Goal: Task Accomplishment & Management: Complete application form

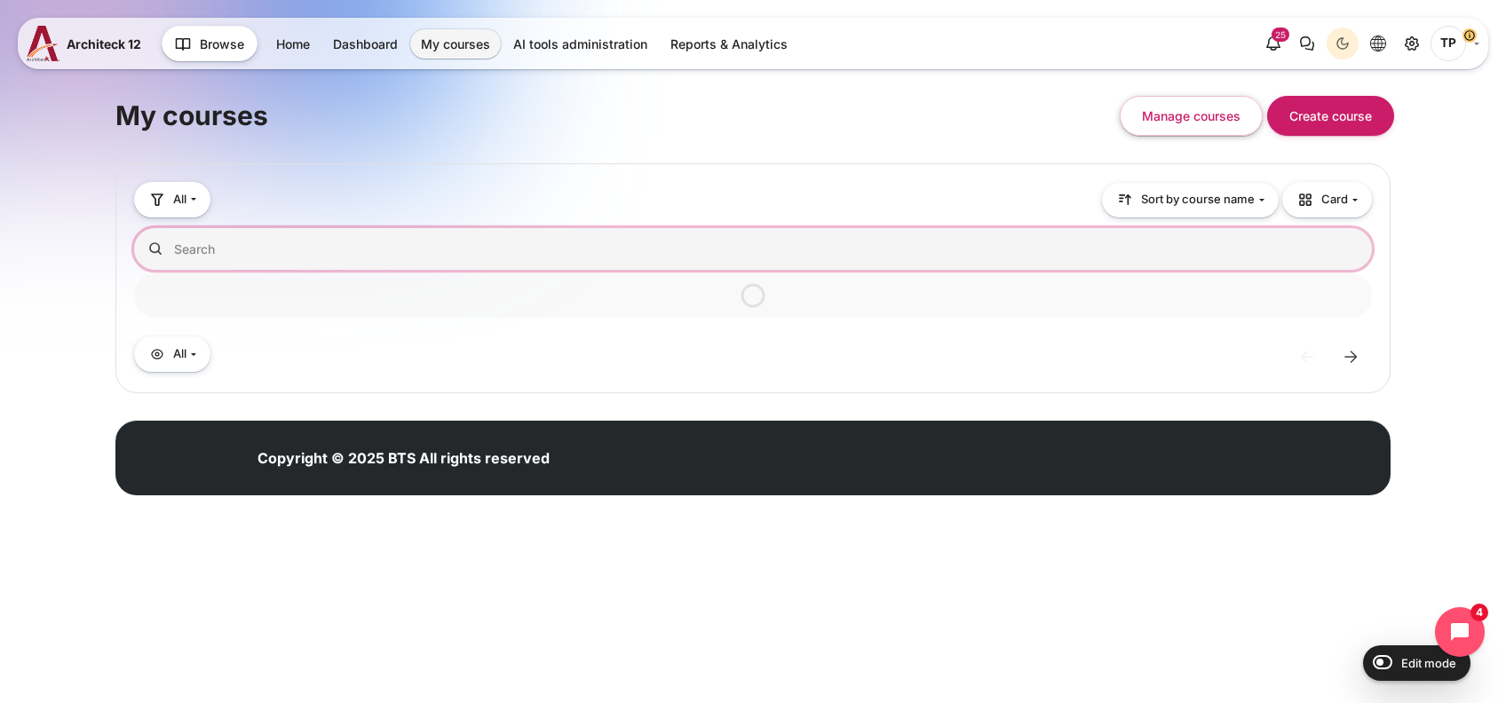
click at [334, 244] on input "Search courses" at bounding box center [753, 249] width 1238 height 42
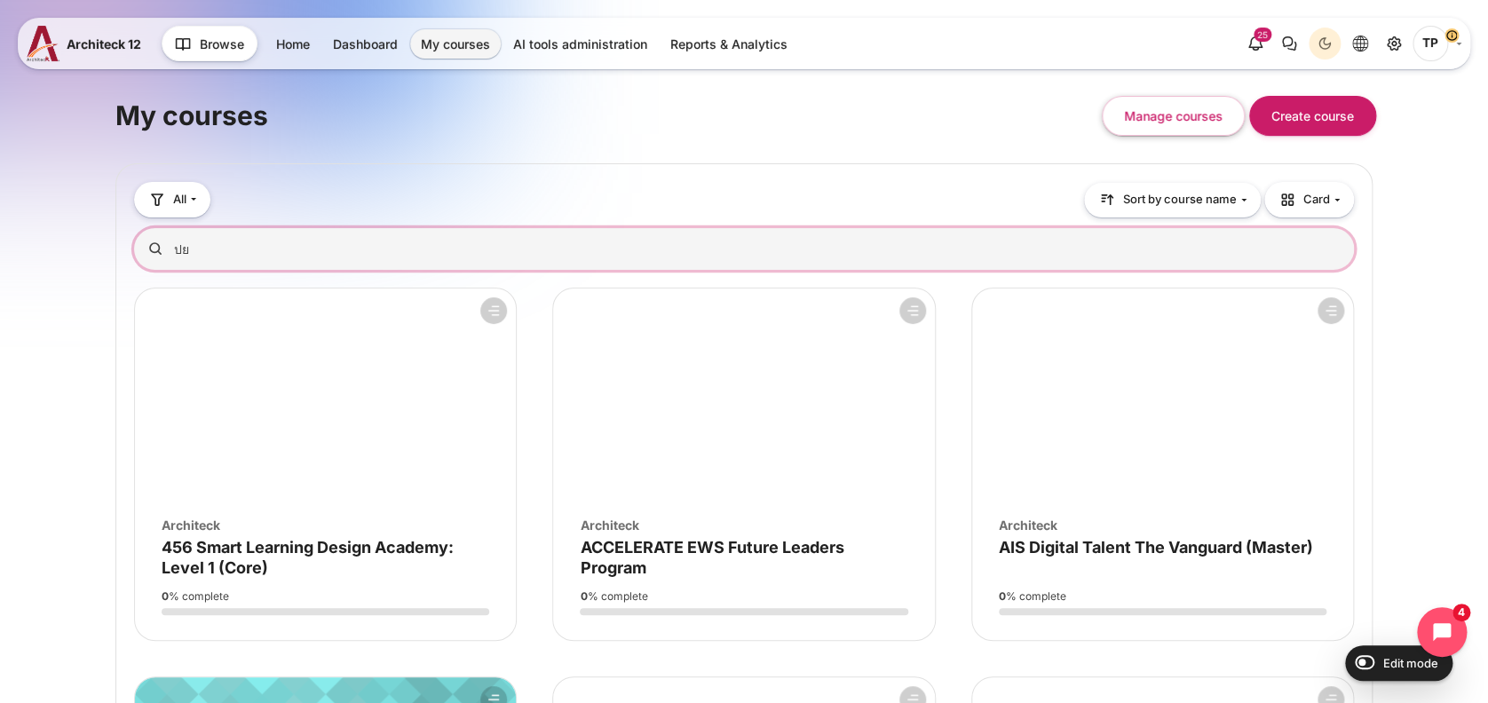
type input "ป"
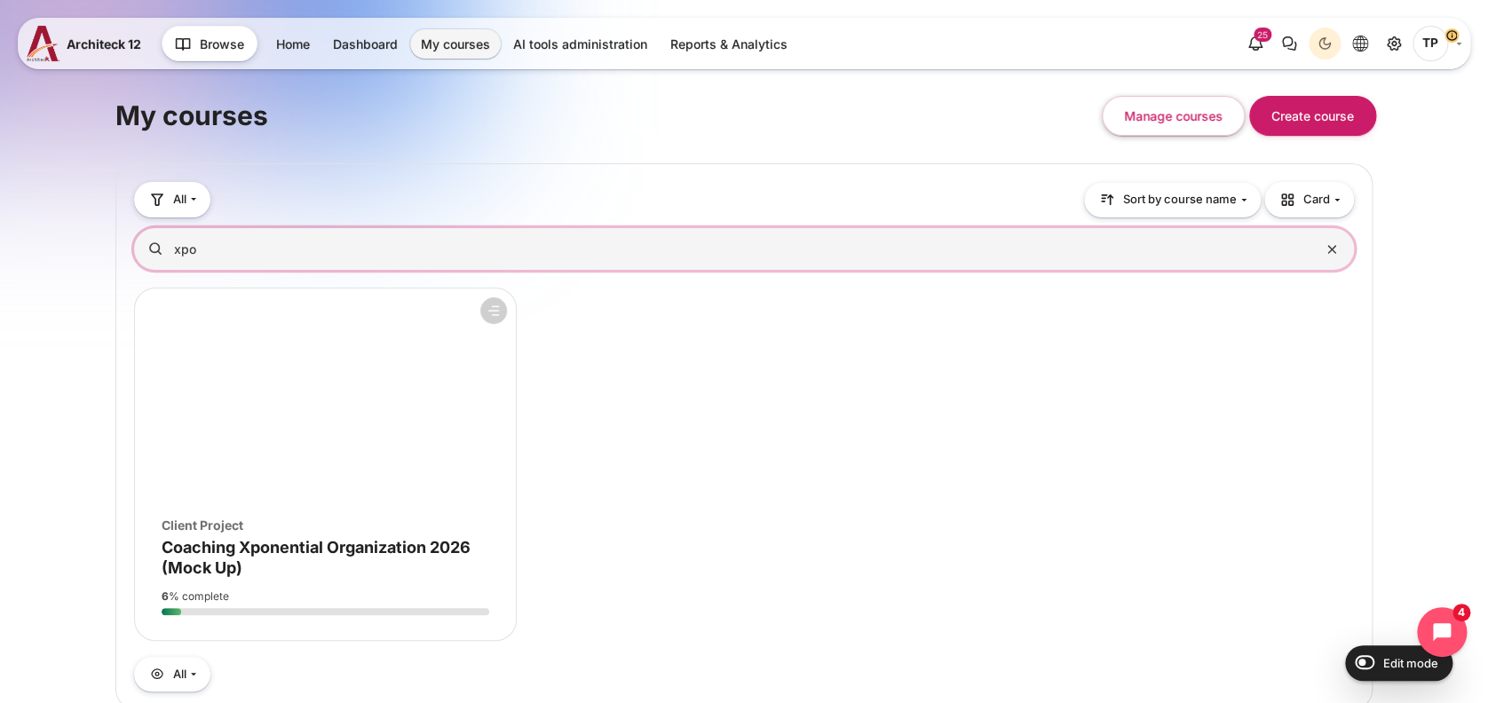
type input "xpo"
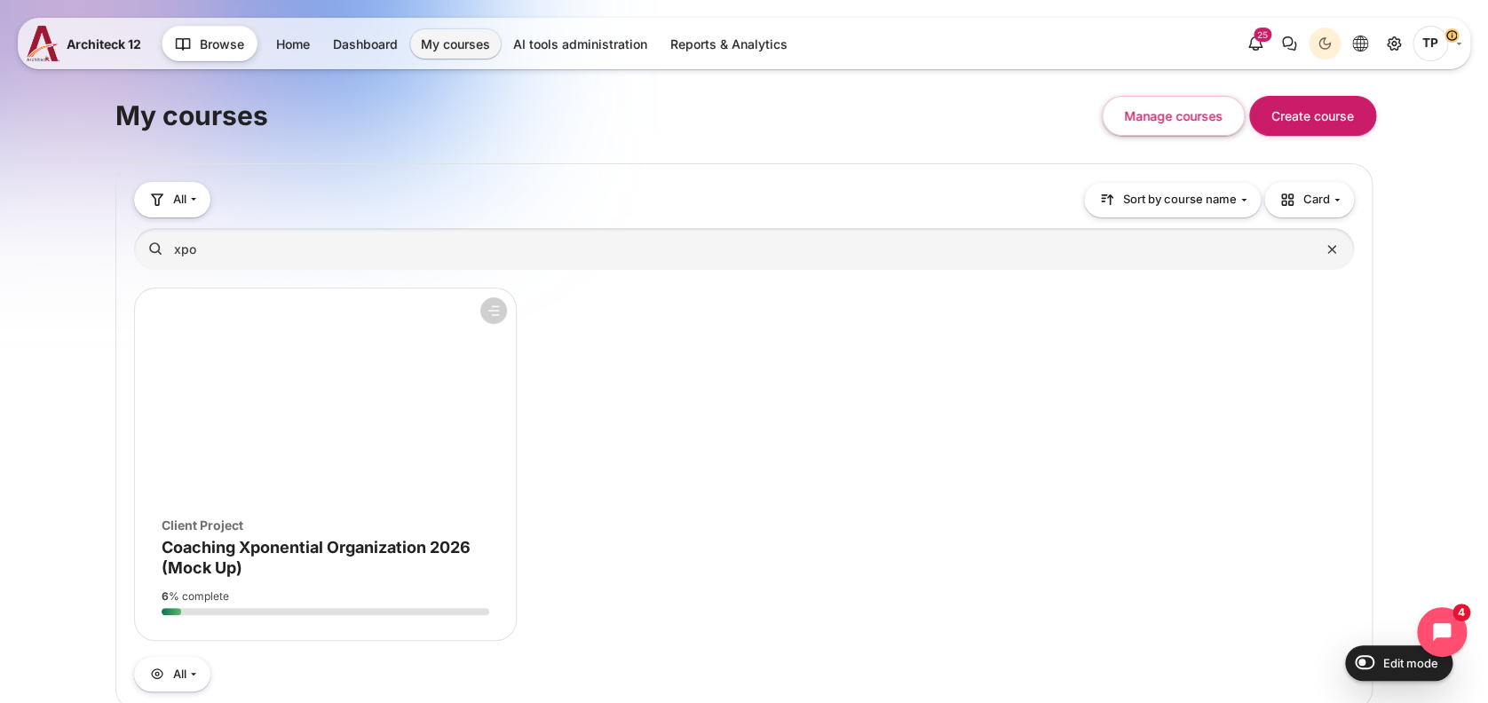
click at [242, 423] on figure "Course overview" at bounding box center [325, 395] width 381 height 213
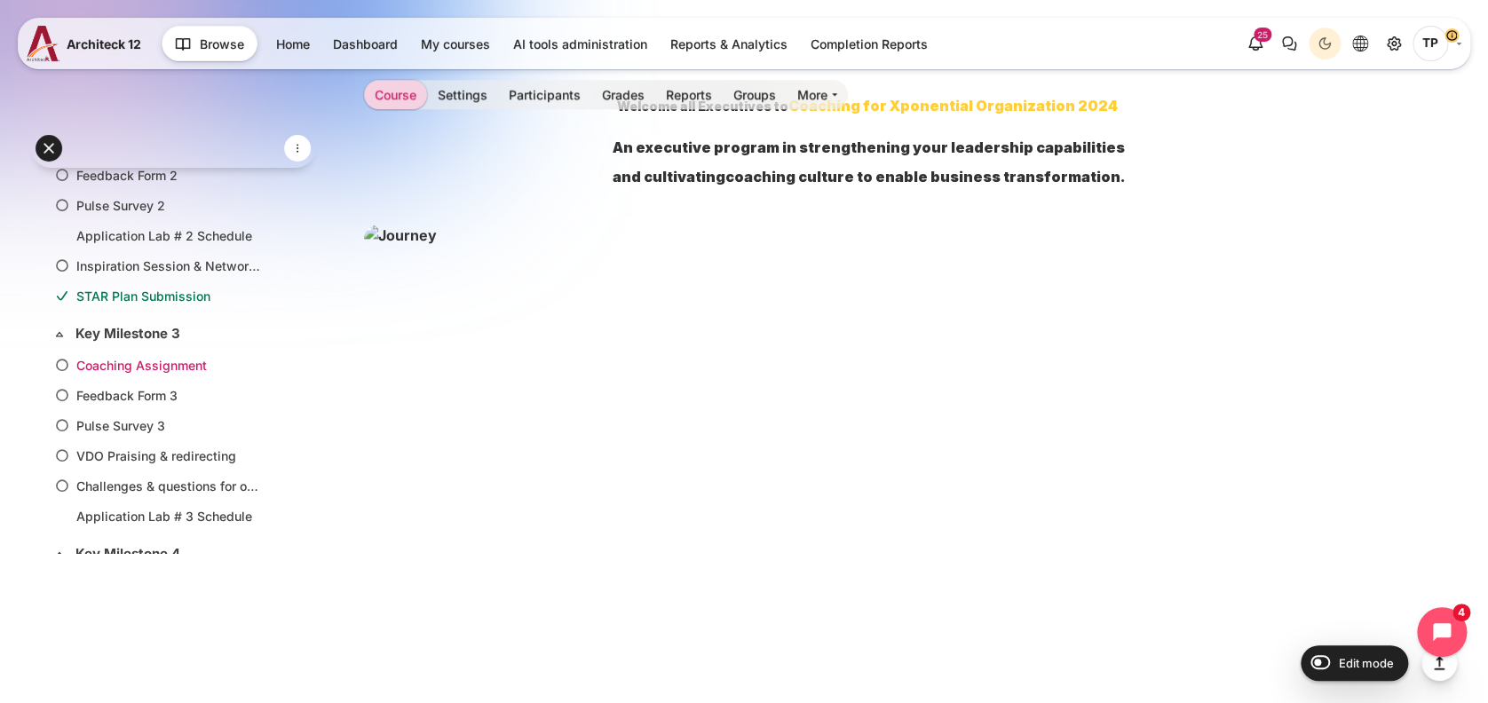
scroll to position [473, 0]
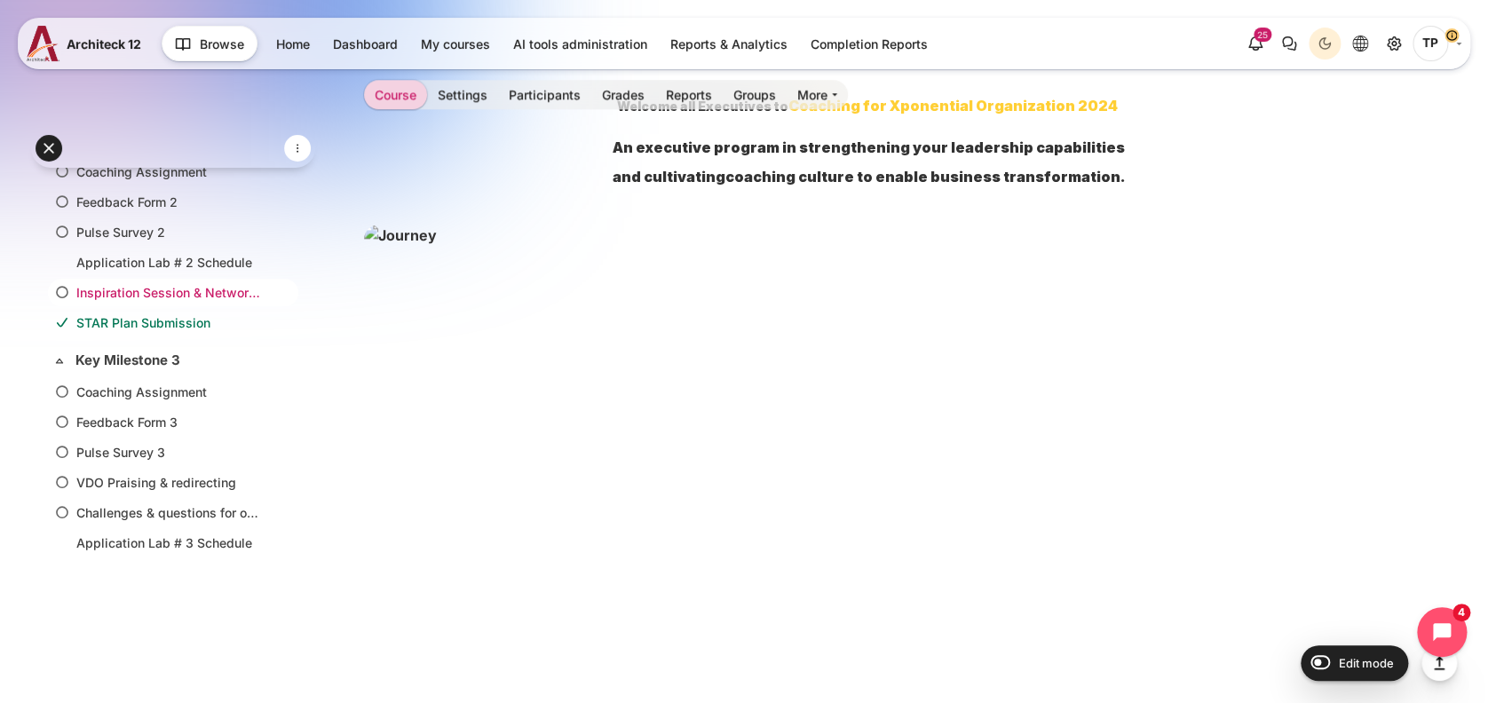
click at [146, 299] on li "Inspiration Session & Networking # 1 Schedule" at bounding box center [173, 293] width 250 height 28
click at [99, 328] on li "STAR Plan Submission" at bounding box center [173, 323] width 250 height 28
click at [107, 320] on link "STAR Plan Submission" at bounding box center [169, 322] width 186 height 19
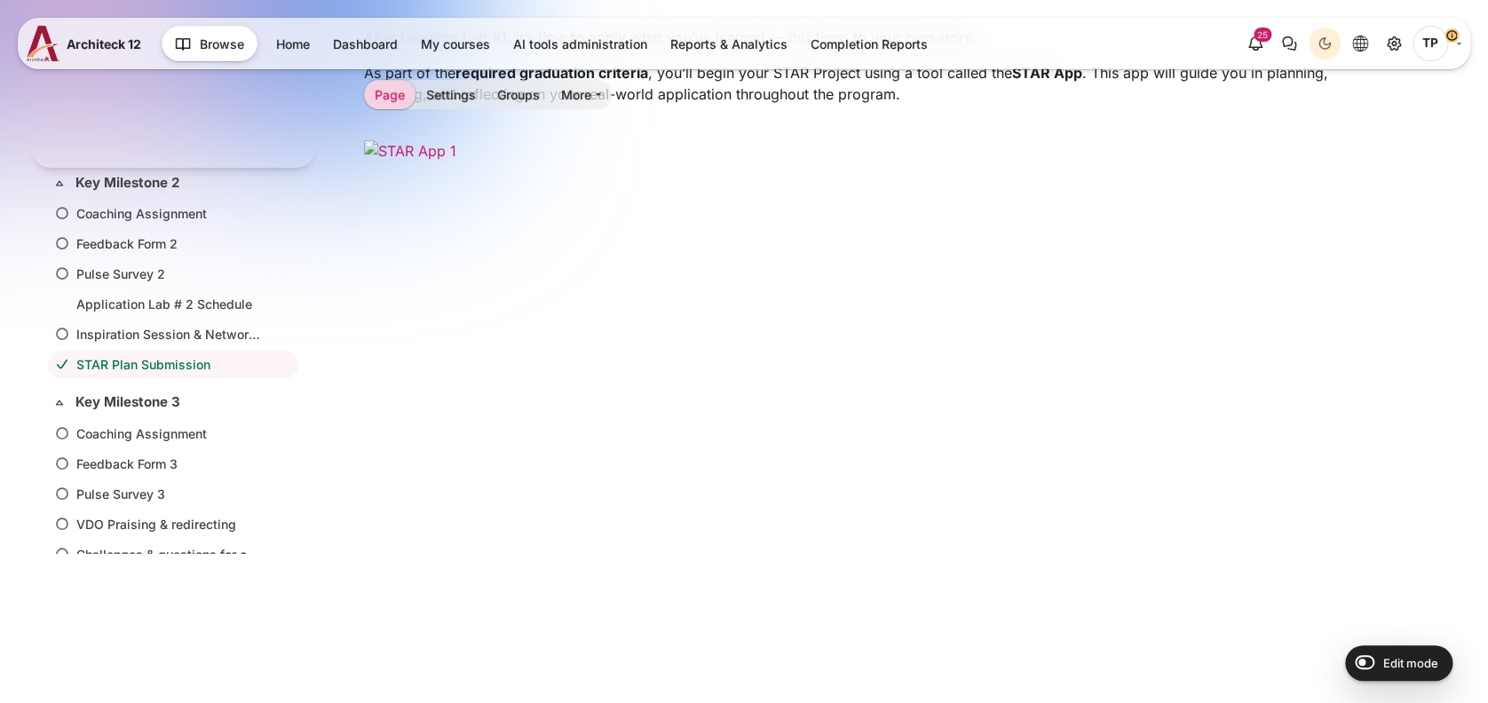
scroll to position [355, 0]
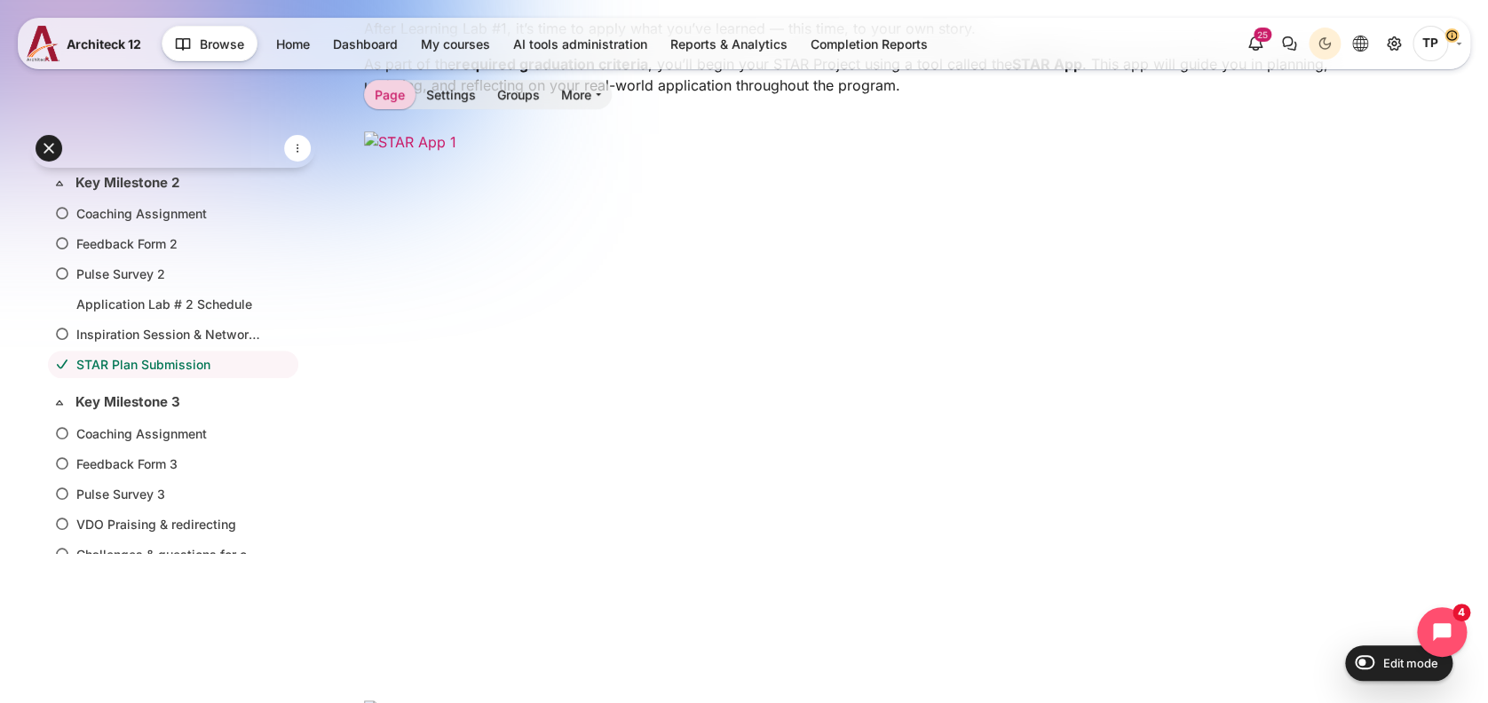
click at [631, 298] on img "Content" at bounding box center [868, 414] width 1009 height 567
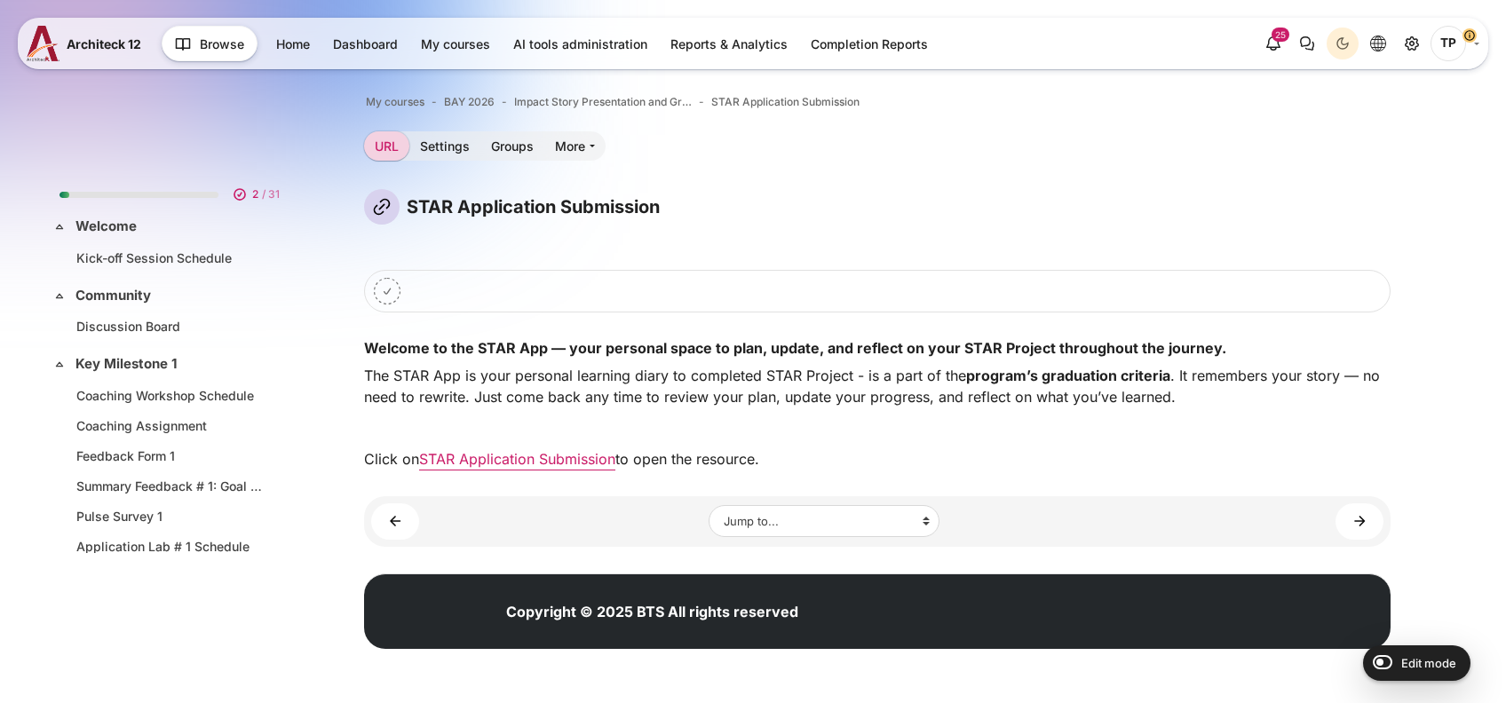
scroll to position [1077, 0]
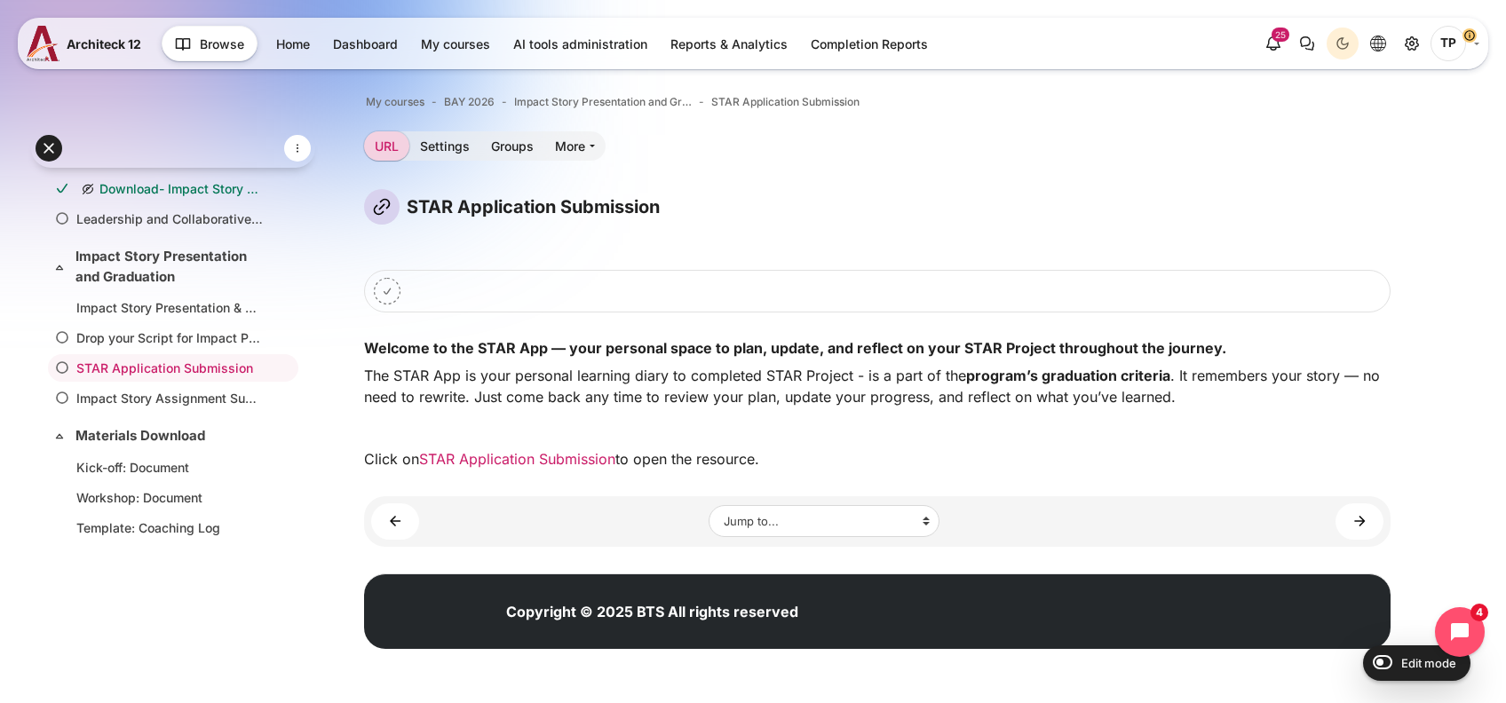
click at [519, 455] on link "STAR Application Submission" at bounding box center [517, 459] width 196 height 18
click at [128, 406] on ul "Impact Story Presentation & Graduation Schedule Drop your Script for Impact Pre…" at bounding box center [173, 354] width 256 height 126
click at [142, 392] on link "Impact Story Assignment Submission" at bounding box center [169, 398] width 186 height 19
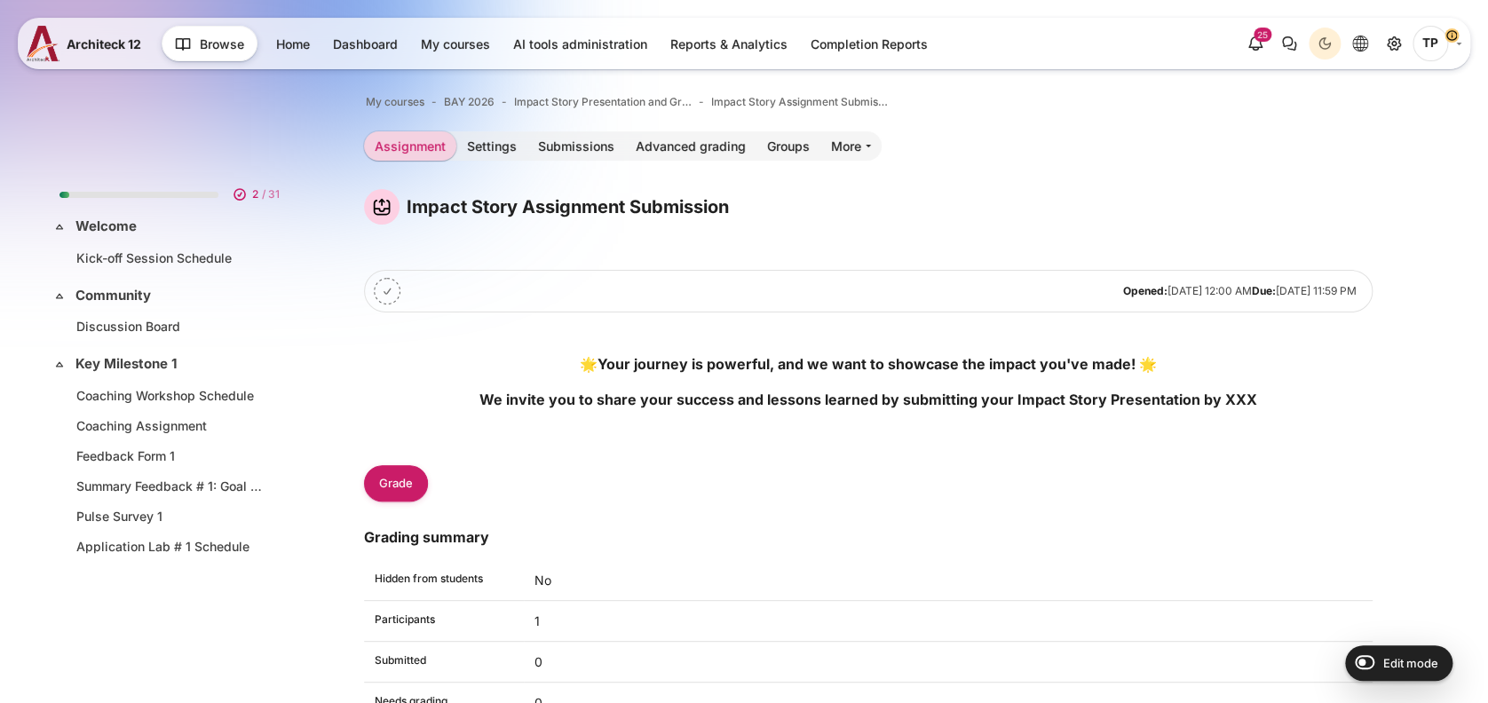
scroll to position [1107, 0]
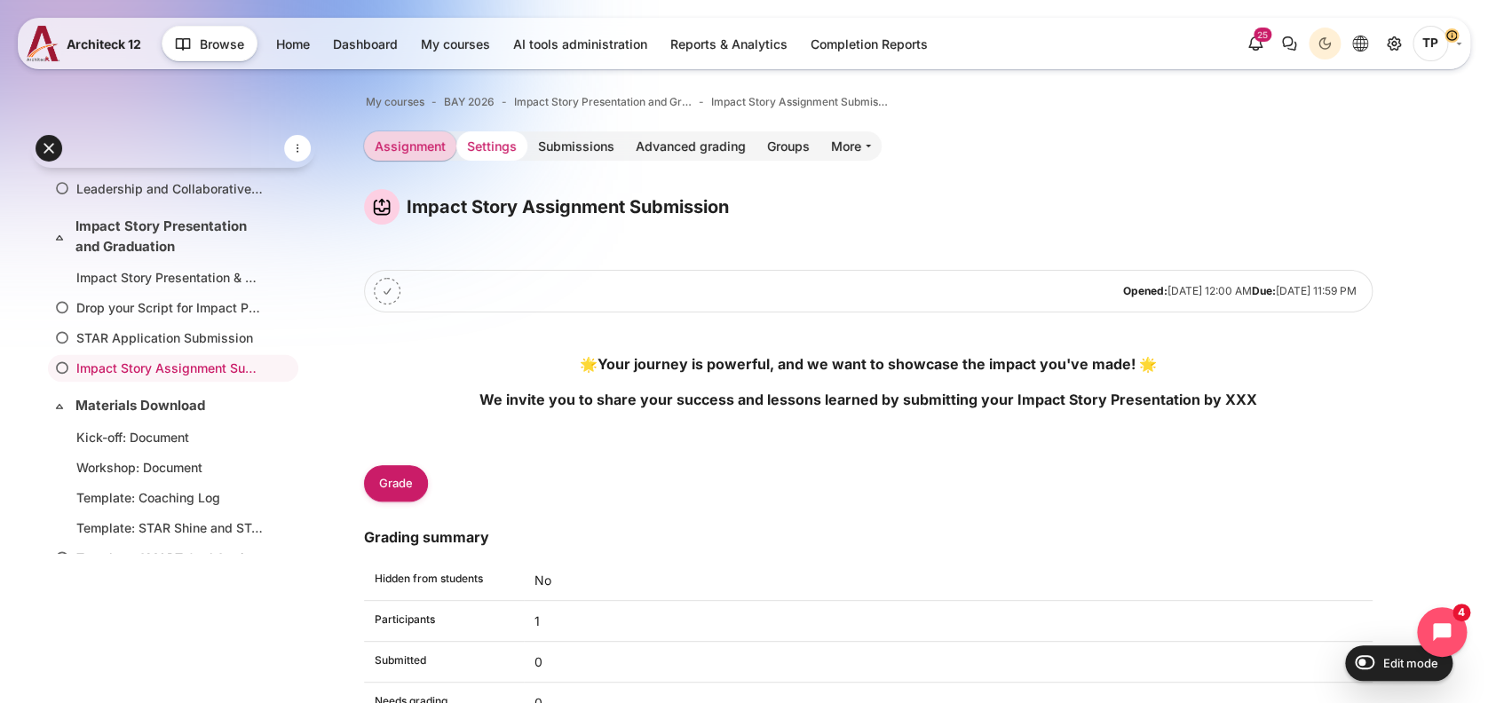
click at [497, 151] on link "Settings" at bounding box center [491, 145] width 71 height 29
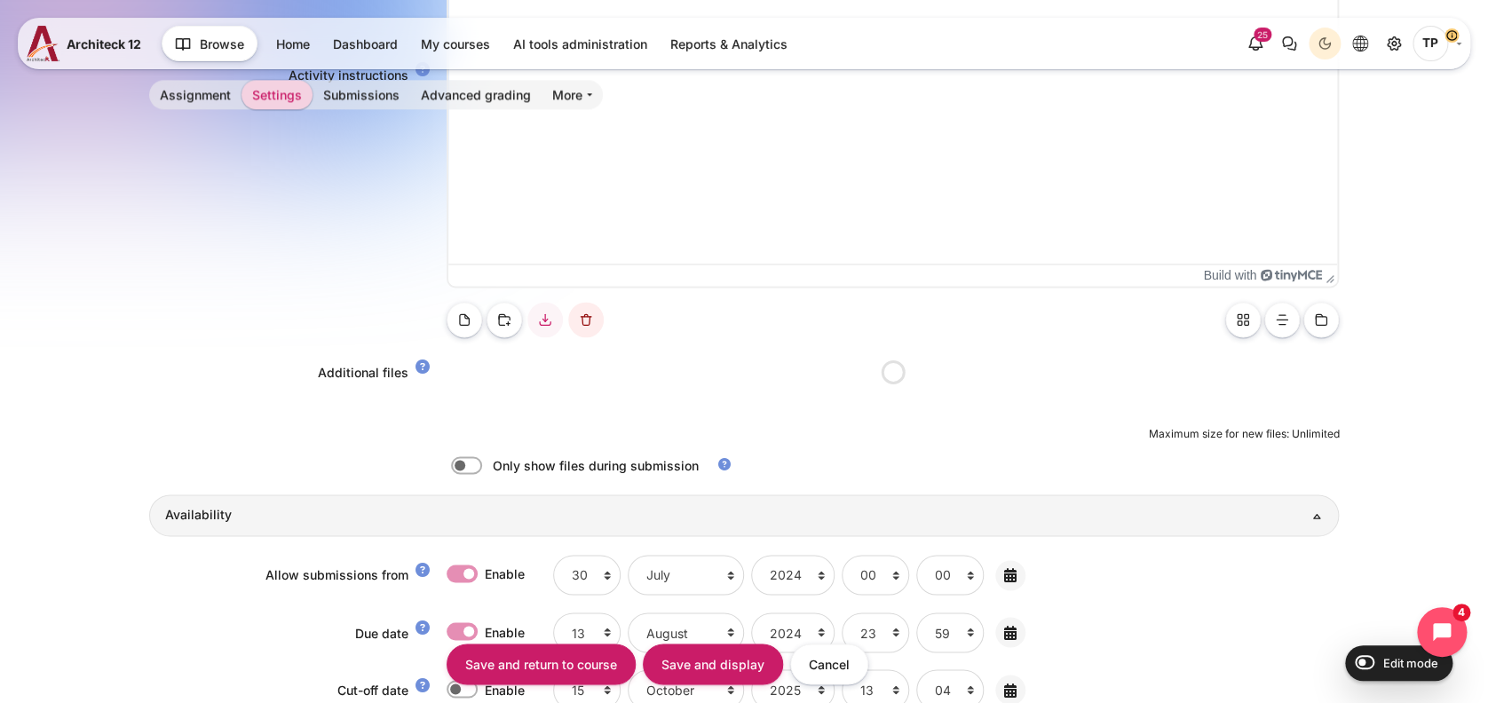
scroll to position [1739, 0]
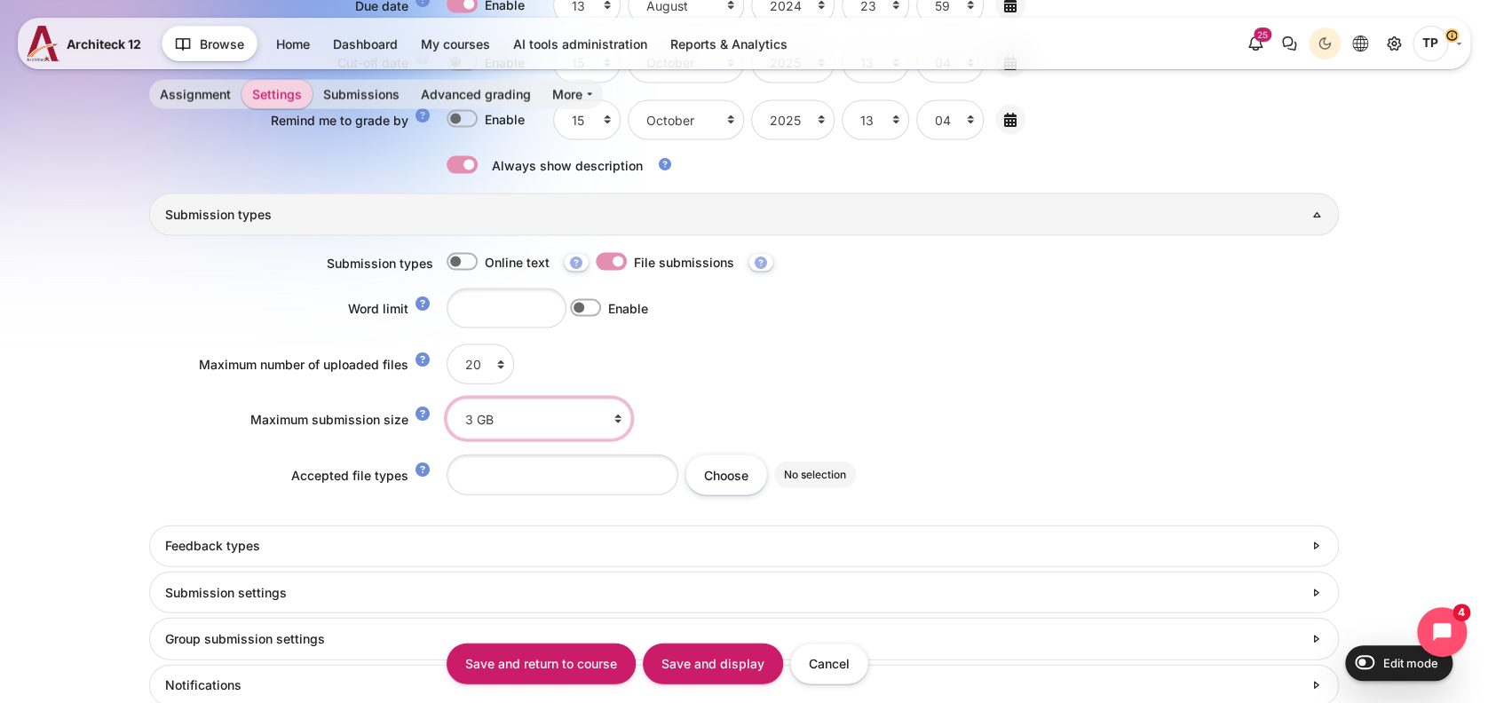
click at [493, 399] on select "Site upload limit (3 GB) 3 GB 2 GB 1 GB 750 MB 500 MB 250 MB 100 MB 50 MB 20 MB…" at bounding box center [539, 419] width 185 height 40
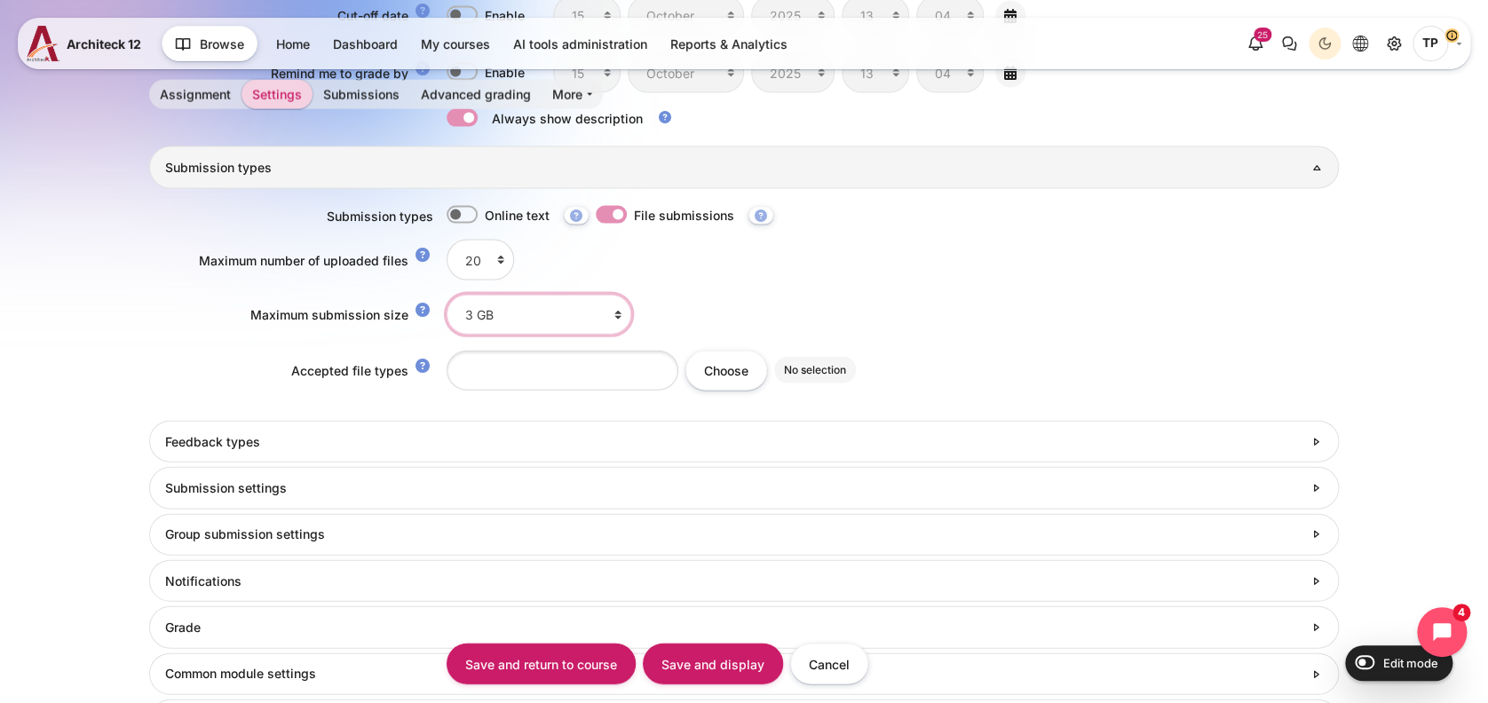
scroll to position [0, 0]
drag, startPoint x: 131, startPoint y: 265, endPoint x: 141, endPoint y: 273, distance: 12.8
drag, startPoint x: 817, startPoint y: 657, endPoint x: 808, endPoint y: 647, distance: 13.2
click at [812, 658] on input "Cancel" at bounding box center [829, 664] width 78 height 40
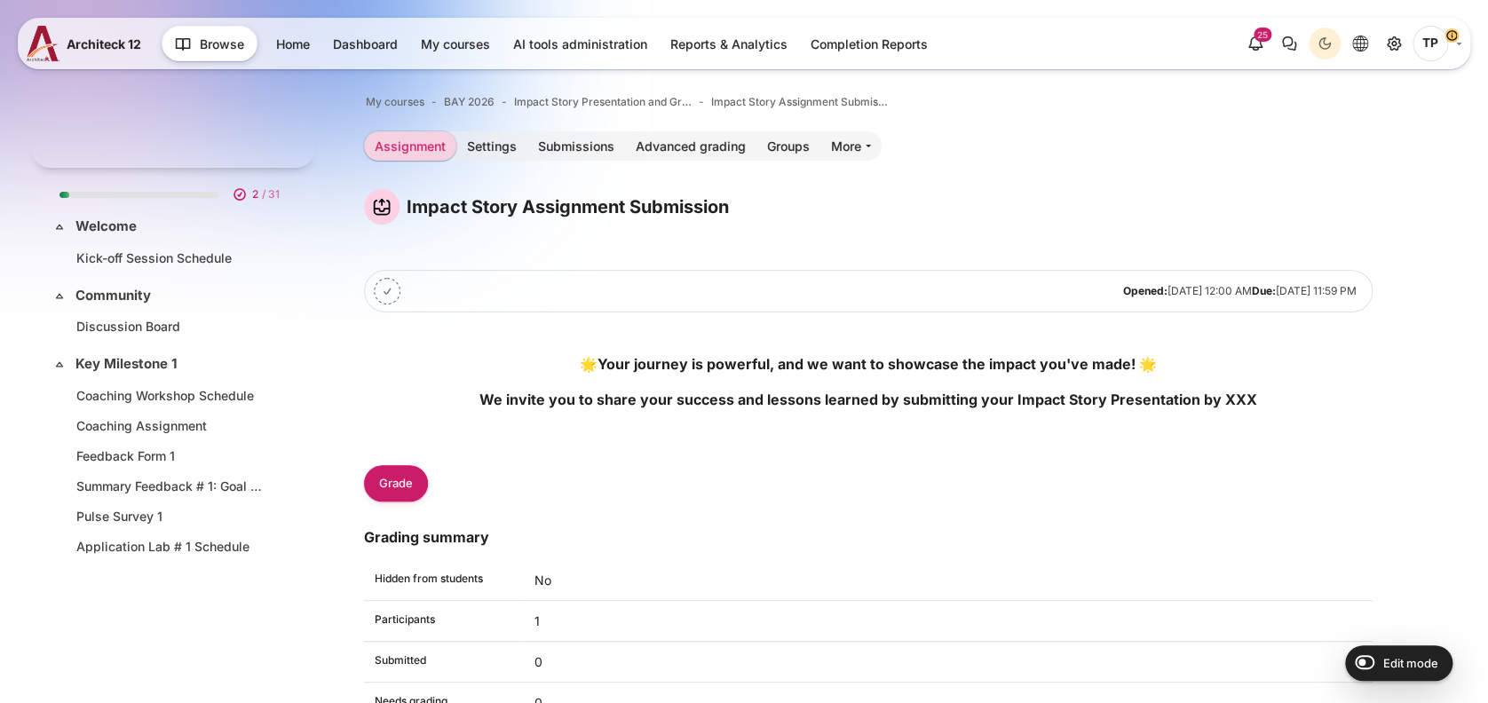
scroll to position [1107, 0]
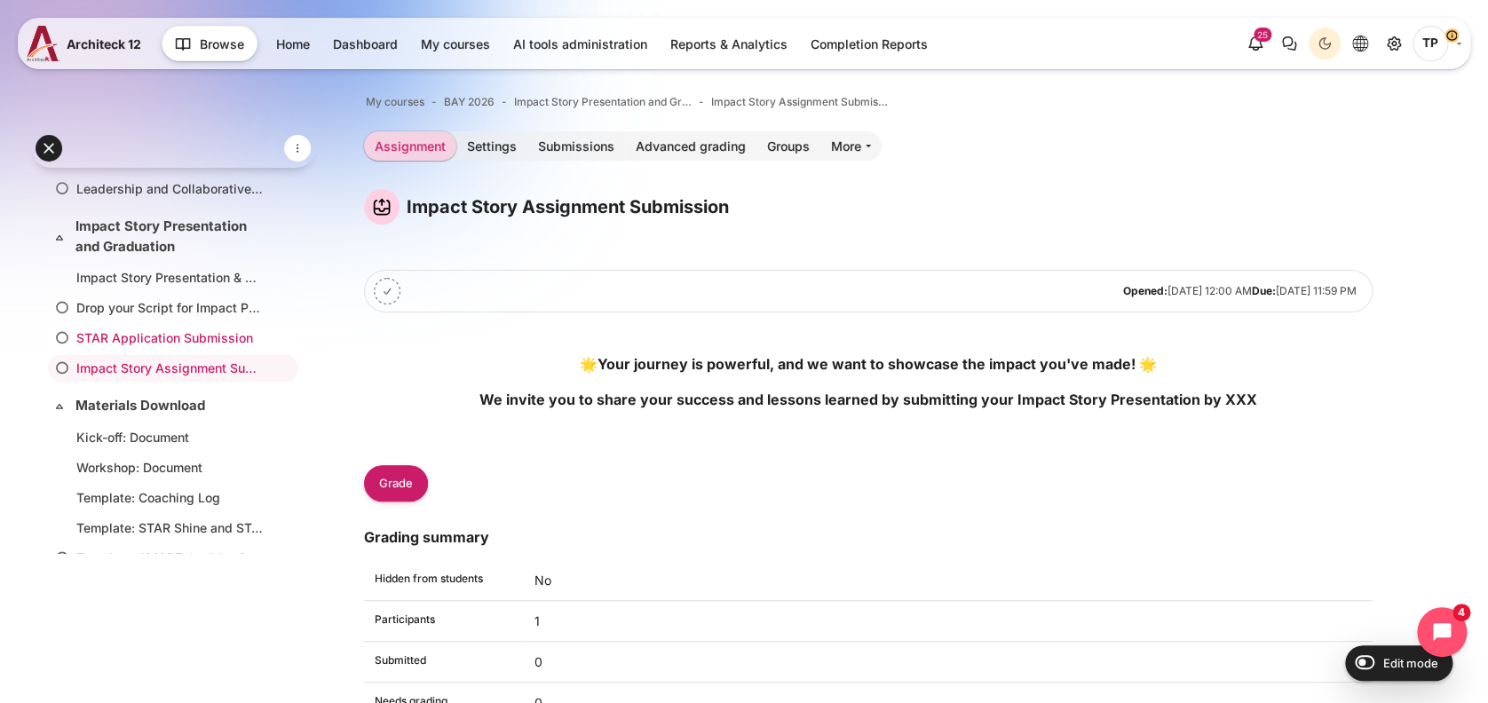
click at [143, 336] on link "STAR Application Submission" at bounding box center [169, 338] width 186 height 19
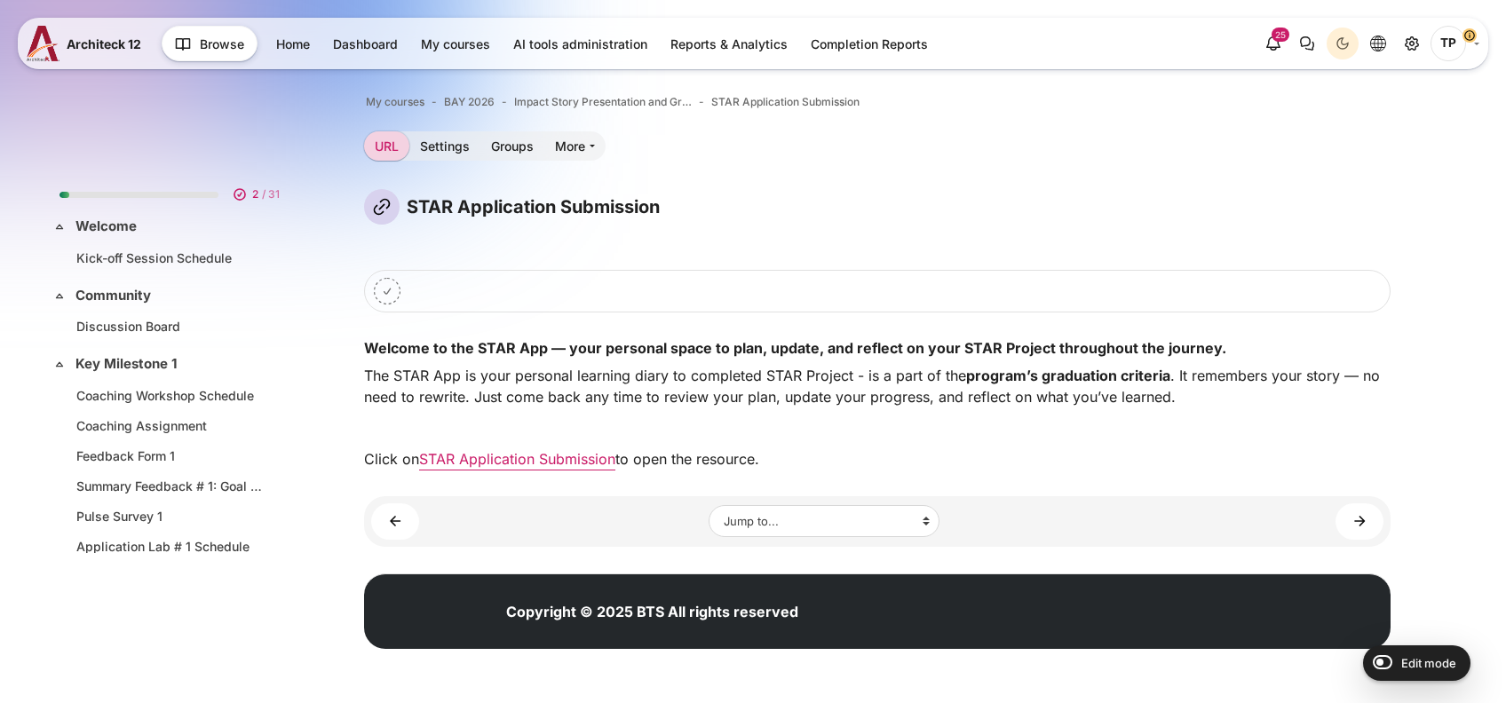
scroll to position [1077, 0]
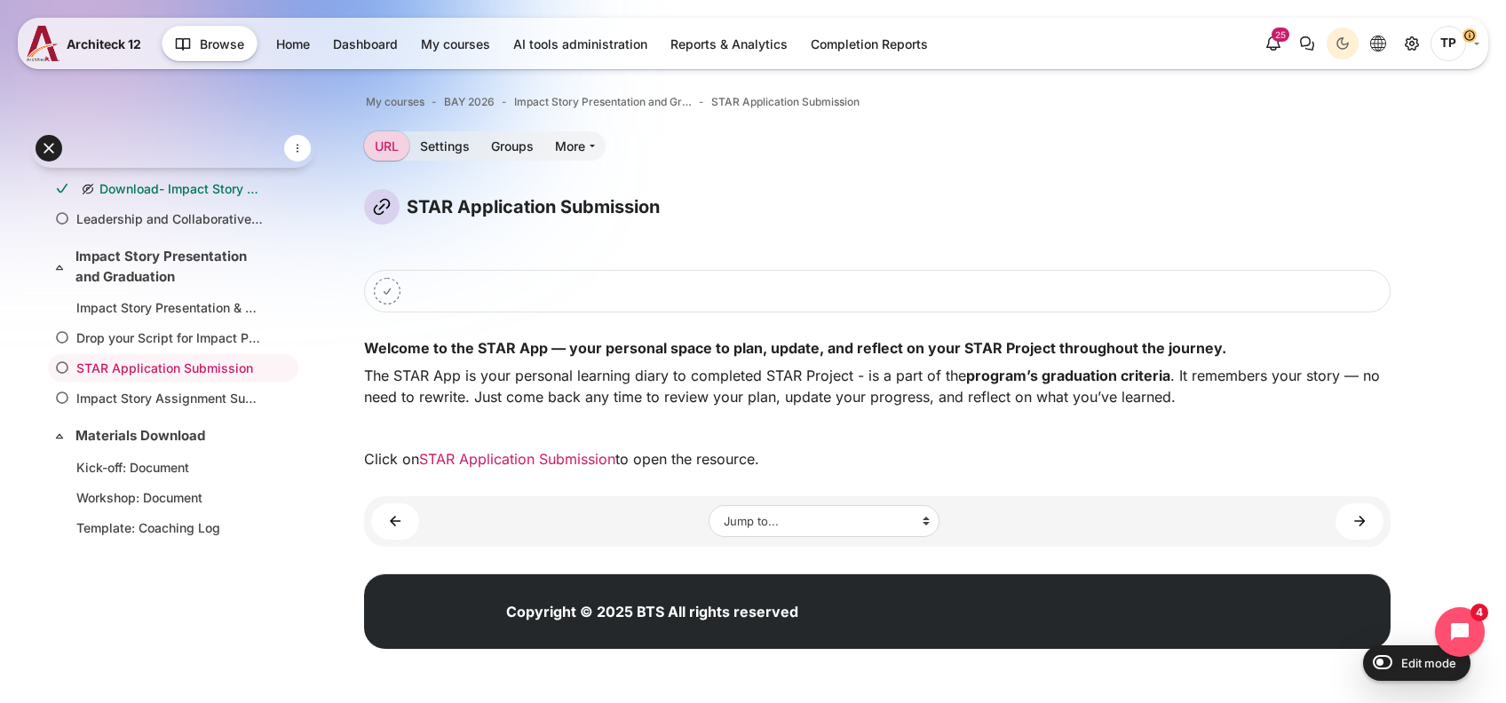
click at [526, 457] on link "STAR Application Submission" at bounding box center [517, 459] width 196 height 18
click at [570, 452] on link "STAR Application Submission" at bounding box center [517, 459] width 196 height 18
click at [1449, 47] on span "TP" at bounding box center [1448, 44] width 36 height 36
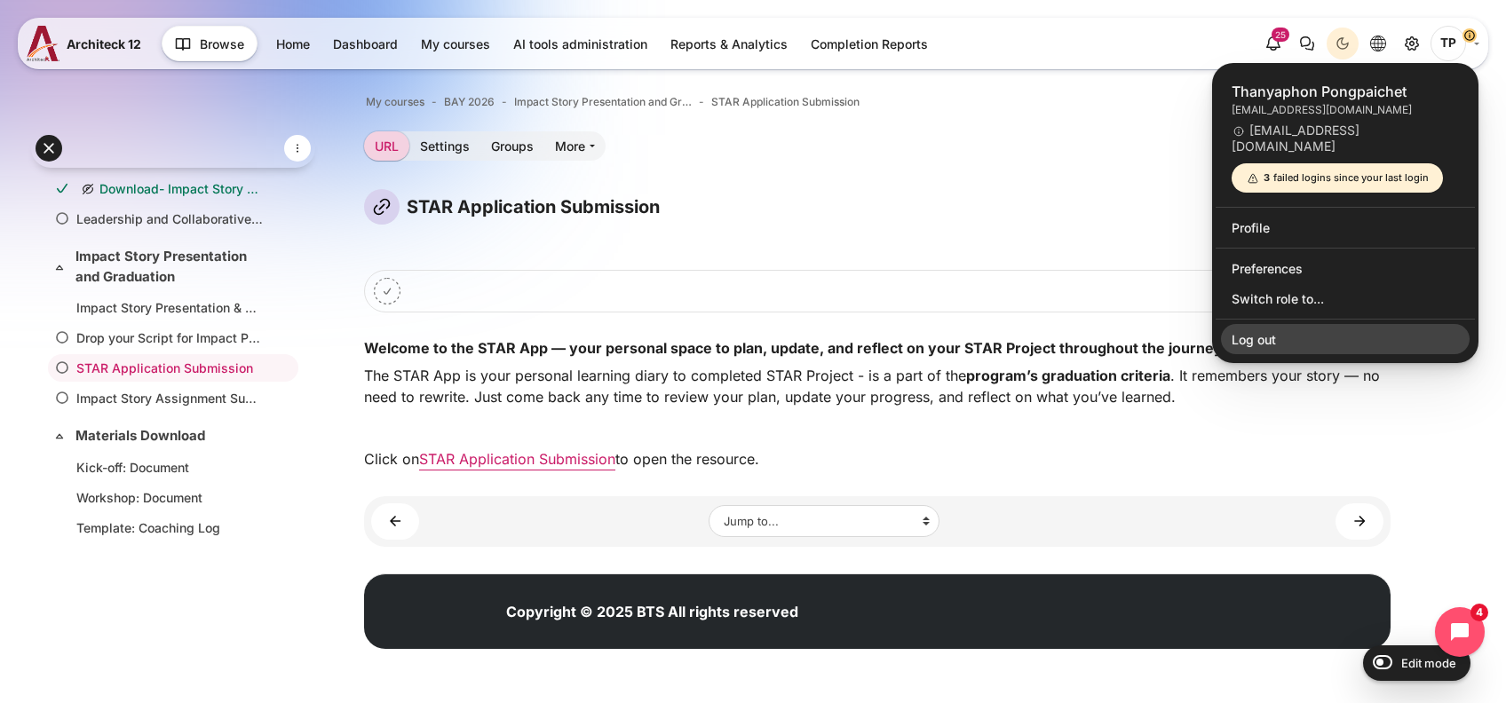
click at [1336, 327] on link "Log out" at bounding box center [1345, 339] width 249 height 30
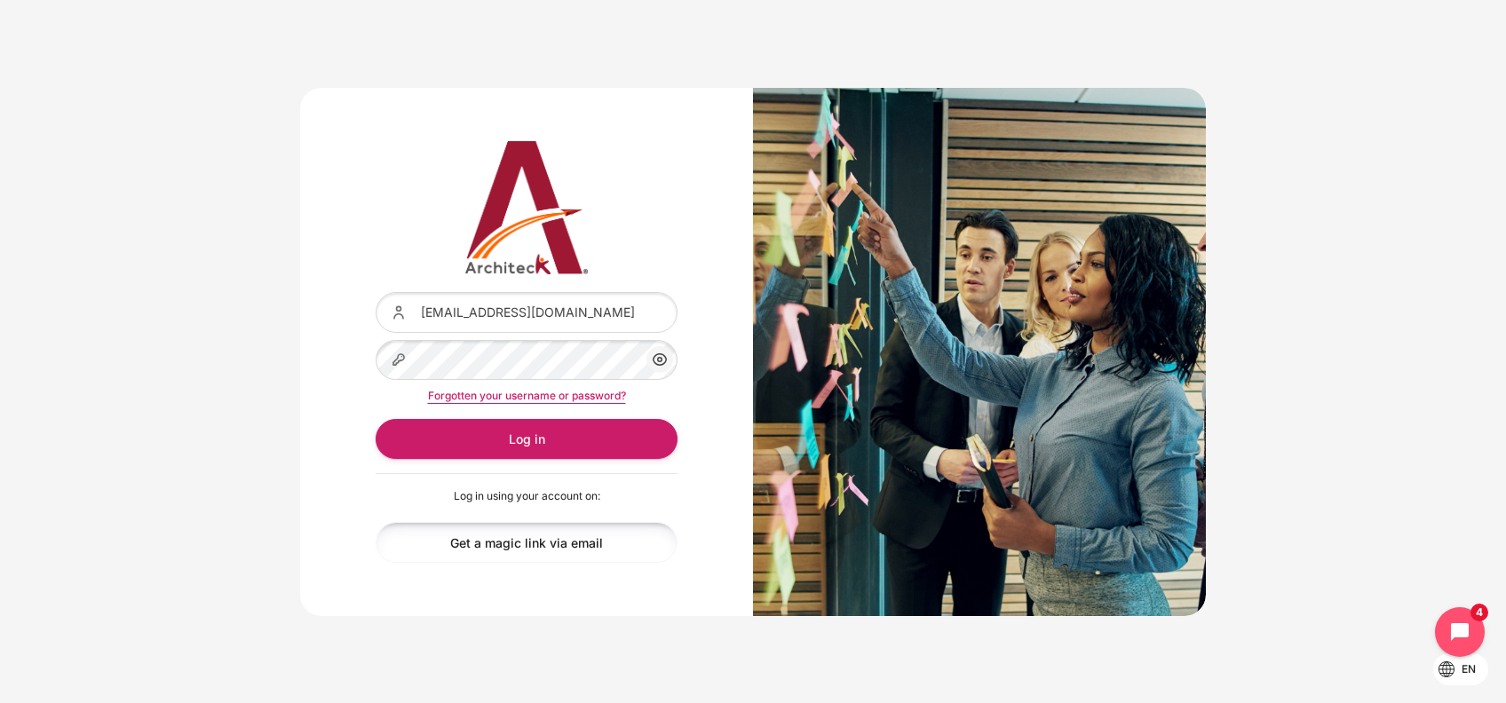
click at [515, 541] on link "Get a magic link via email" at bounding box center [527, 542] width 302 height 40
click at [267, 362] on div "Username or email thanyaphon.pongpaichet@bts.com Password Show/Hide Password Fo…" at bounding box center [753, 351] width 1506 height 581
click at [263, 376] on div "Username or email thanyaphon.pongpaichet@bts.com Password Show/Hide Password Fo…" at bounding box center [753, 351] width 1506 height 581
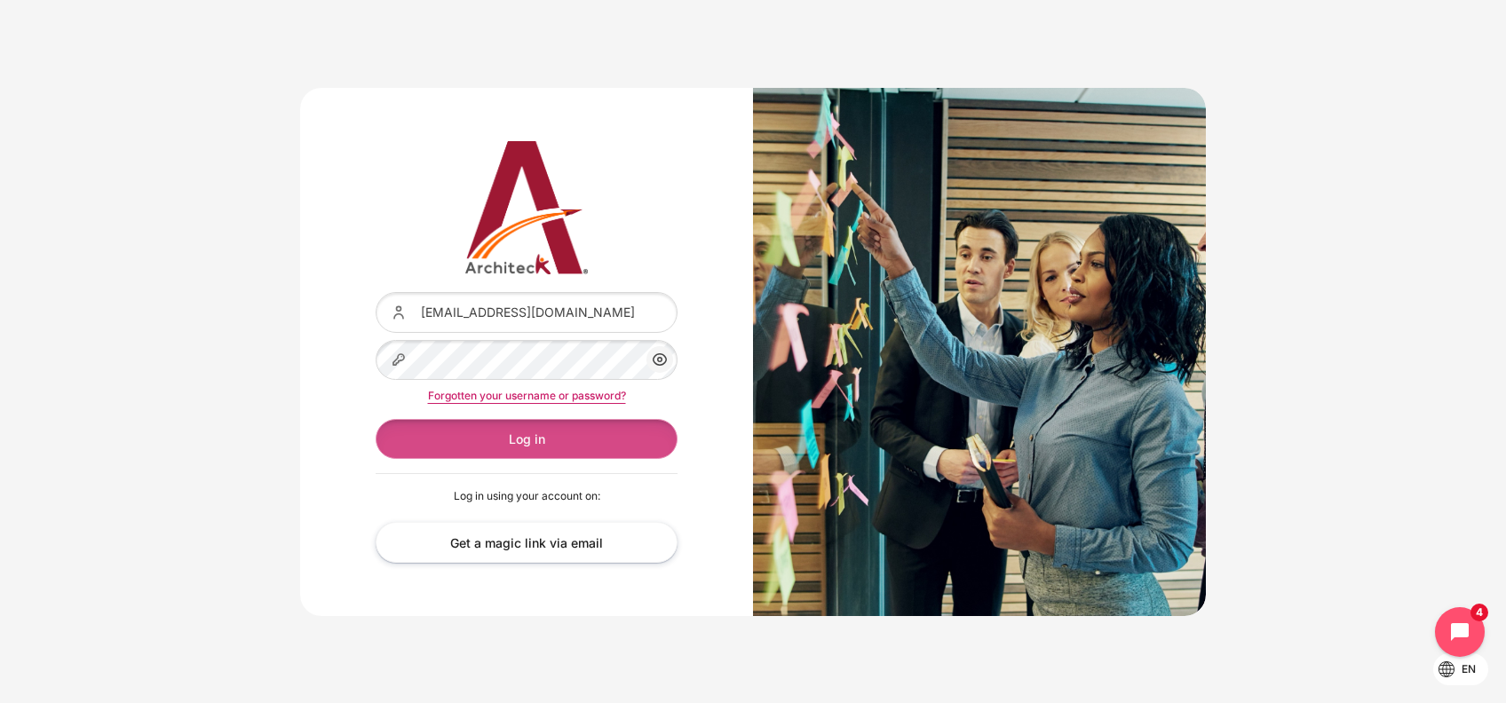
click at [504, 440] on button "Log in" at bounding box center [527, 439] width 302 height 40
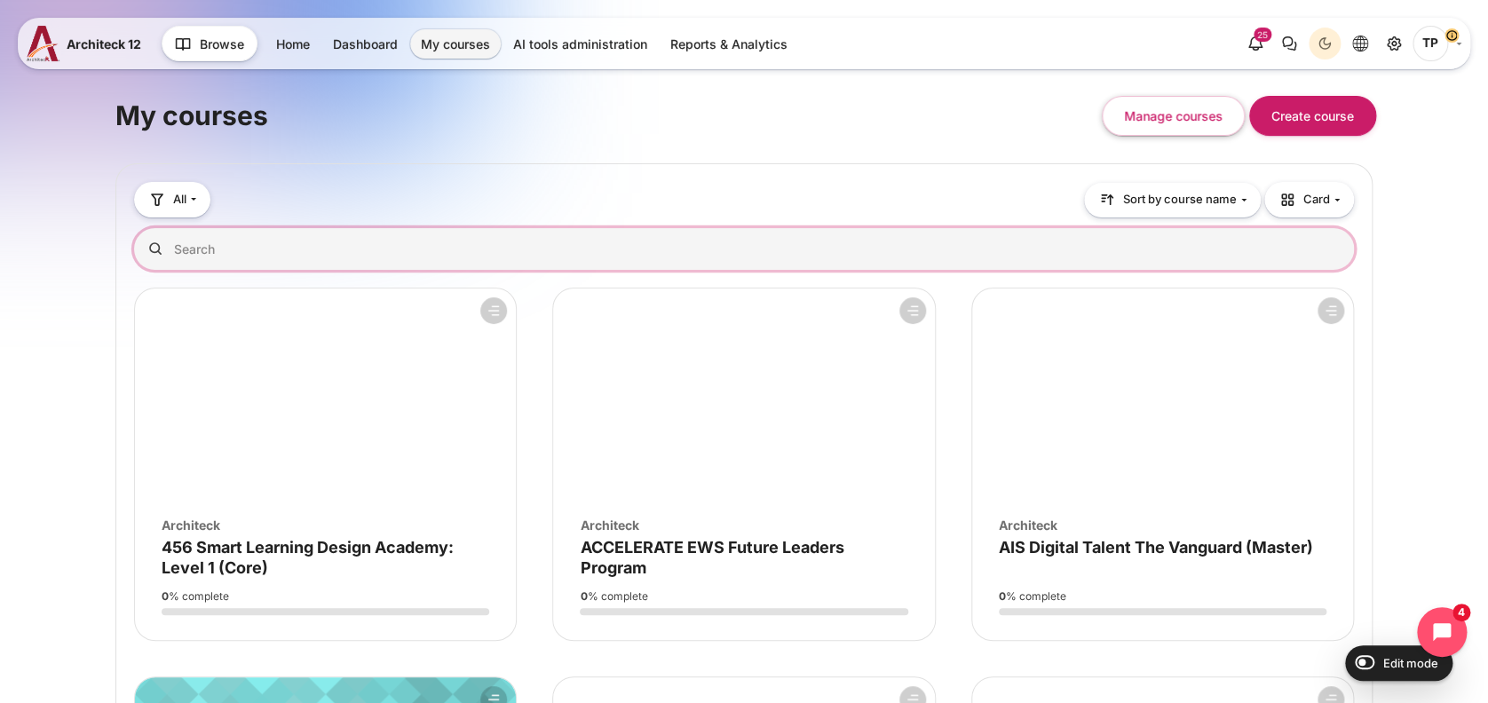
click at [268, 247] on input "Search courses" at bounding box center [744, 249] width 1220 height 42
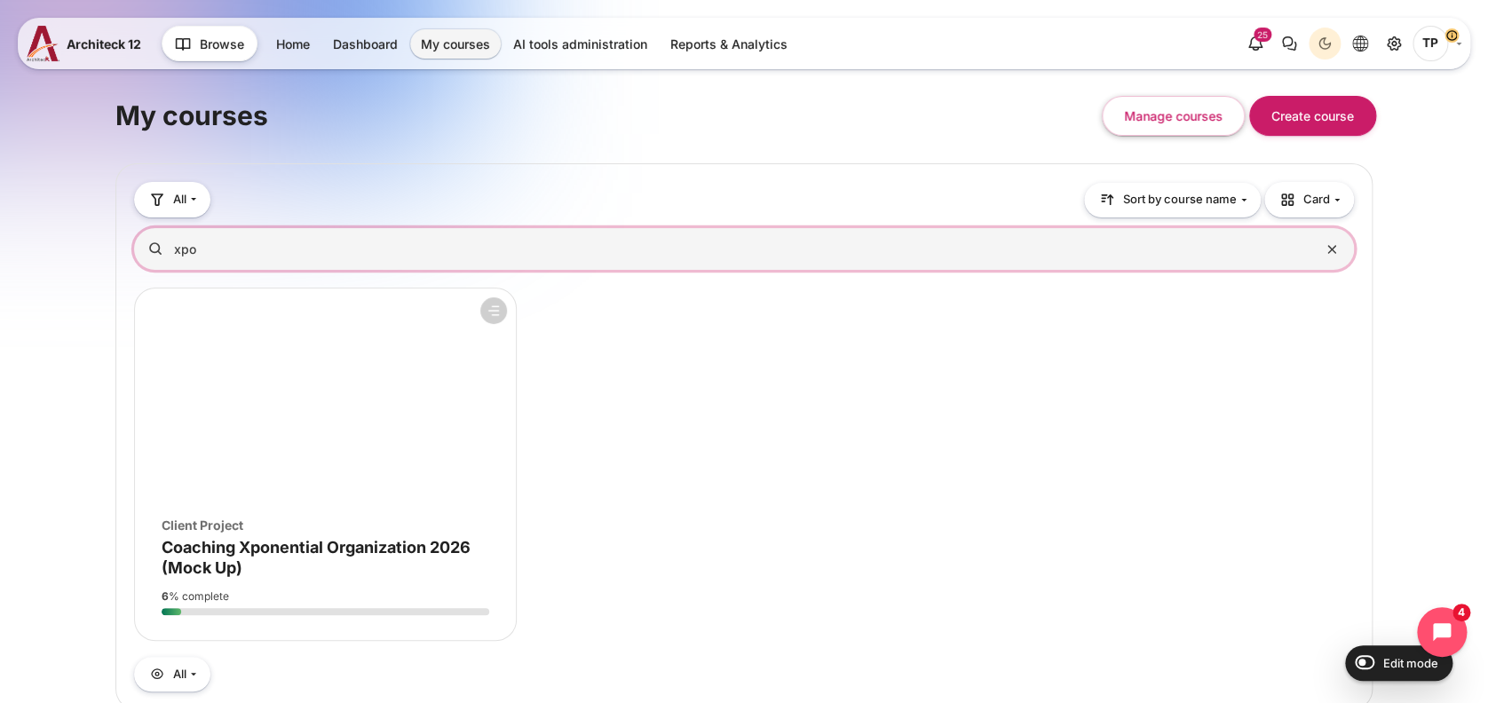
type input "xpo"
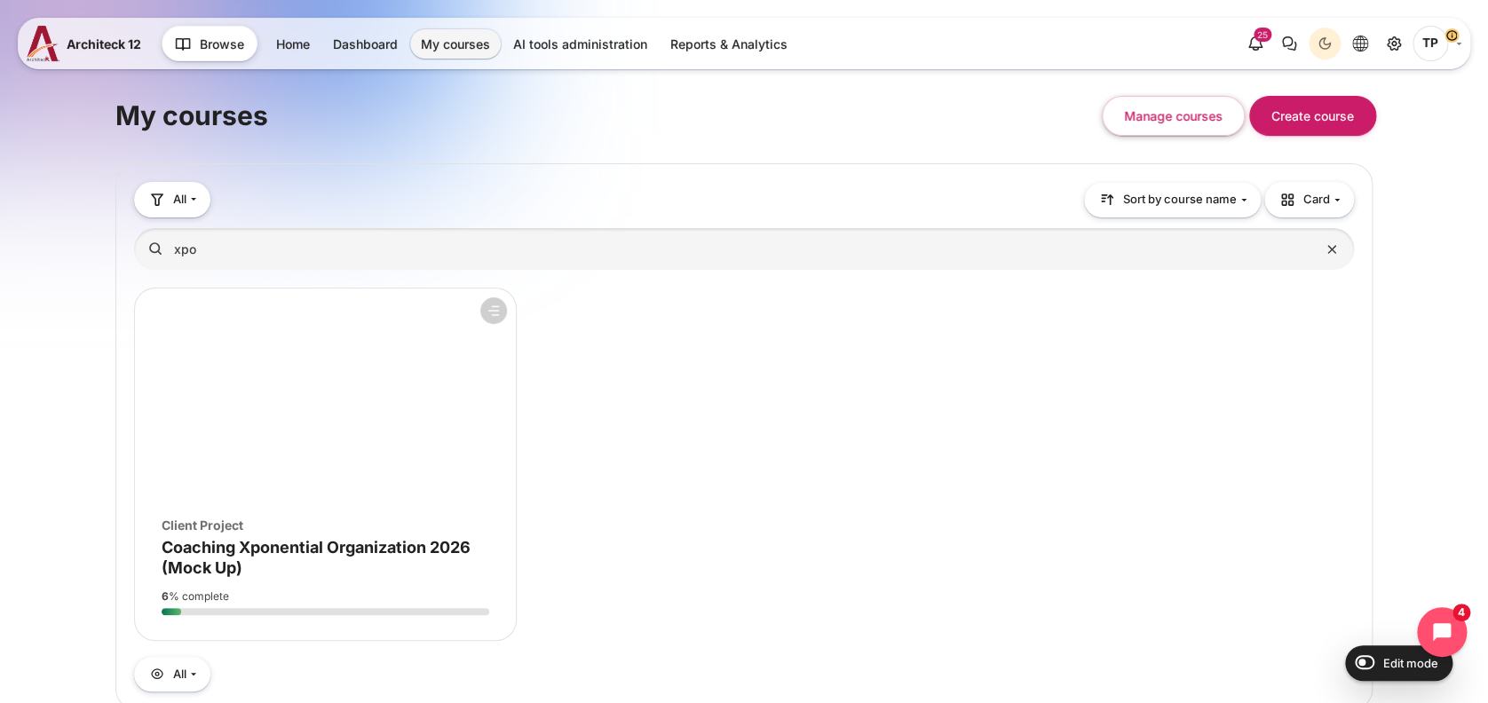
click at [241, 353] on figure "Course overview" at bounding box center [325, 395] width 381 height 213
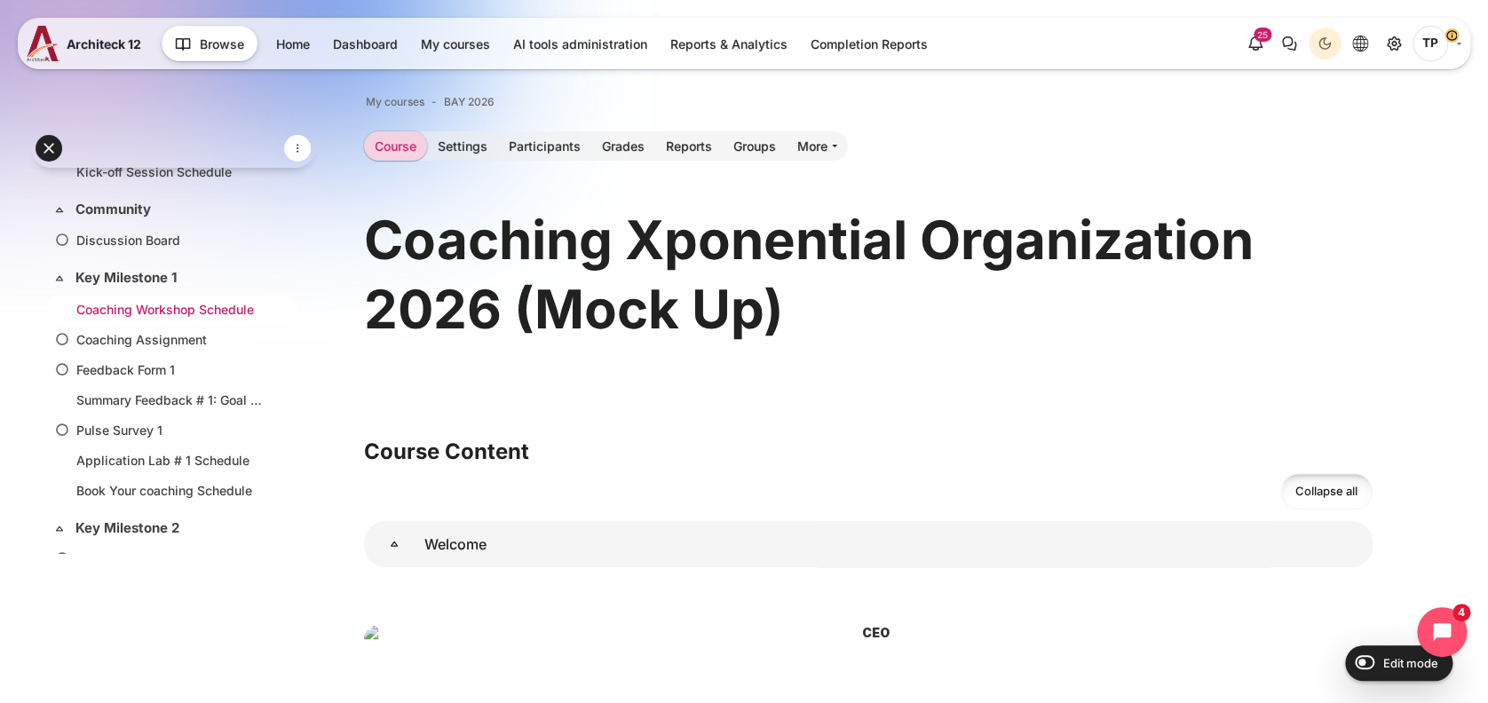
scroll to position [118, 0]
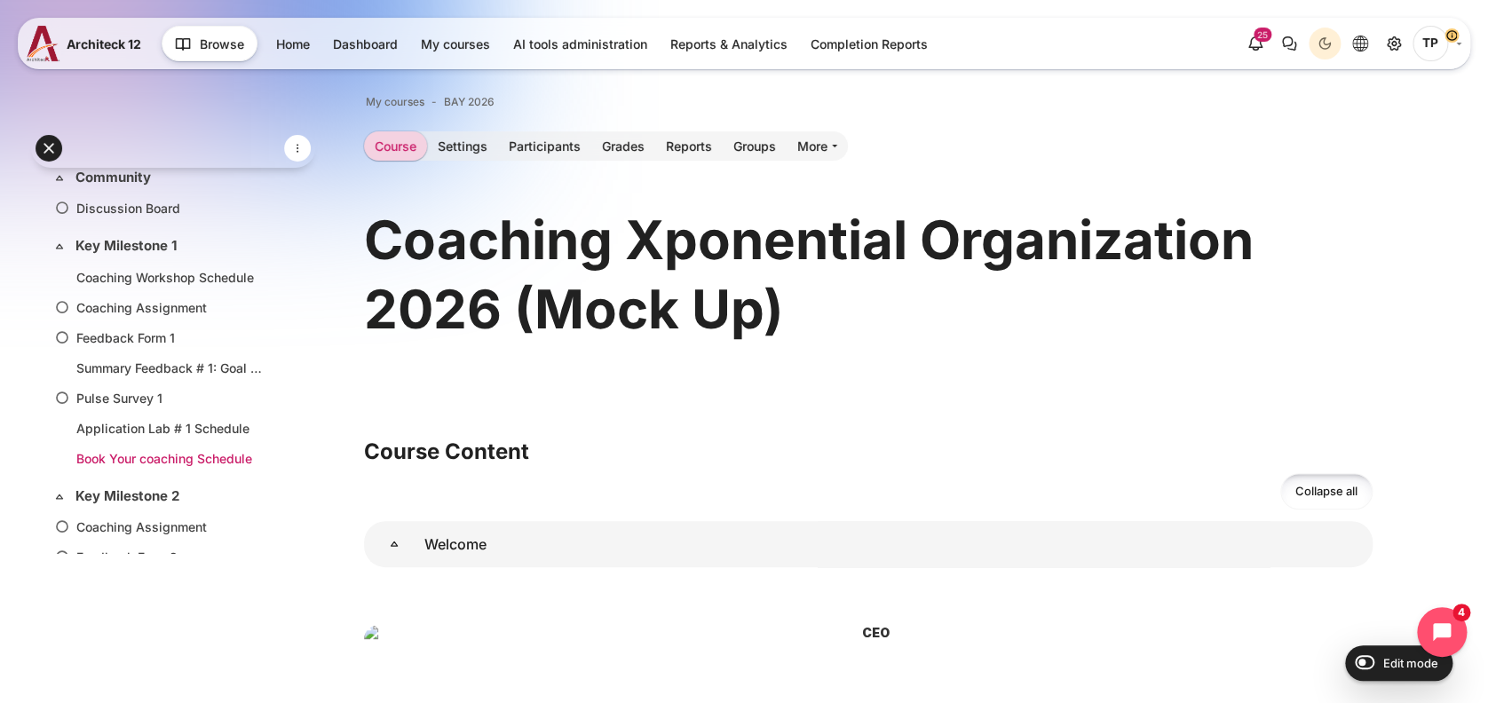
click at [114, 457] on link "Book Your coaching Schedule" at bounding box center [169, 458] width 186 height 19
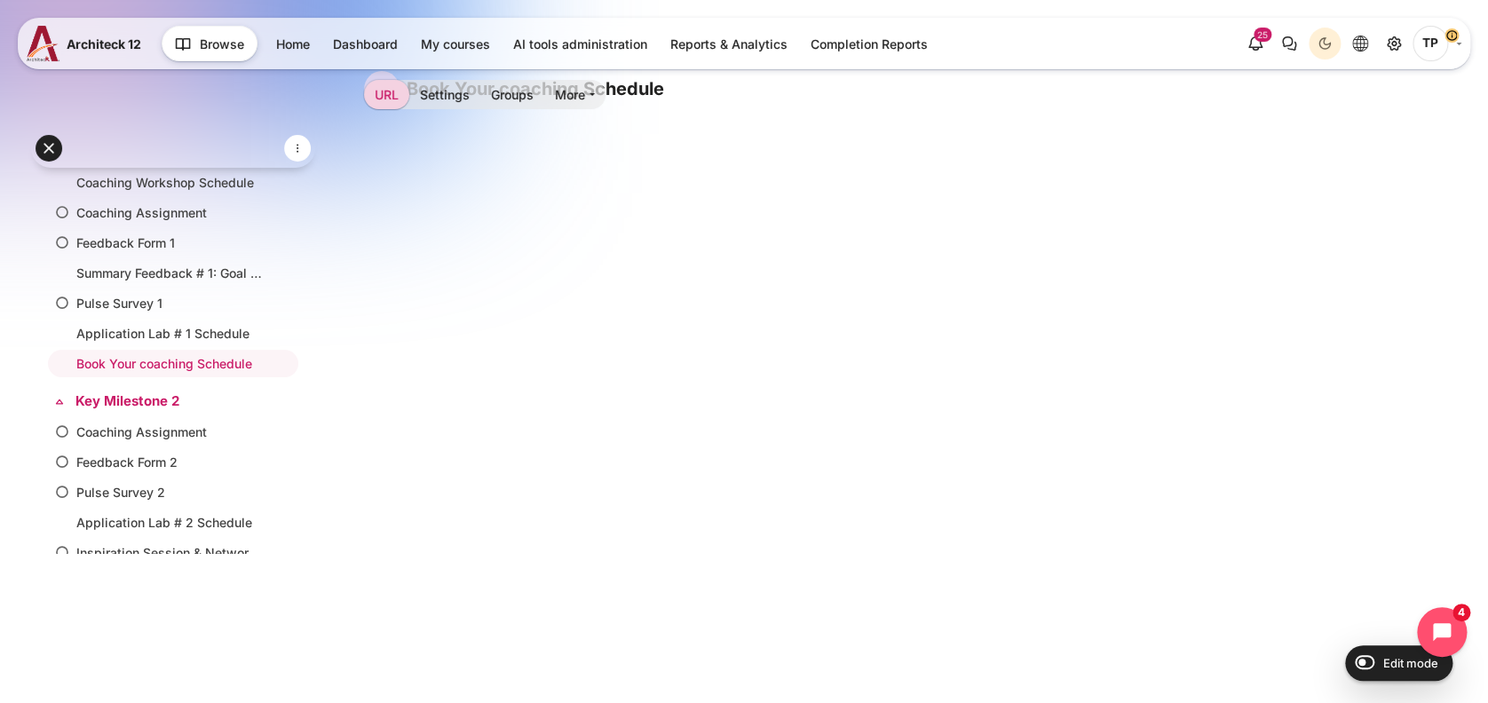
scroll to position [95, 0]
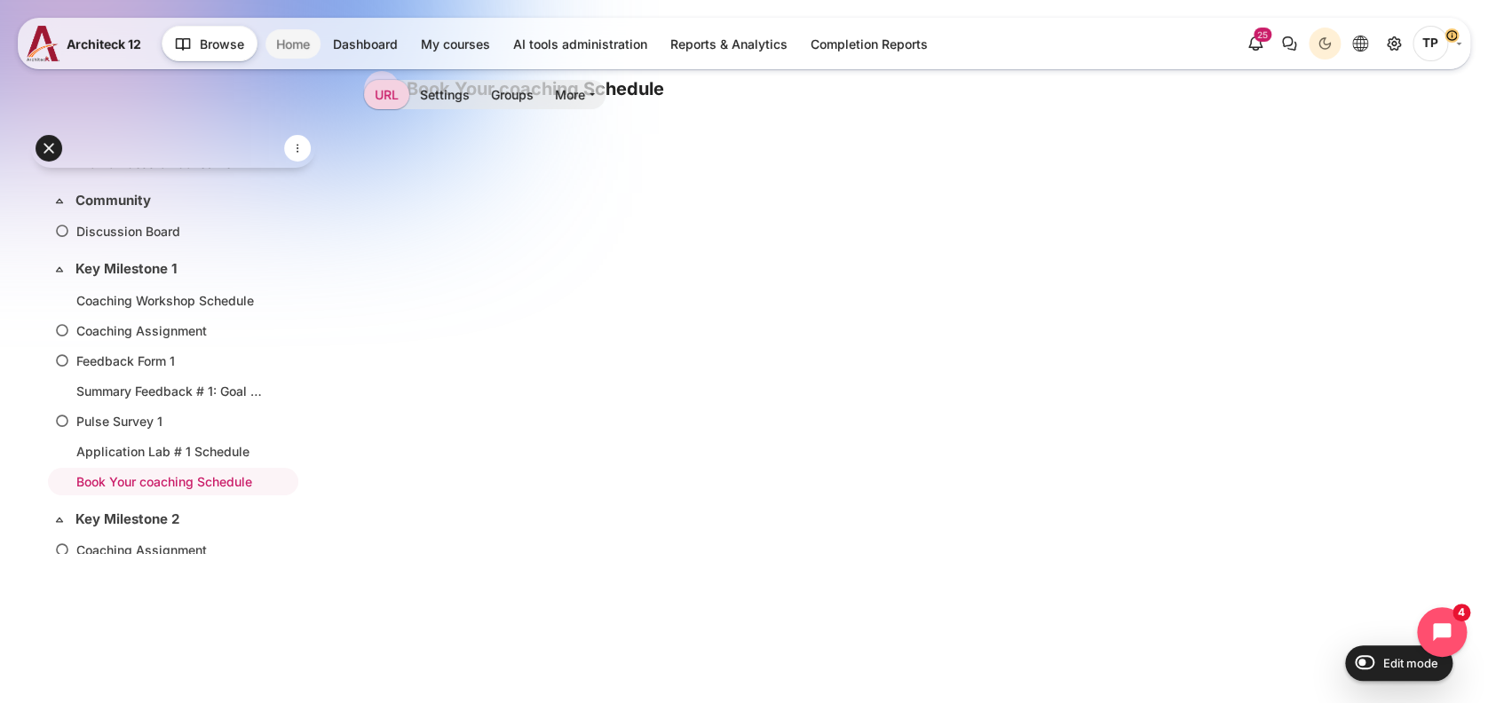
click at [281, 51] on link "Home" at bounding box center [292, 43] width 55 height 29
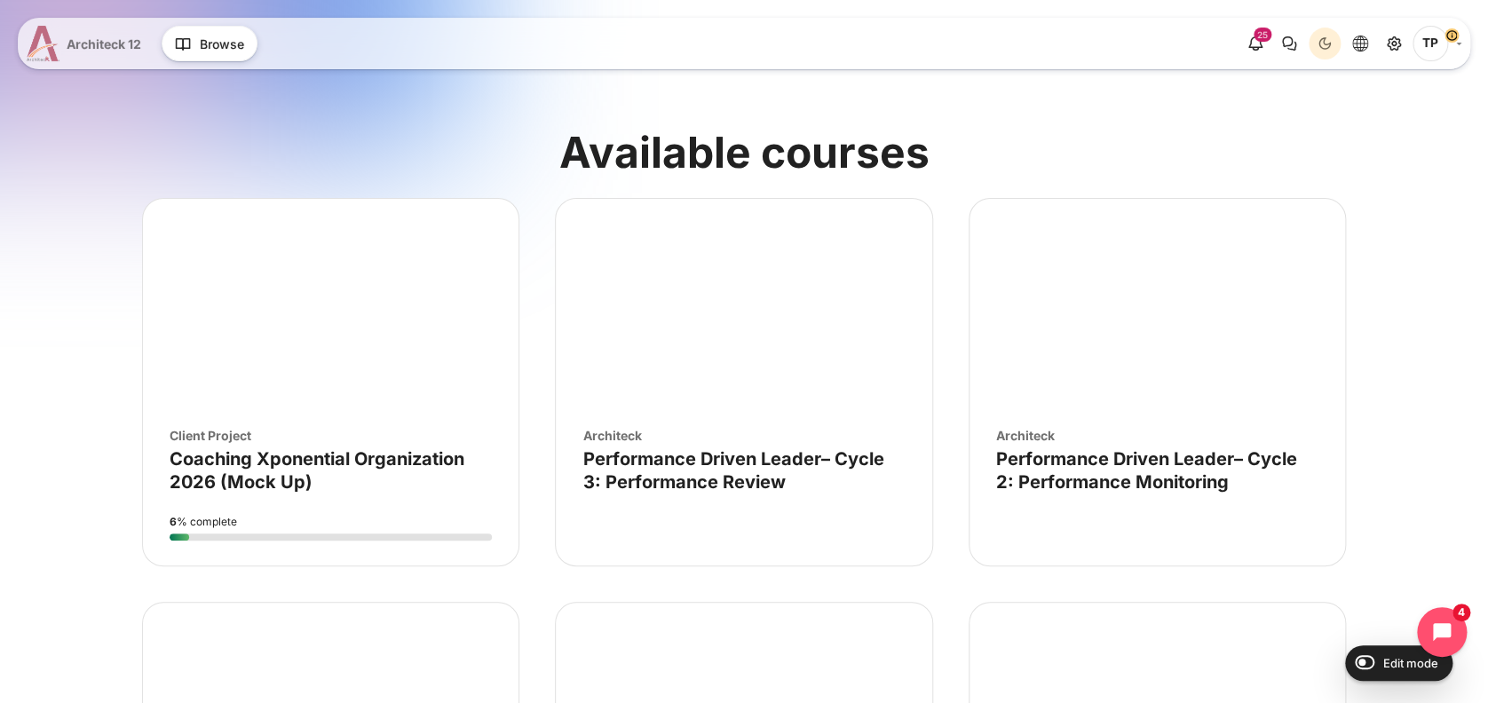
click at [115, 50] on span "Architeck 12" at bounding box center [104, 44] width 75 height 19
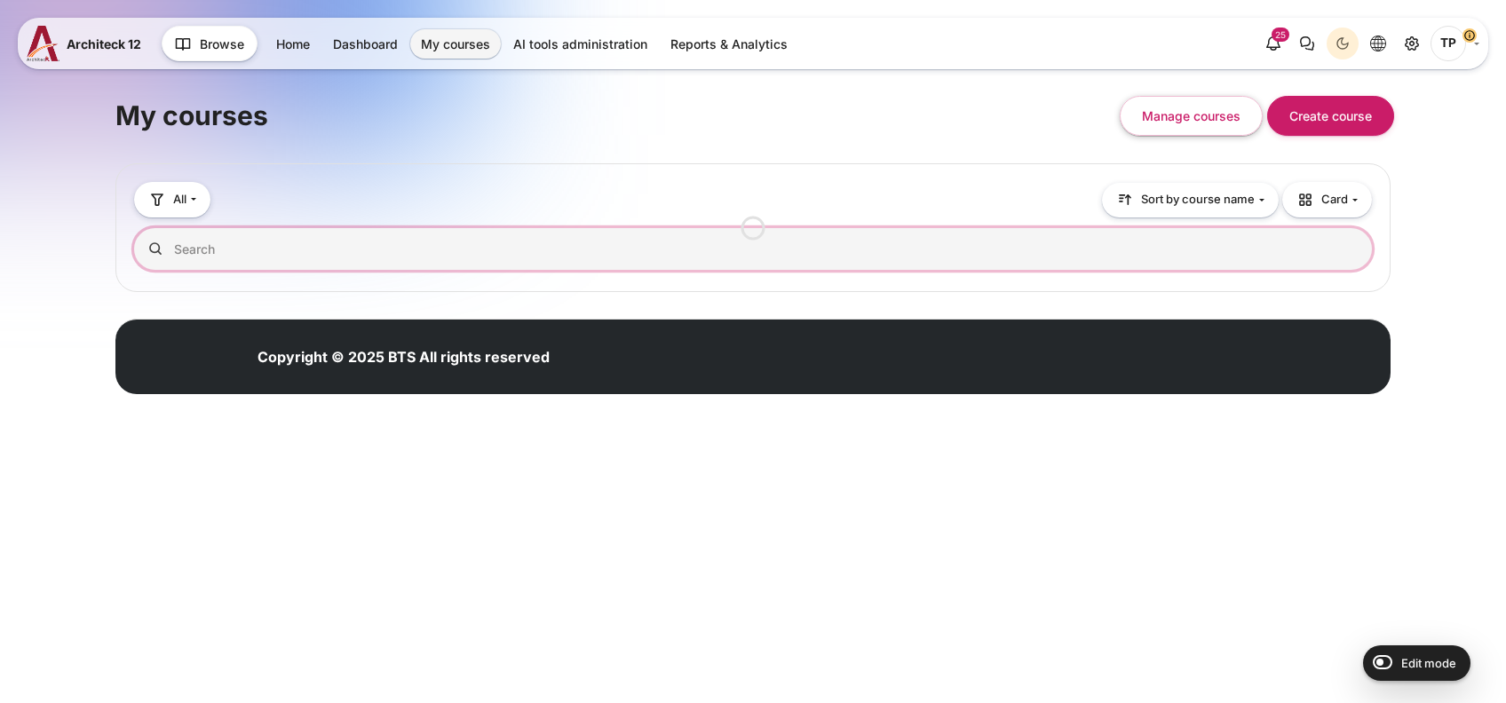
click at [265, 249] on input "Search courses" at bounding box center [753, 249] width 1238 height 42
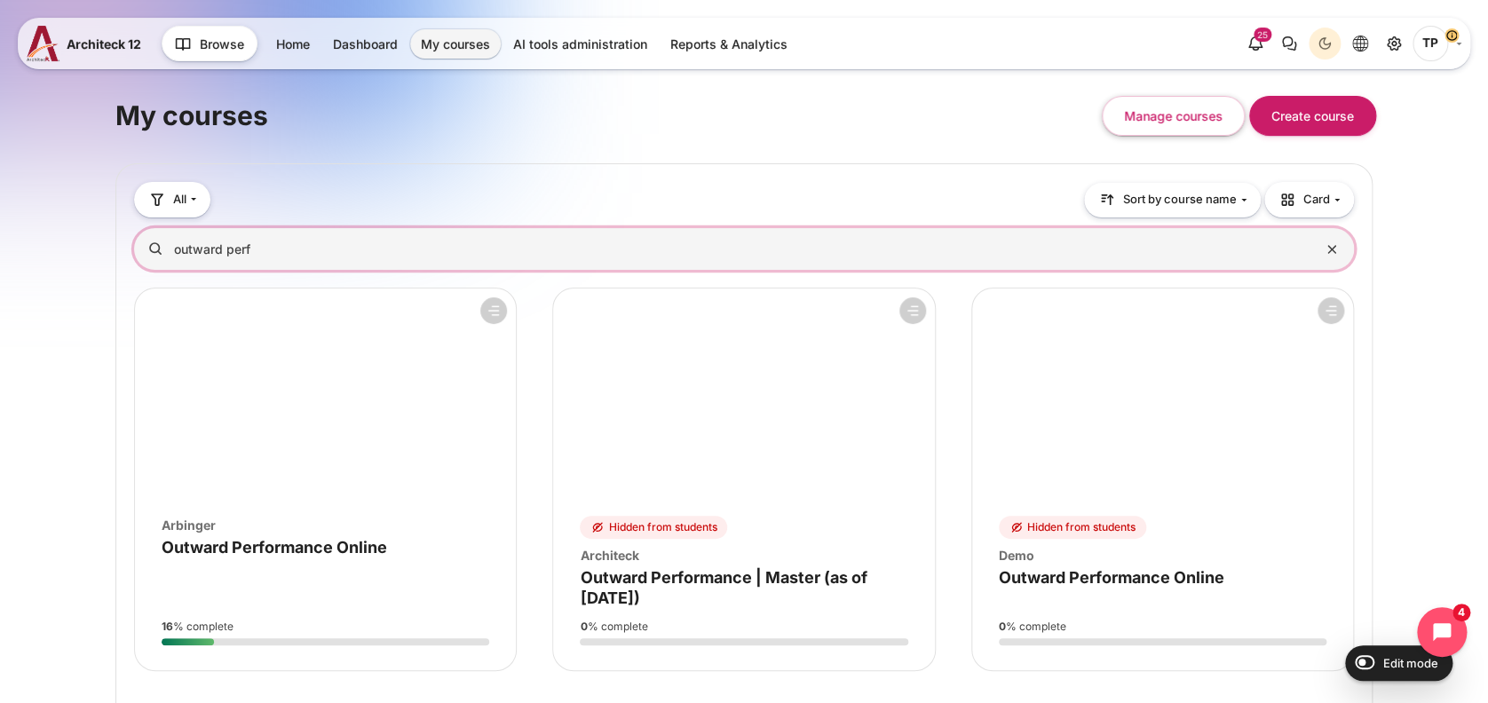
type input "outward perf"
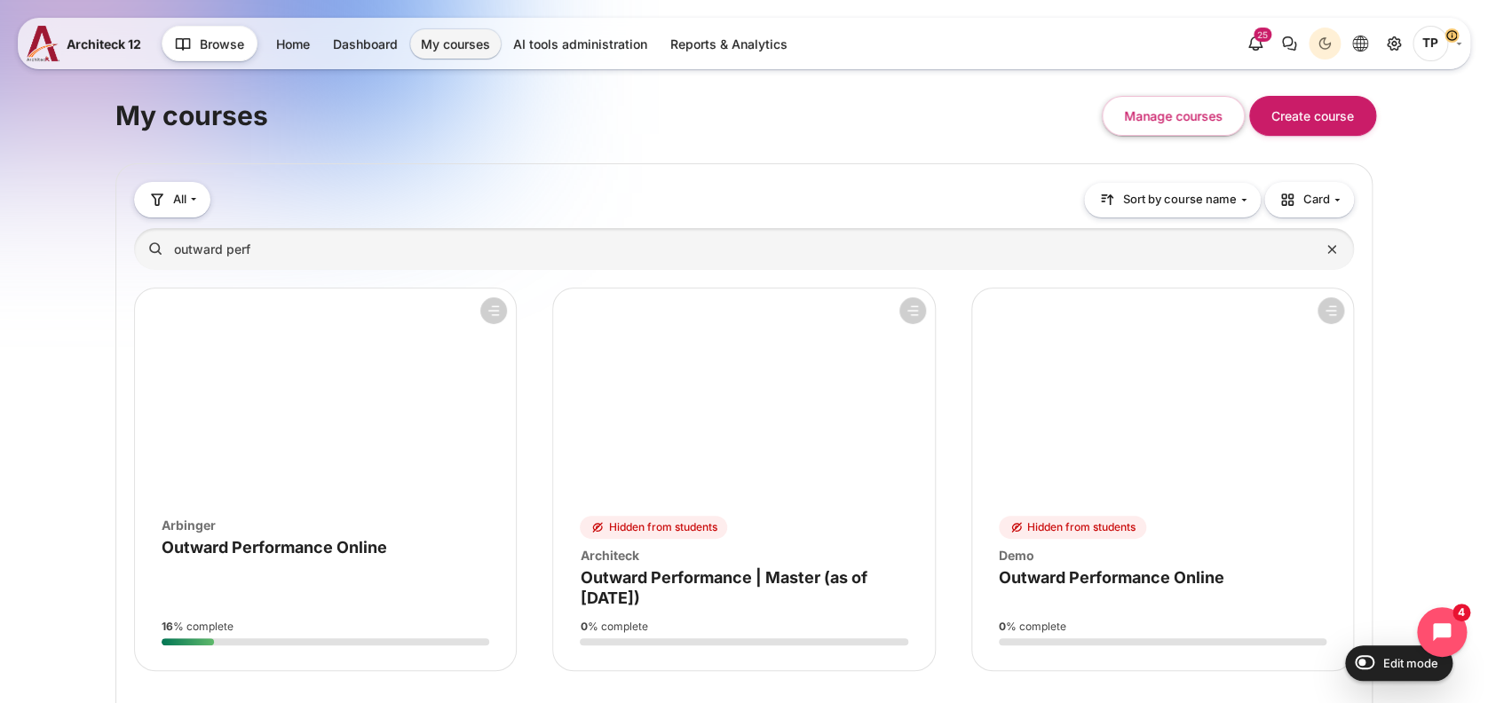
click at [357, 423] on figure "Course overview" at bounding box center [325, 395] width 381 height 213
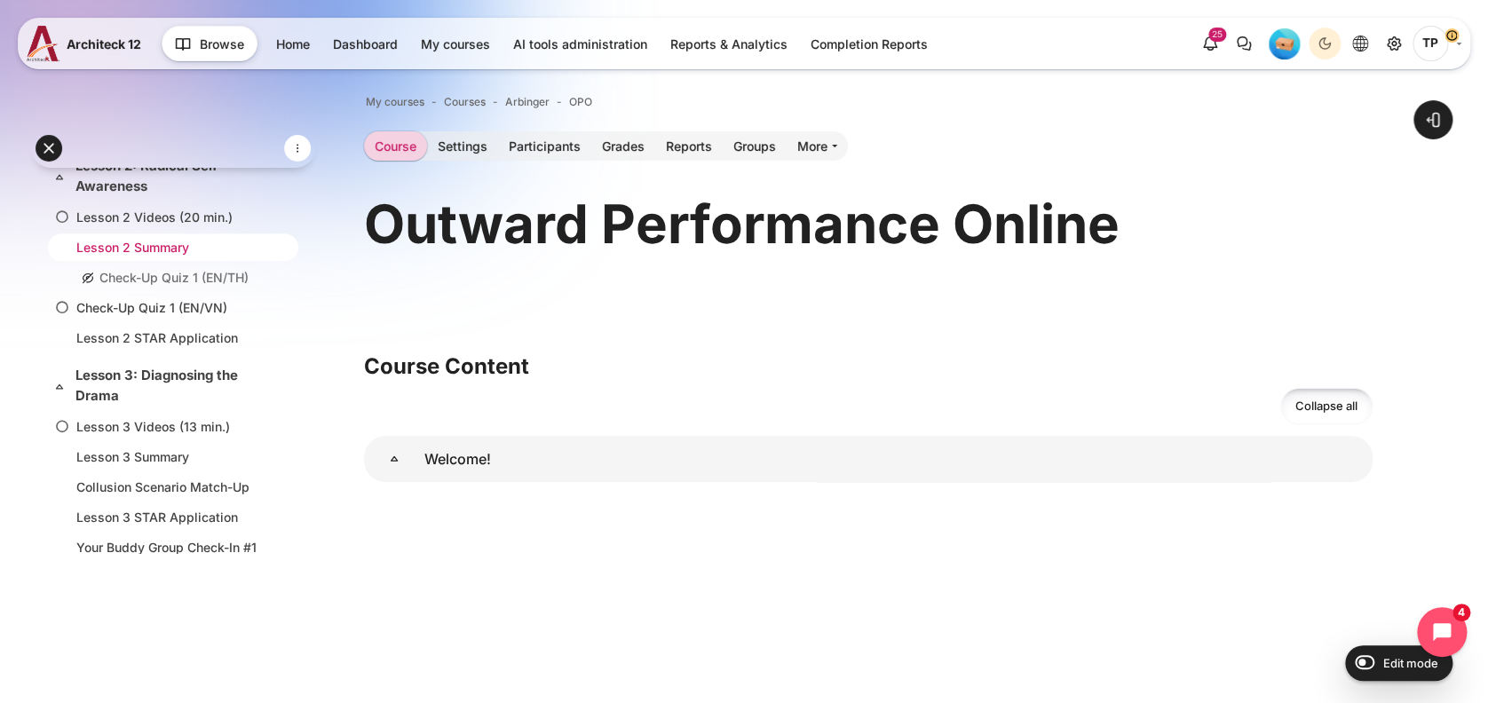
scroll to position [710, 0]
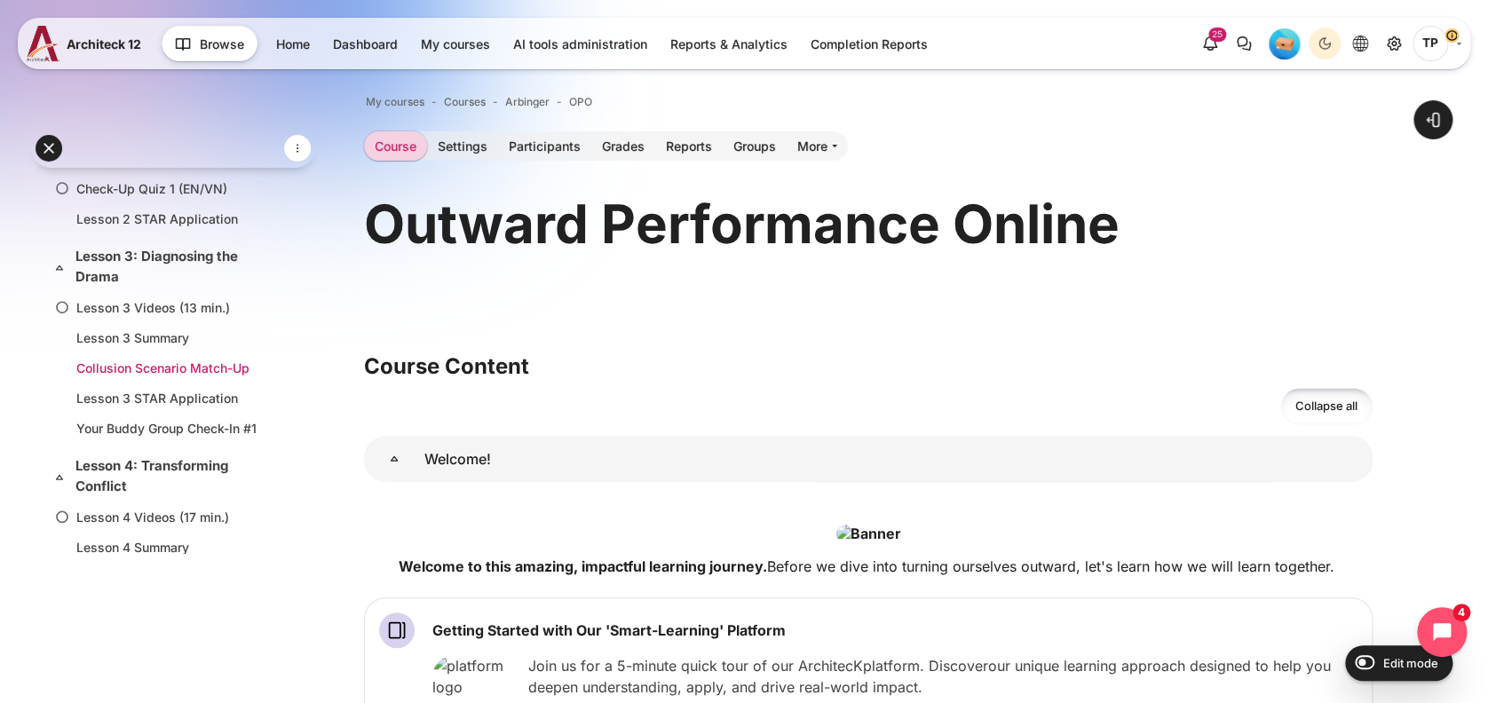
click at [123, 364] on link "Collusion Scenario Match-Up" at bounding box center [169, 368] width 186 height 19
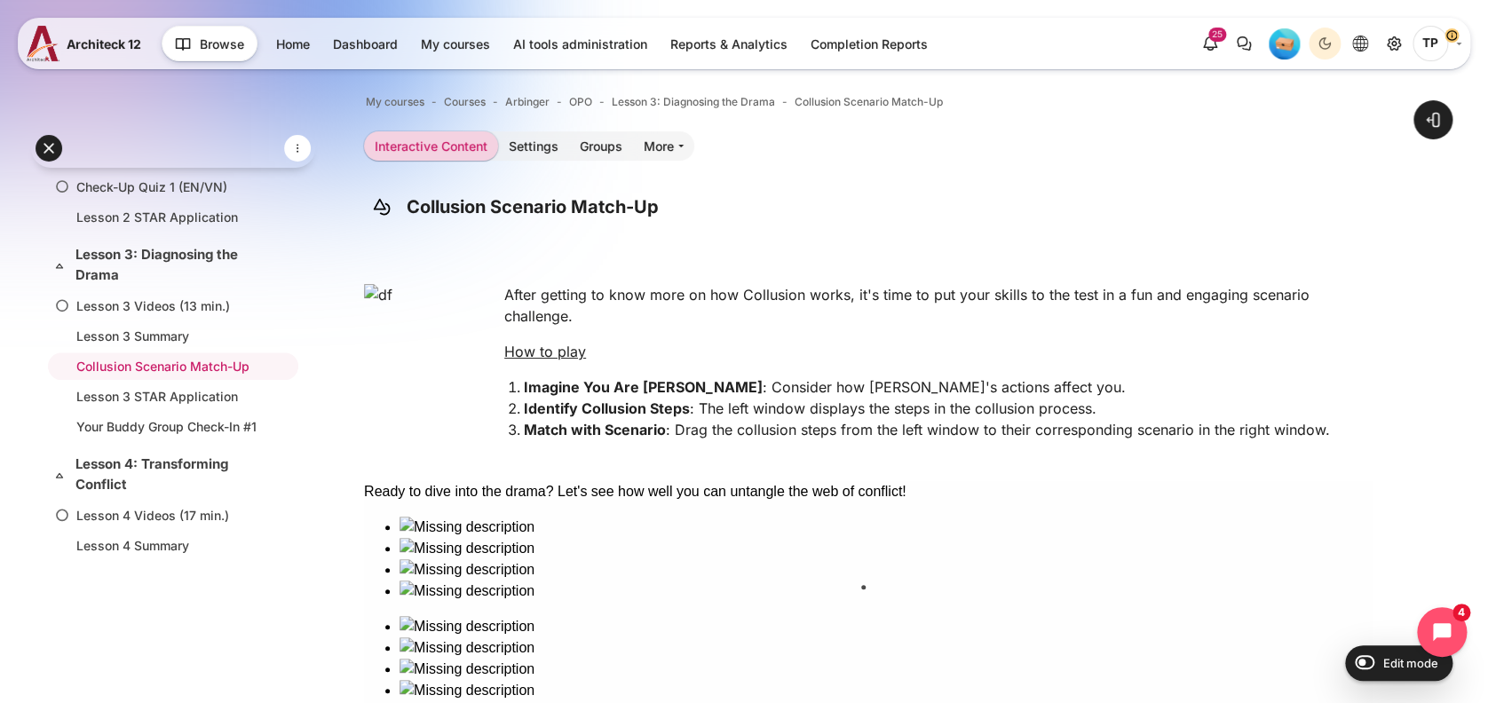
drag, startPoint x: 447, startPoint y: 602, endPoint x: 945, endPoint y: 629, distance: 498.0
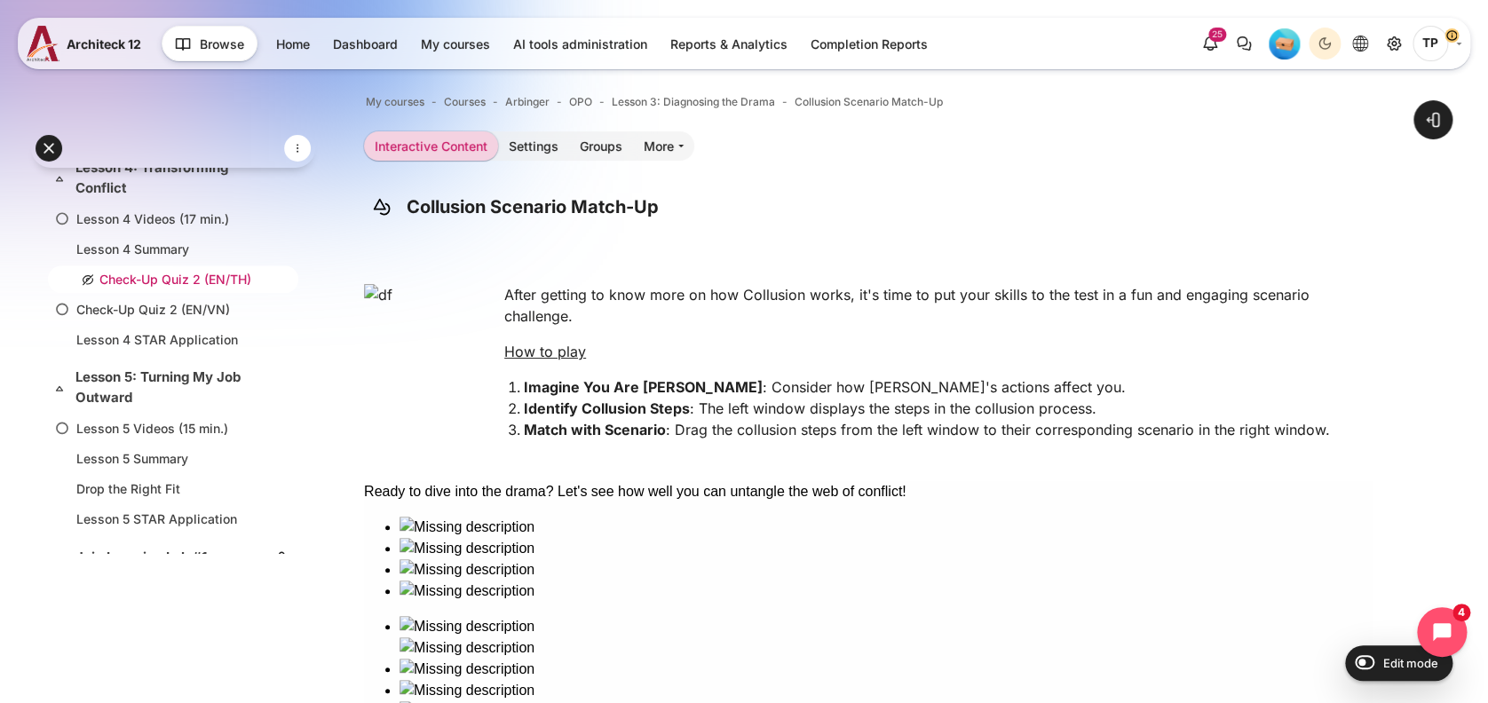
scroll to position [1067, 0]
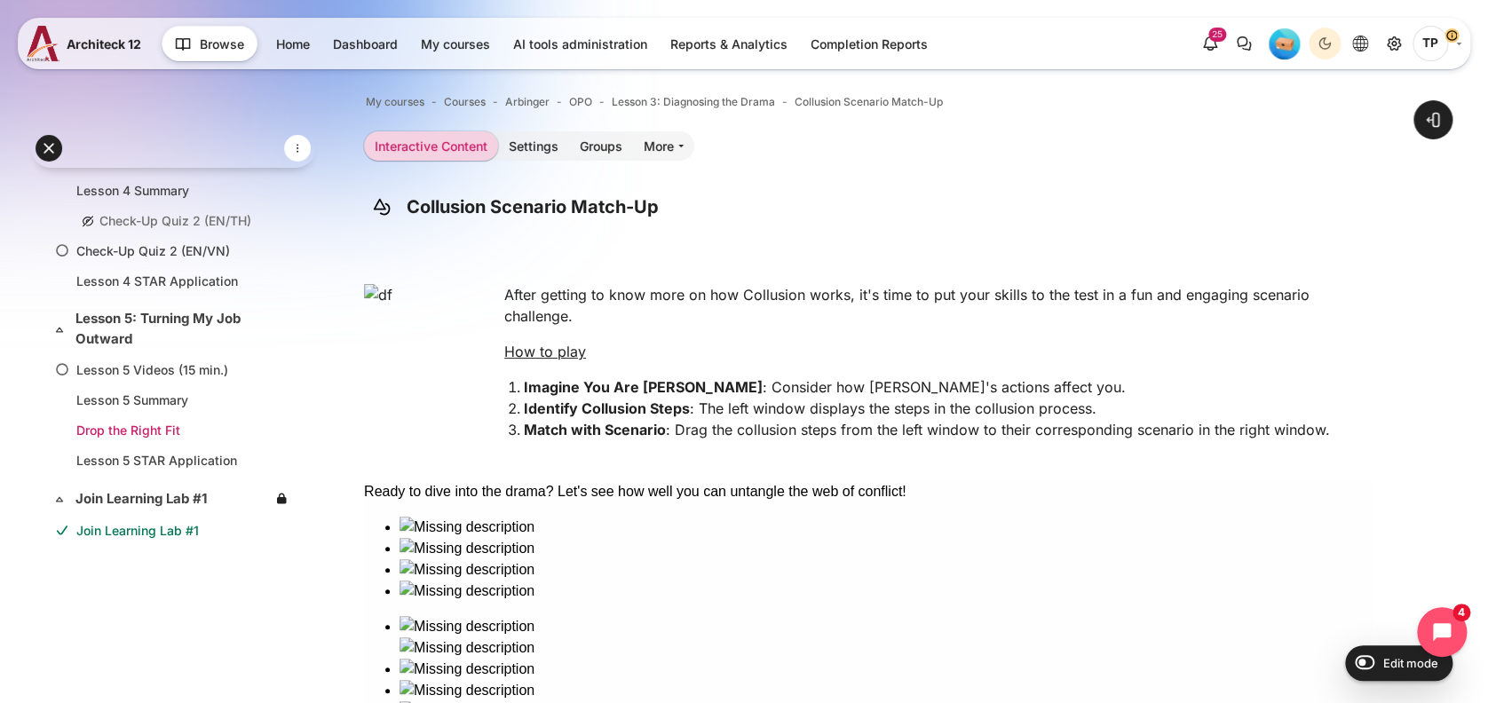
click at [138, 426] on link "Drop the Right Fit" at bounding box center [169, 430] width 186 height 19
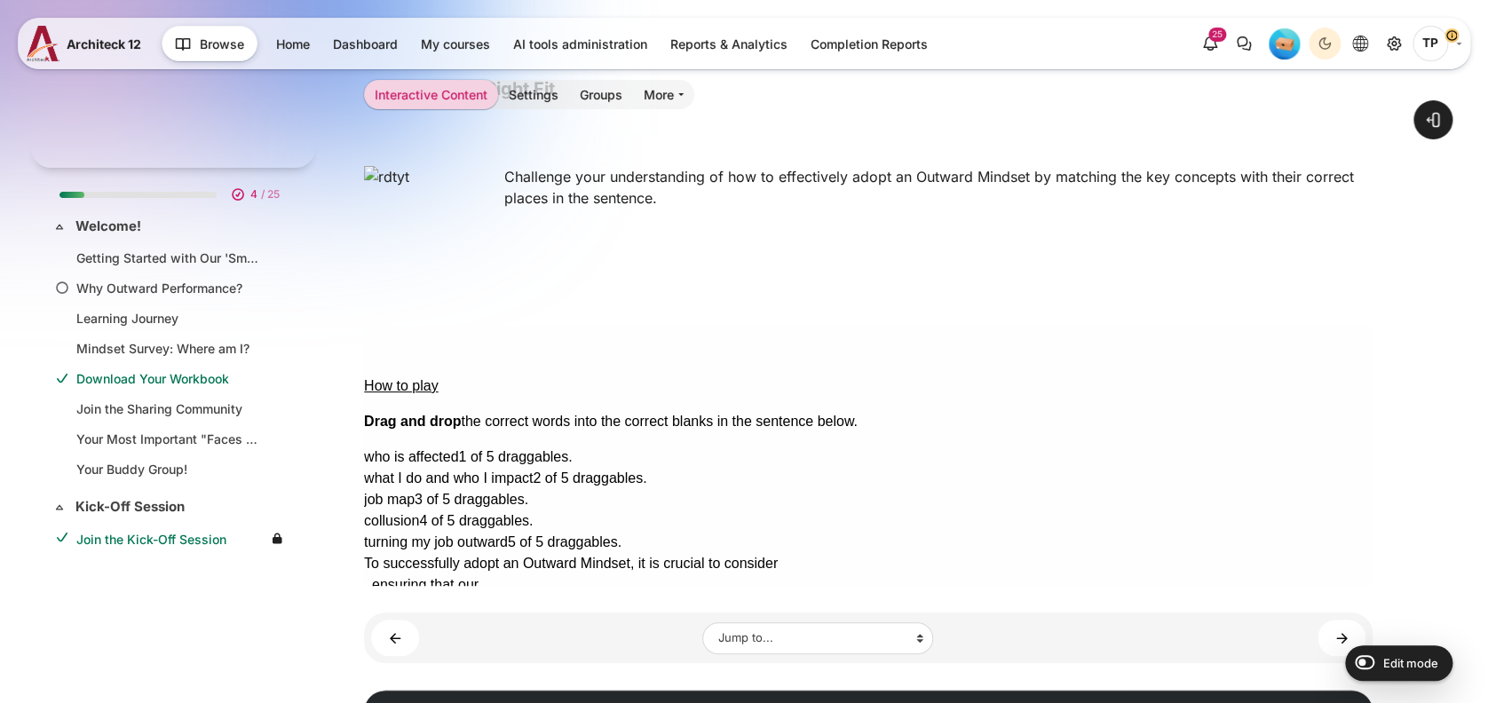
scroll to position [1129, 0]
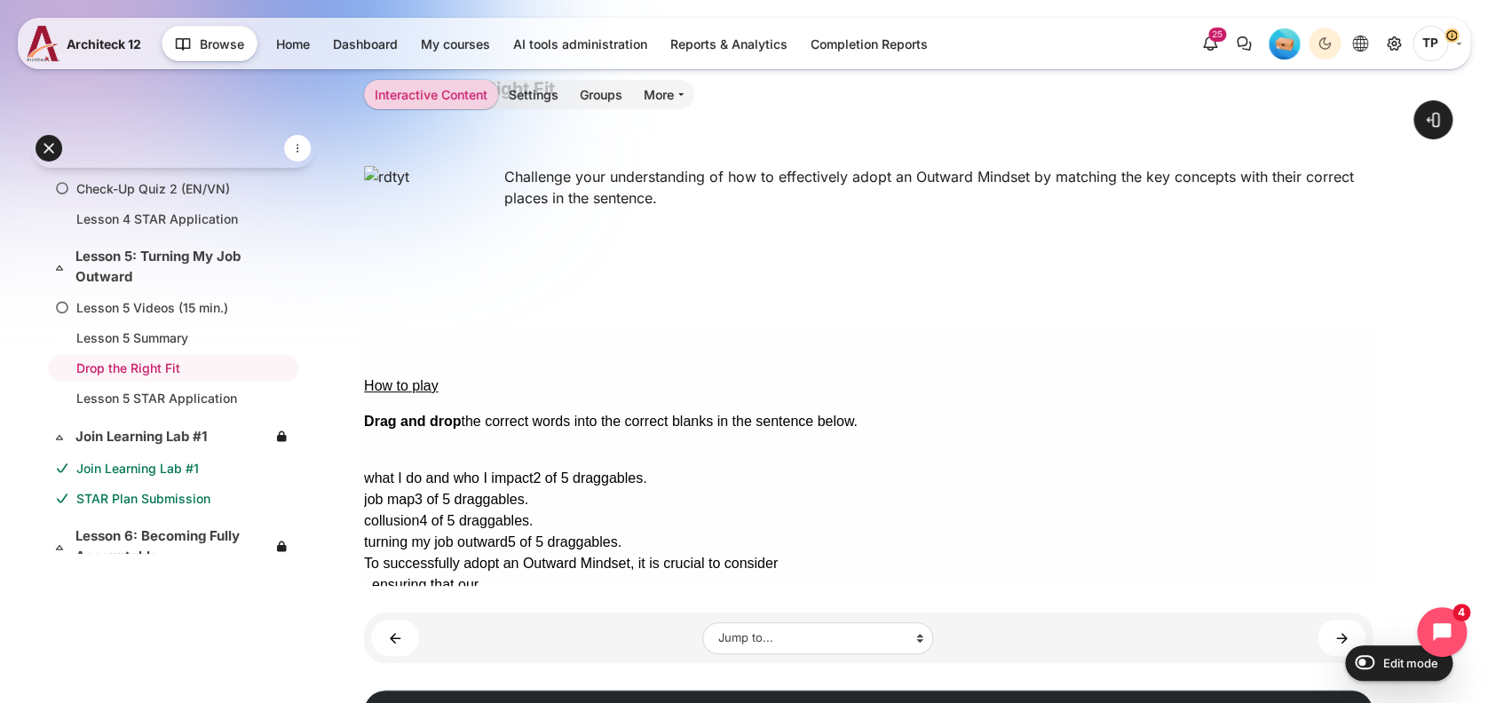
drag, startPoint x: 1293, startPoint y: 401, endPoint x: 848, endPoint y: 393, distance: 444.9
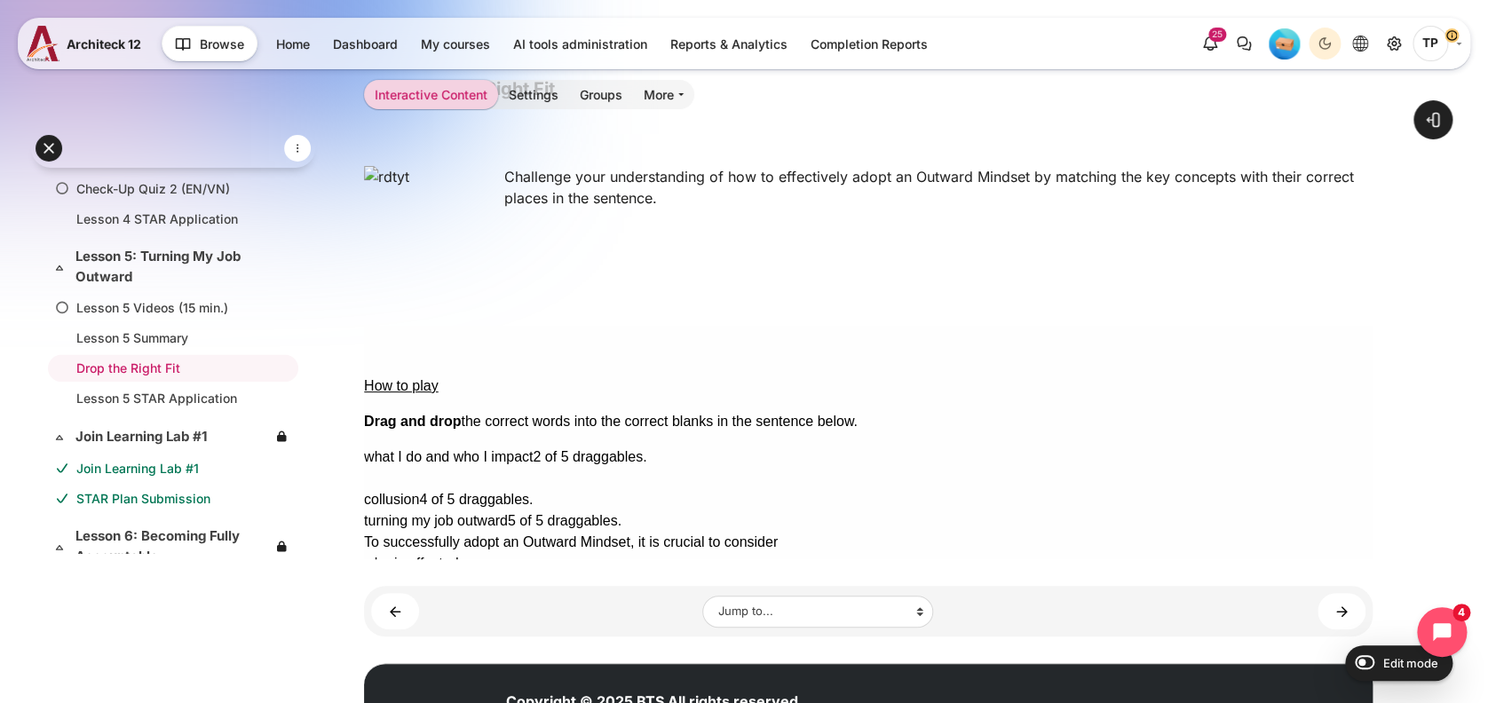
drag, startPoint x: 1315, startPoint y: 437, endPoint x: 1030, endPoint y: 435, distance: 285.0
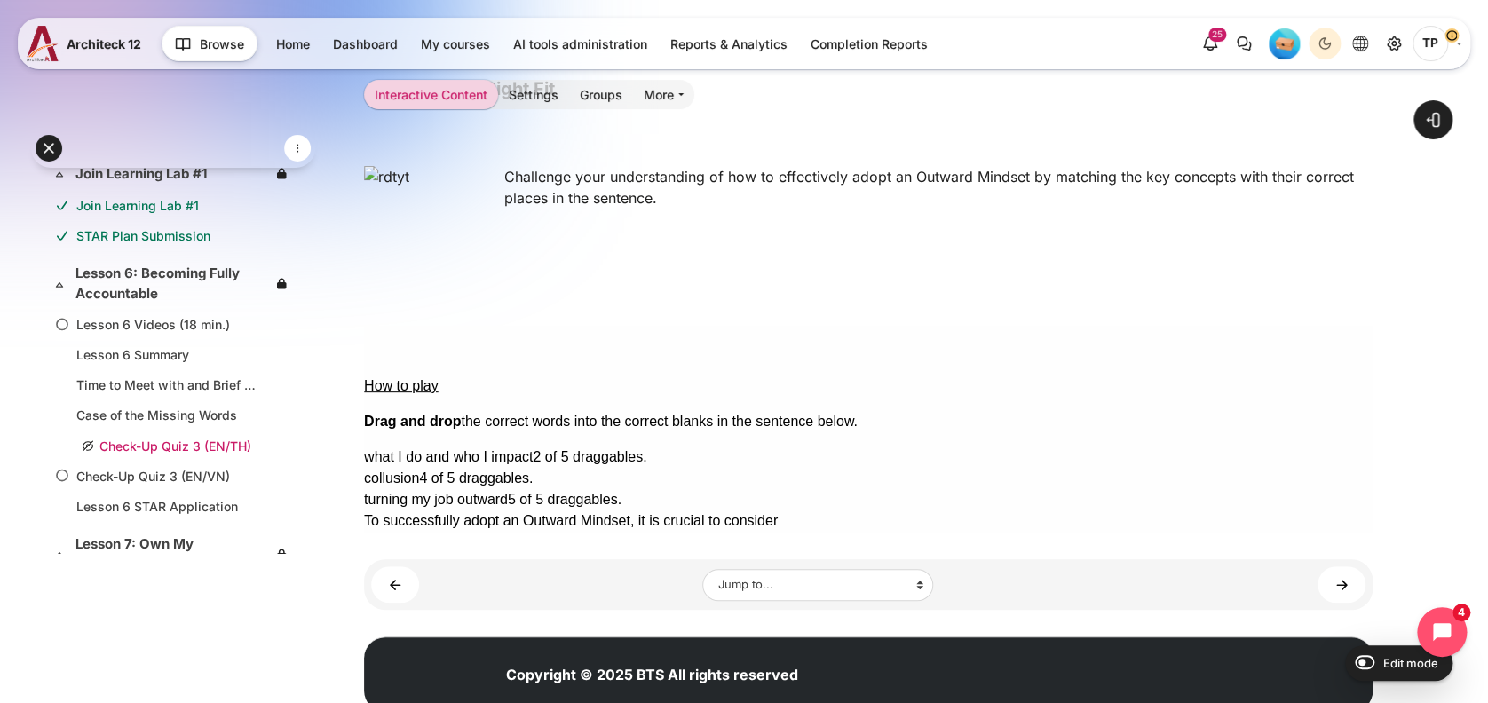
scroll to position [1485, 0]
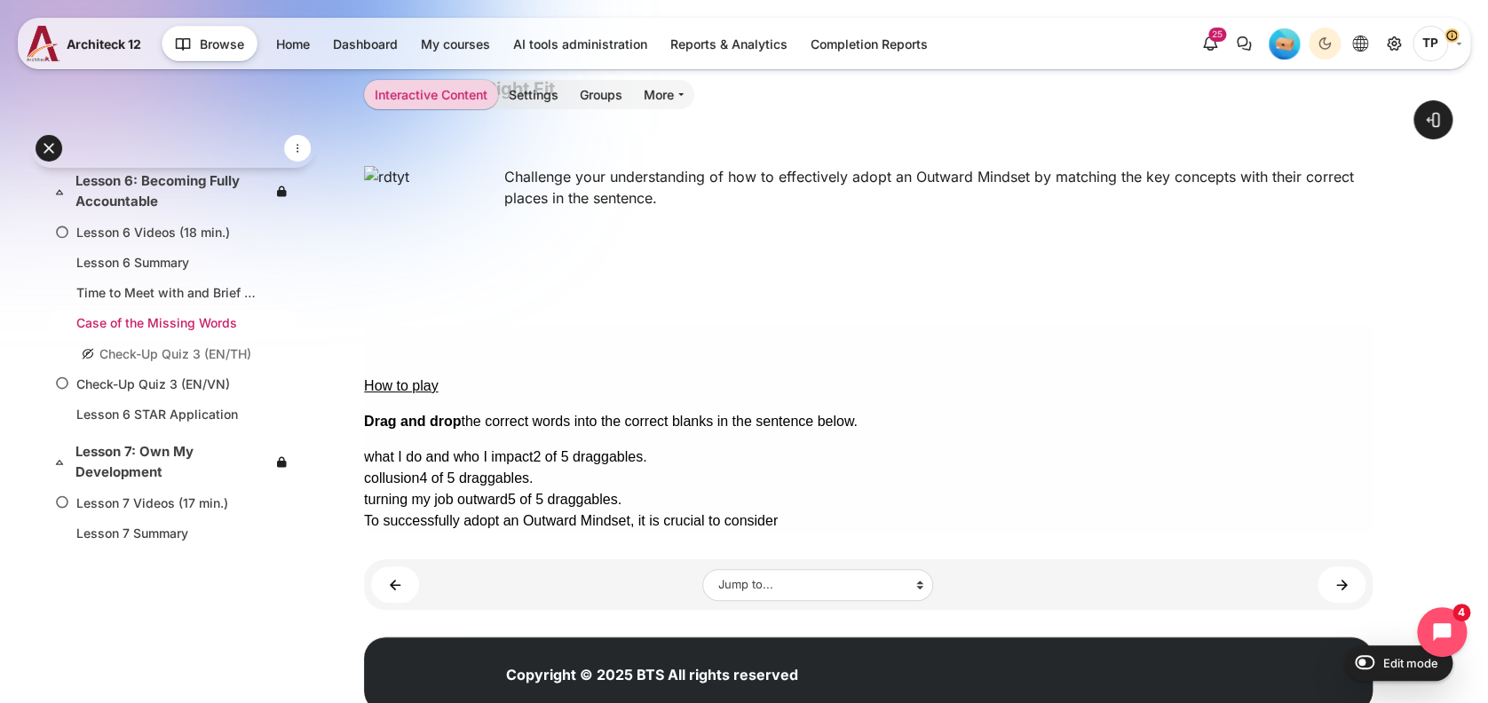
click at [158, 313] on link "Case of the Missing Words" at bounding box center [169, 322] width 186 height 19
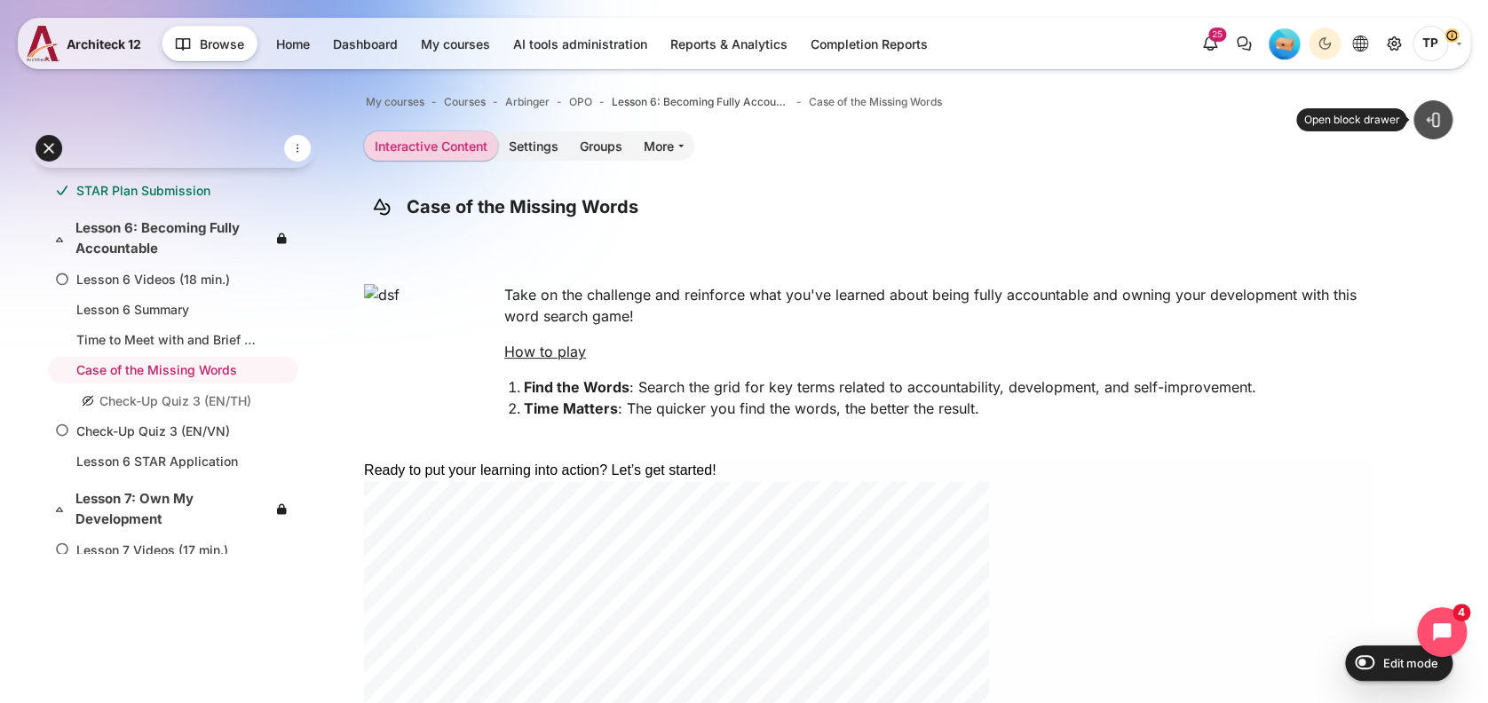
click at [1431, 123] on span at bounding box center [1433, 120] width 18 height 18
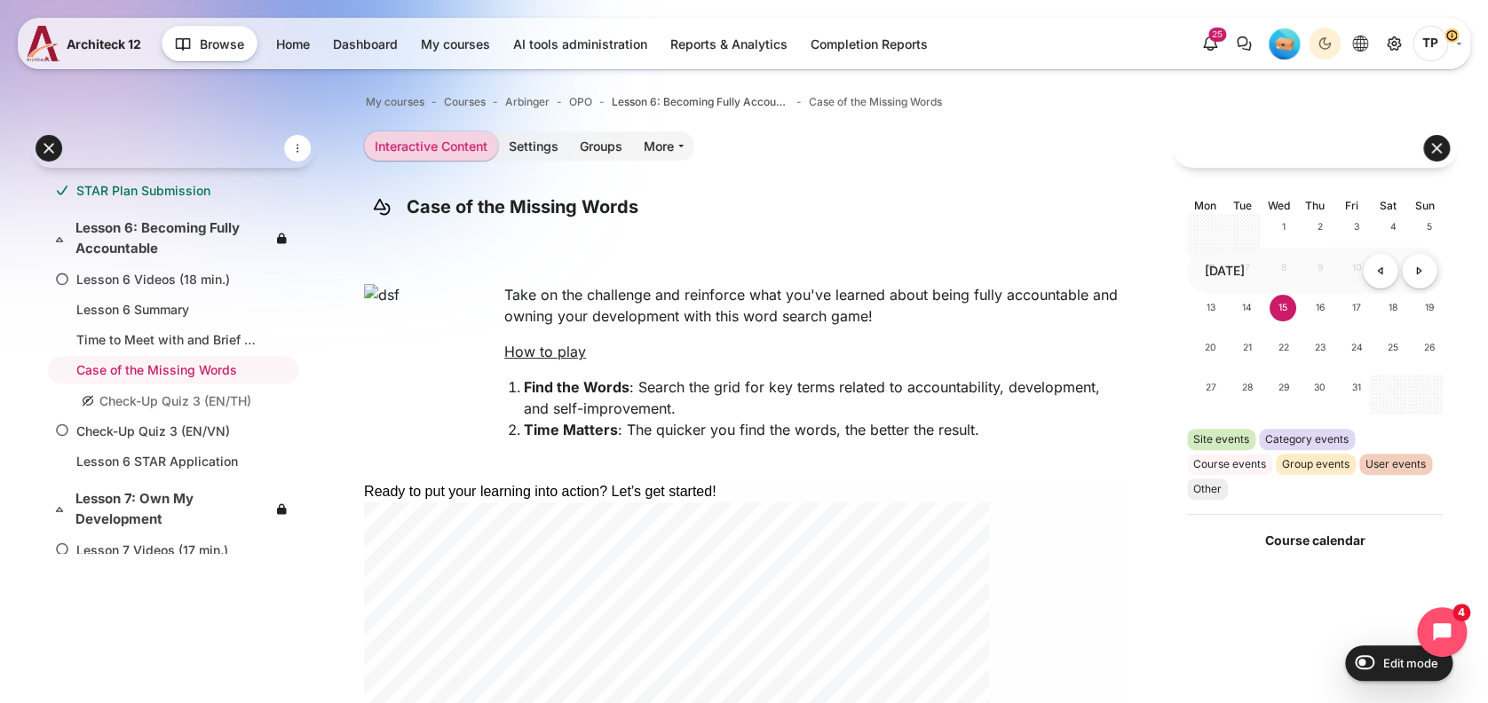
scroll to position [156, 0]
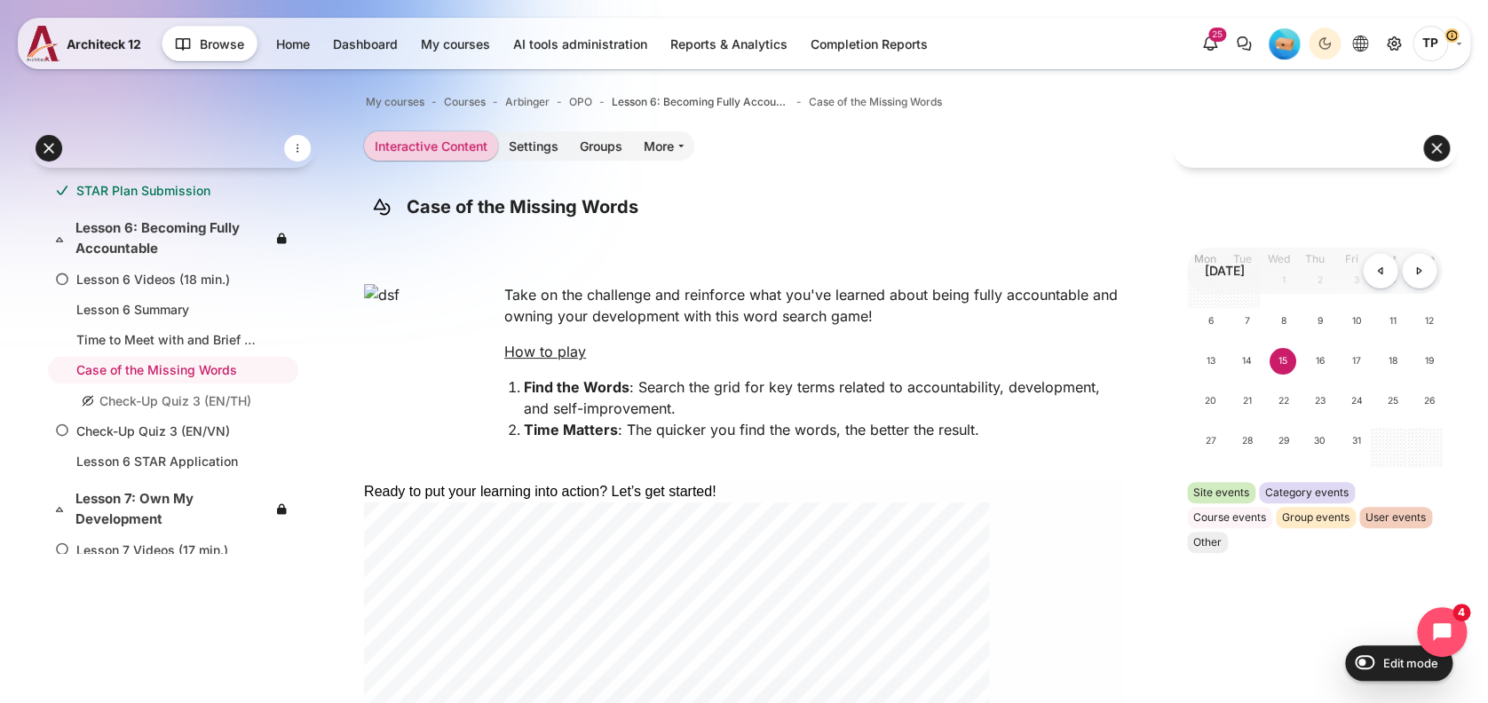
click at [1282, 30] on img "Level #1" at bounding box center [1284, 43] width 31 height 31
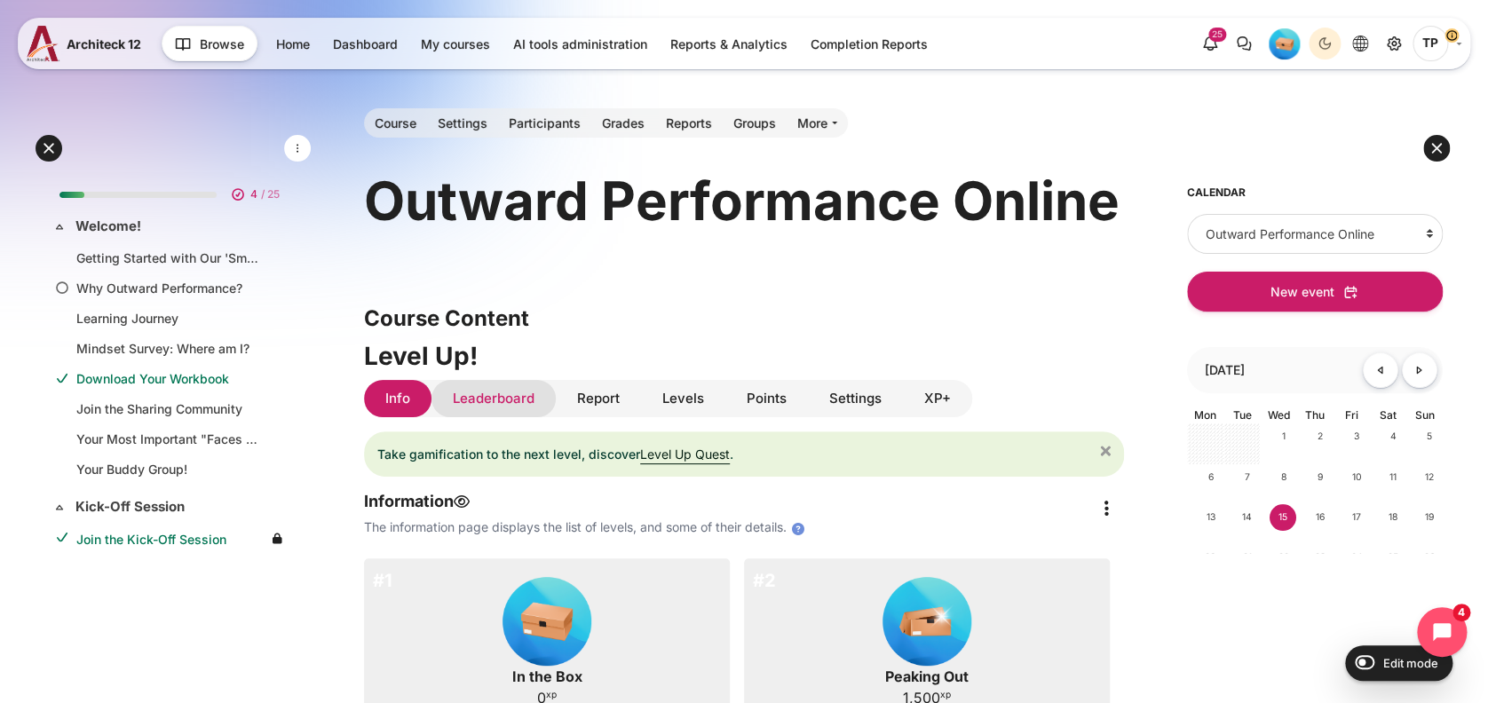
click at [484, 396] on link "Leaderboard" at bounding box center [493, 399] width 124 height 38
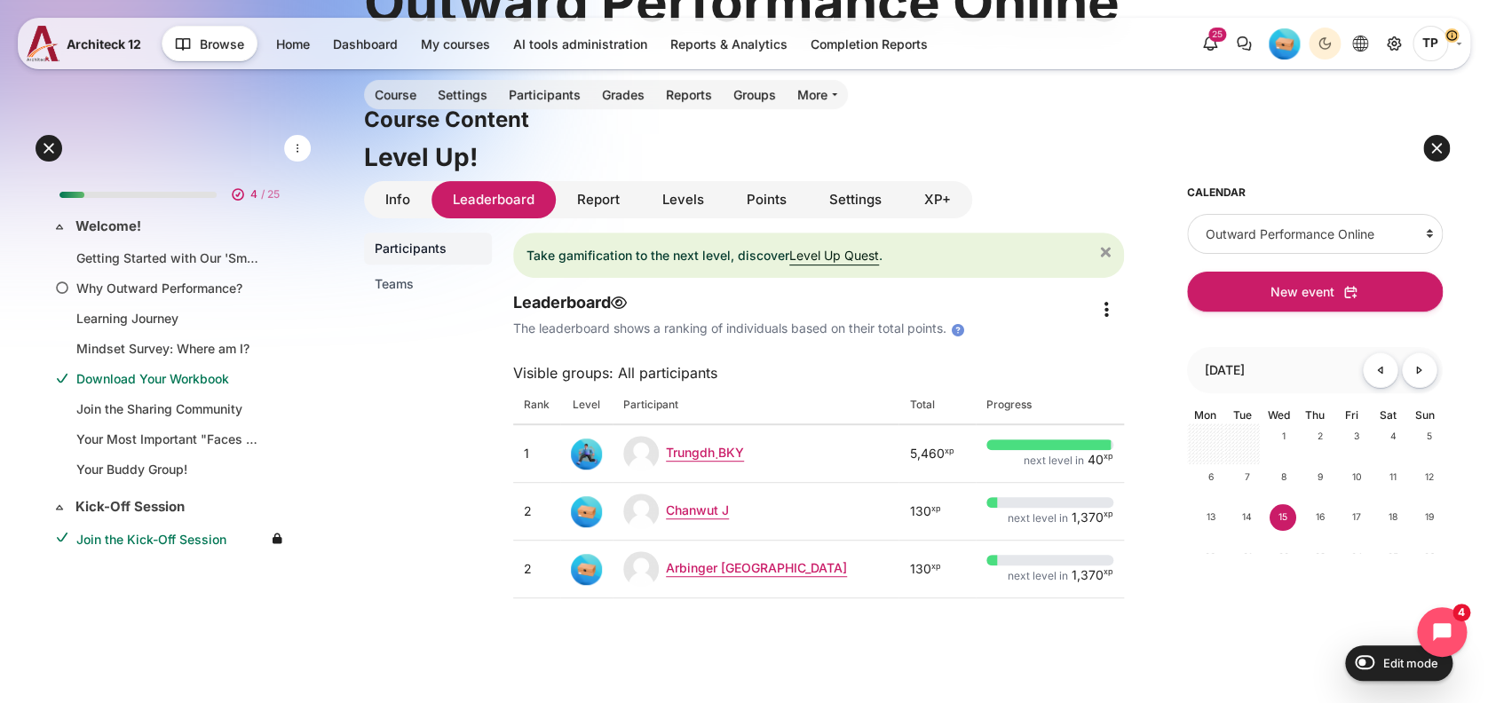
scroll to position [236, 0]
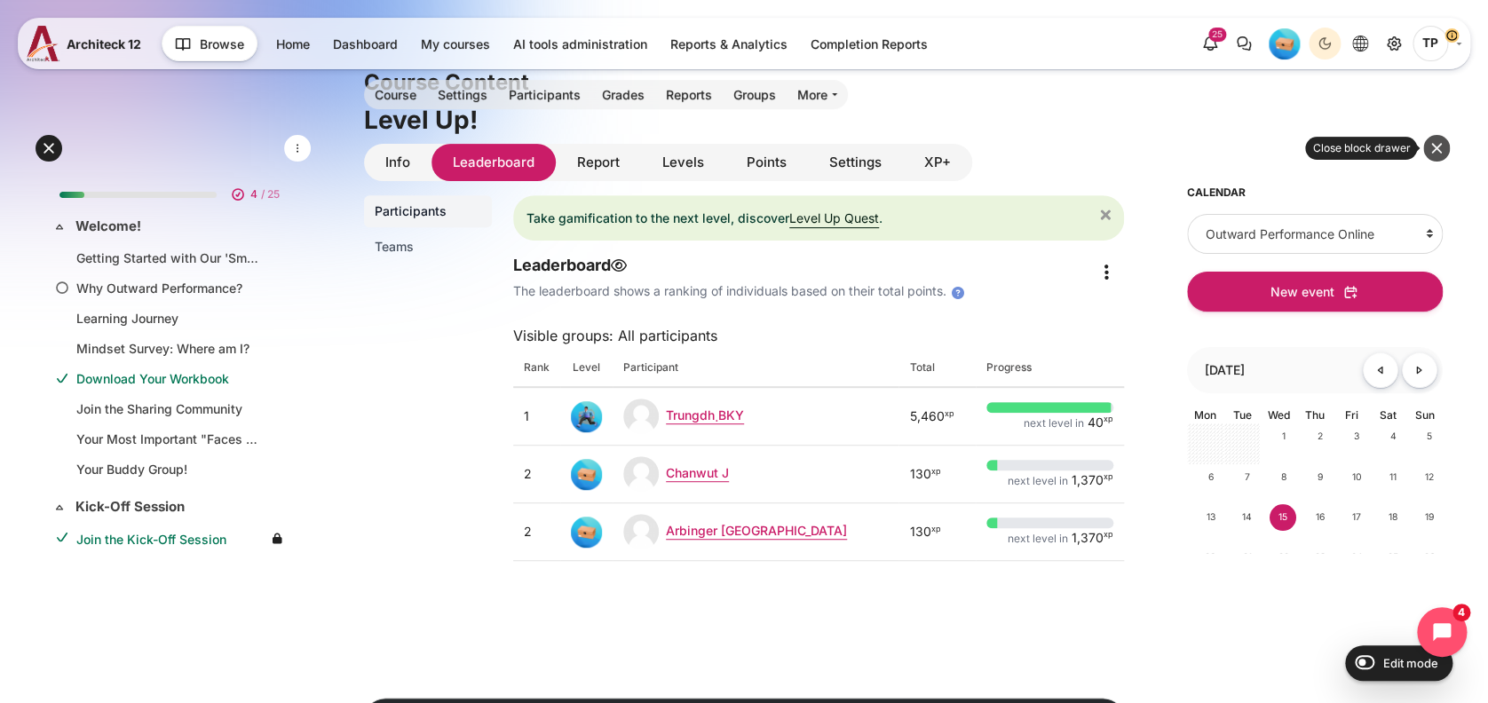
click at [1445, 142] on button at bounding box center [1436, 148] width 27 height 27
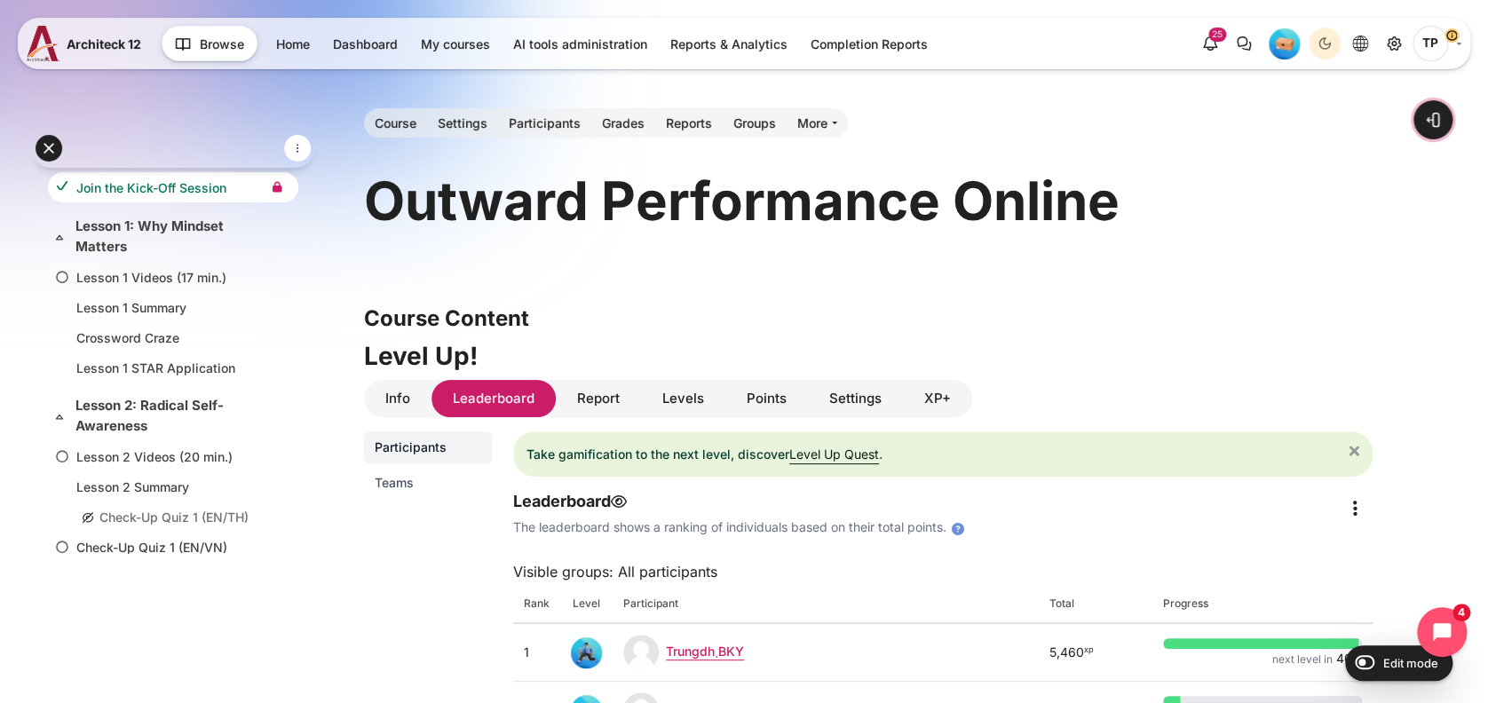
scroll to position [355, 0]
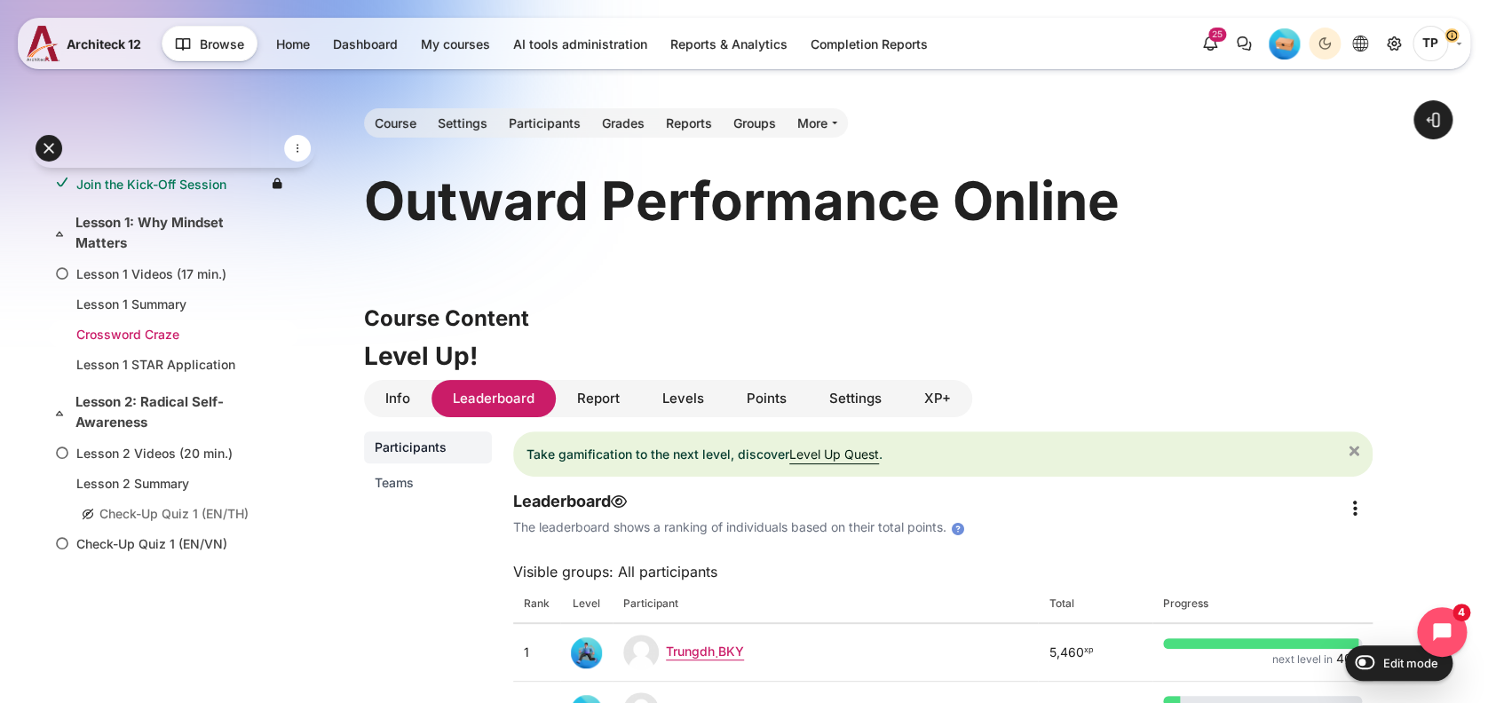
click at [149, 336] on link "Crossword Craze" at bounding box center [169, 334] width 186 height 19
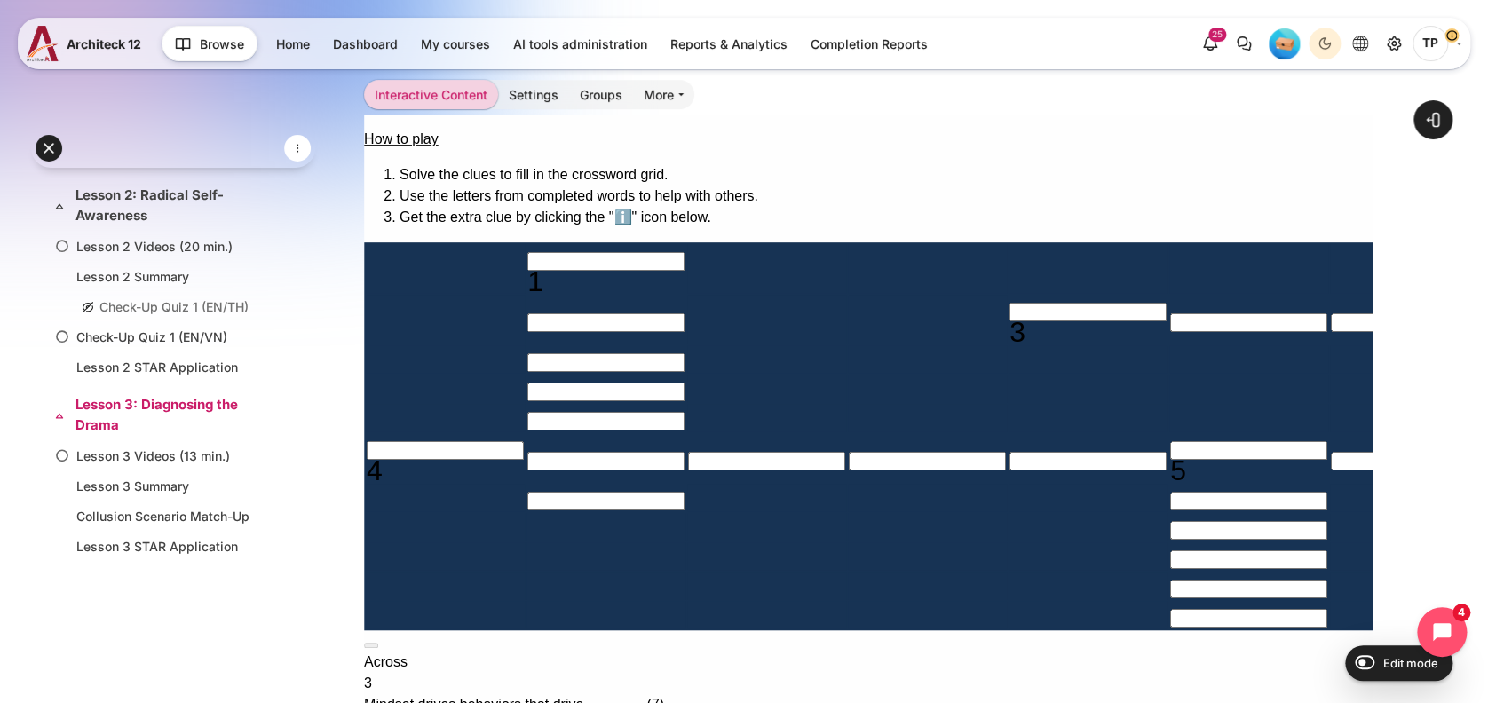
scroll to position [681, 0]
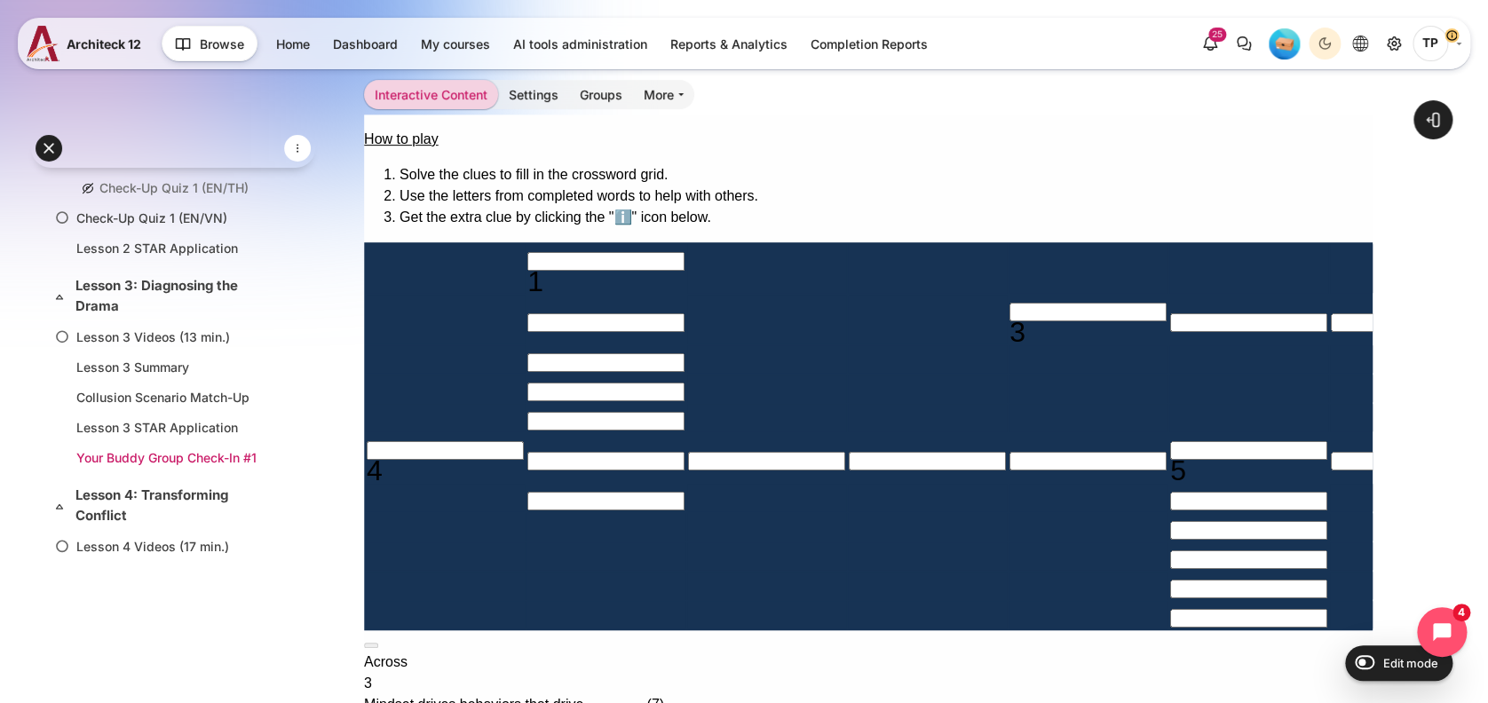
click at [121, 448] on link "Your Buddy Group Check-In #1" at bounding box center [169, 457] width 186 height 19
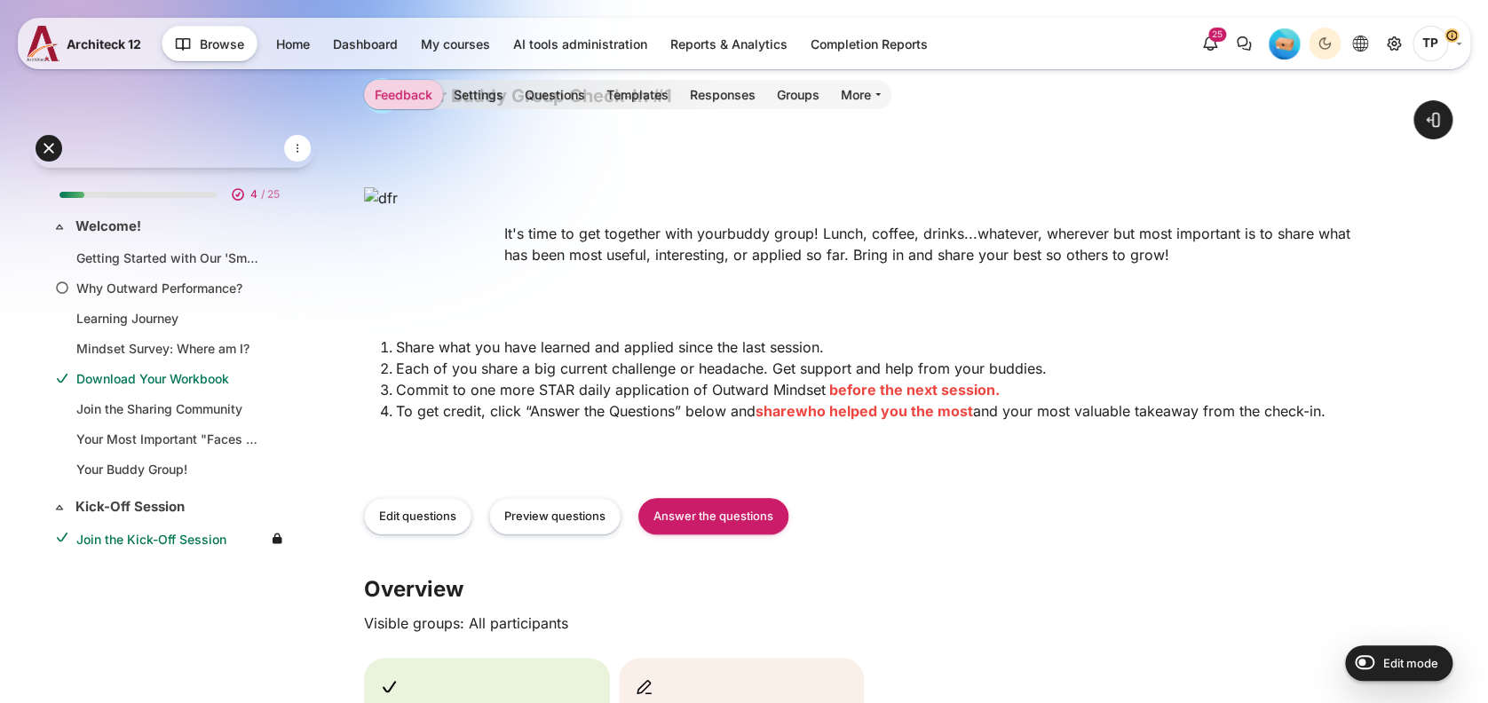
scroll to position [772, 0]
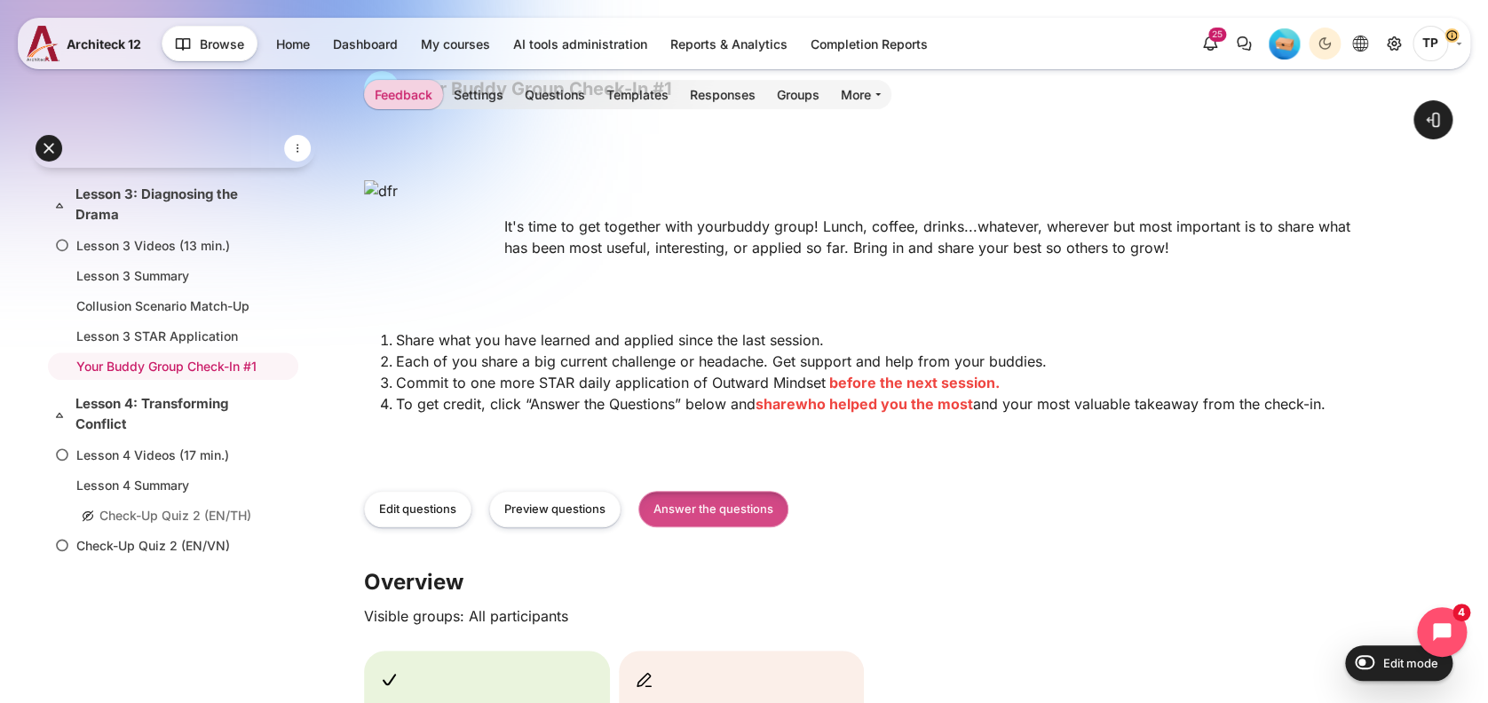
click at [682, 504] on link "Answer the questions" at bounding box center [713, 509] width 150 height 36
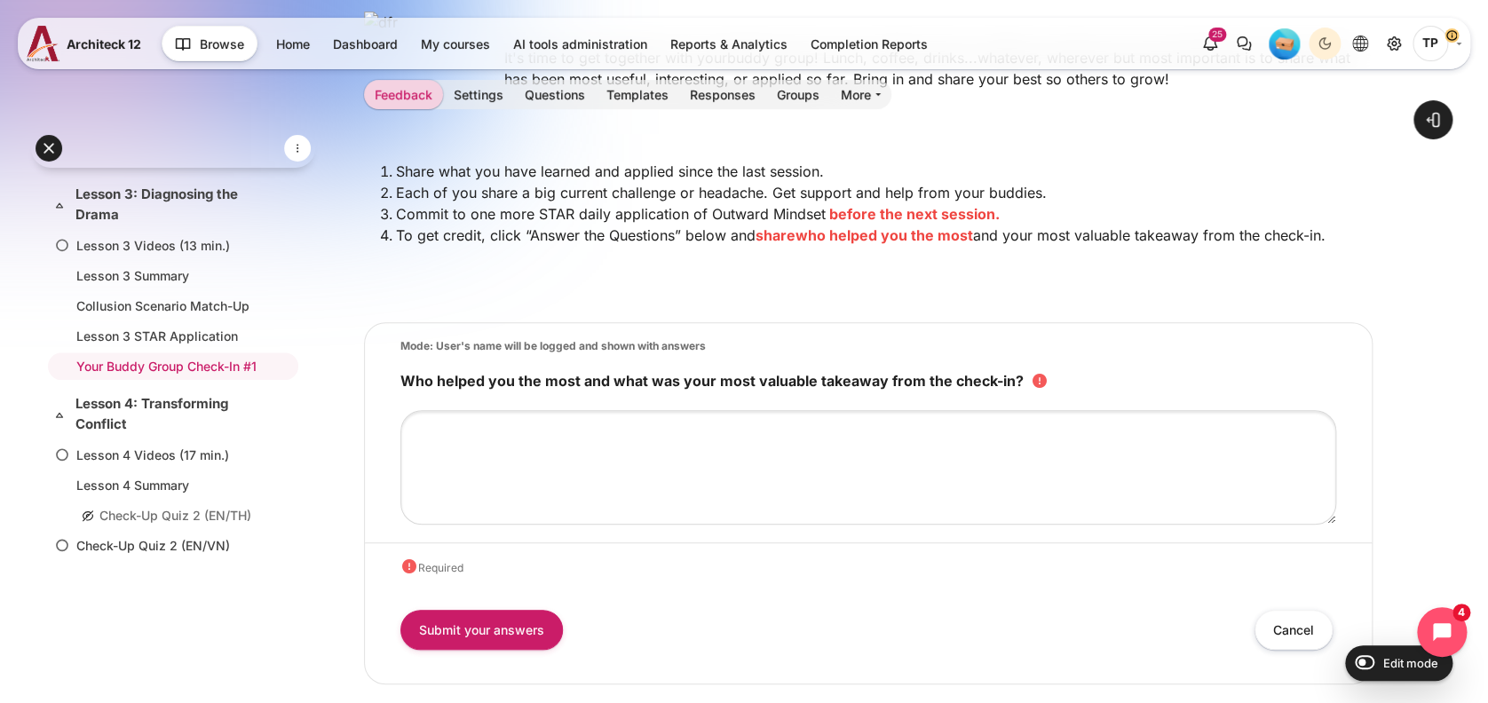
scroll to position [236, 0]
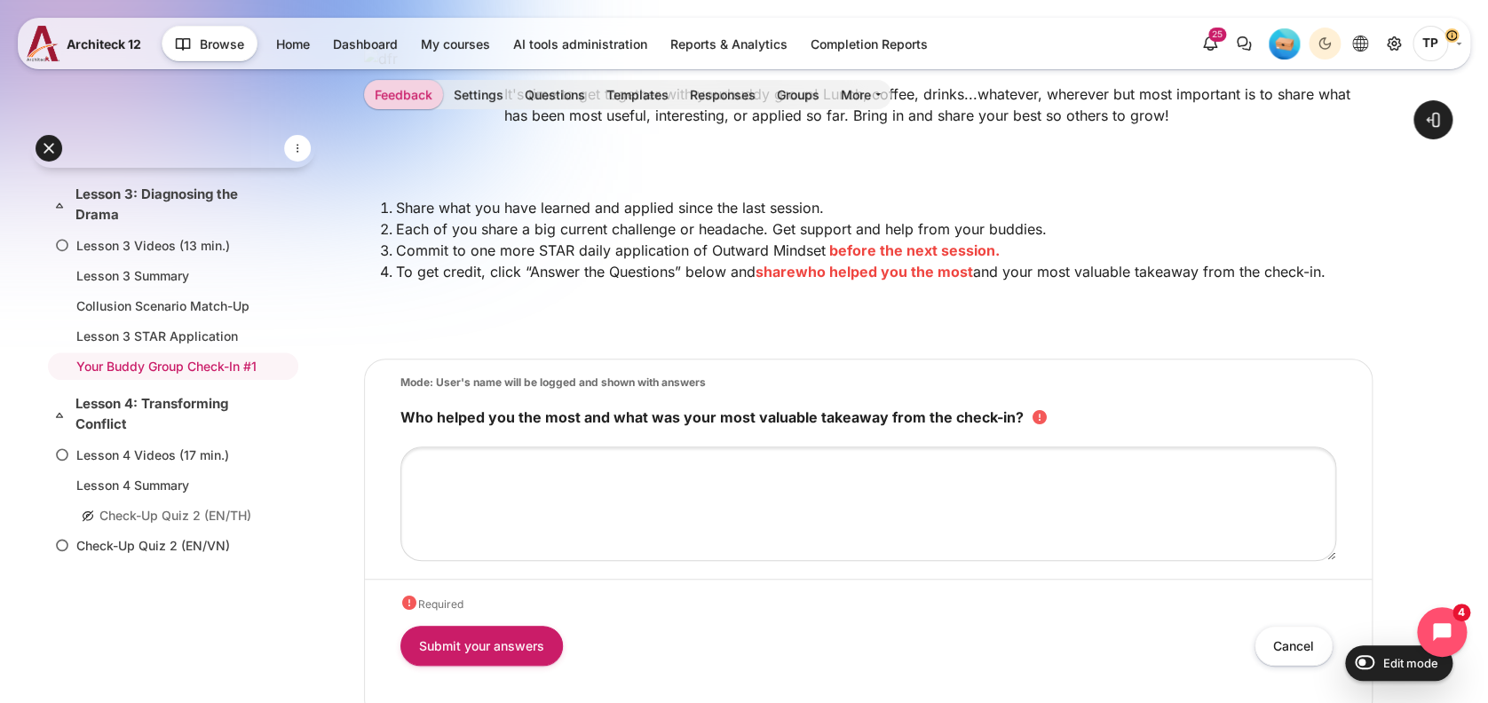
click at [426, 410] on label "Who helped you the most and what was your most valuable takeaway from the check…" at bounding box center [724, 417] width 648 height 18
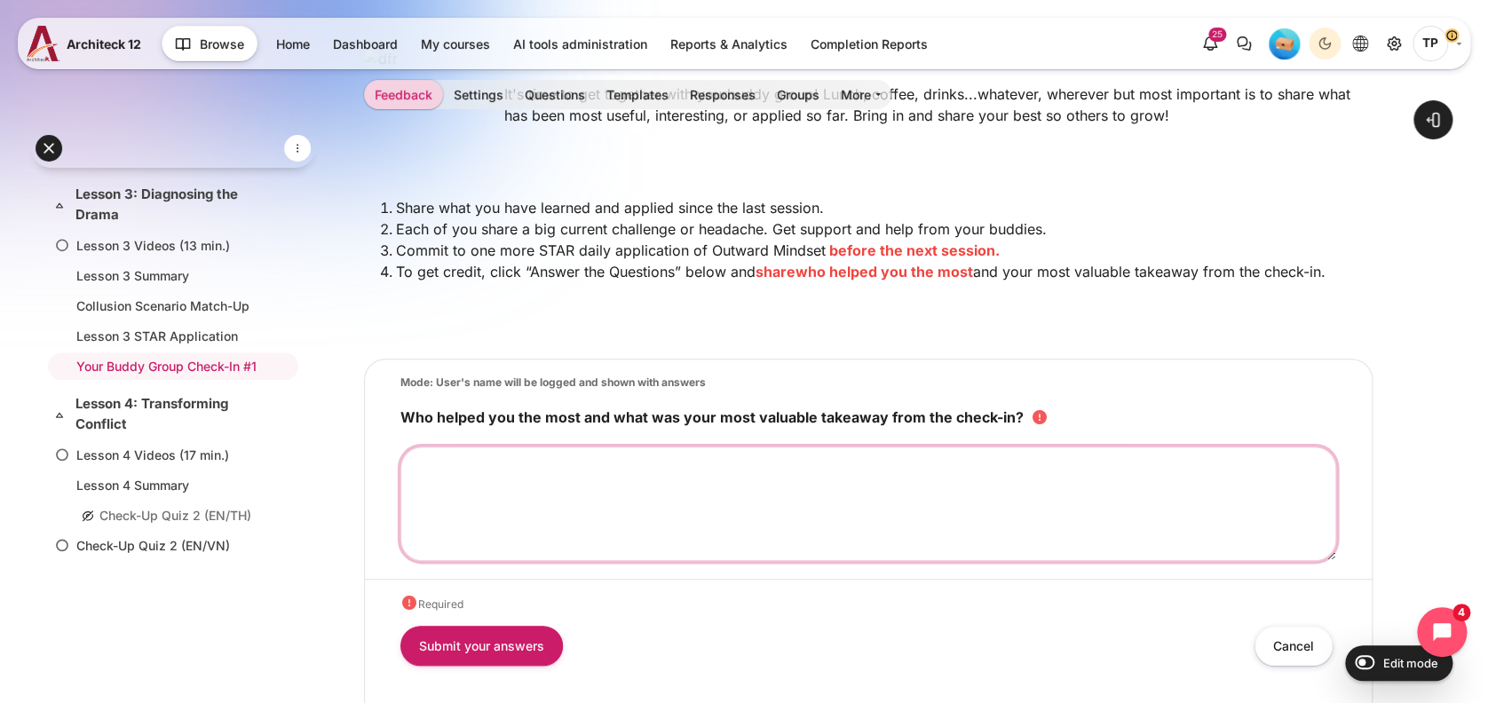
click at [426, 447] on textarea "Who helped you the most and what was your most valuable takeaway from the check…" at bounding box center [868, 504] width 936 height 115
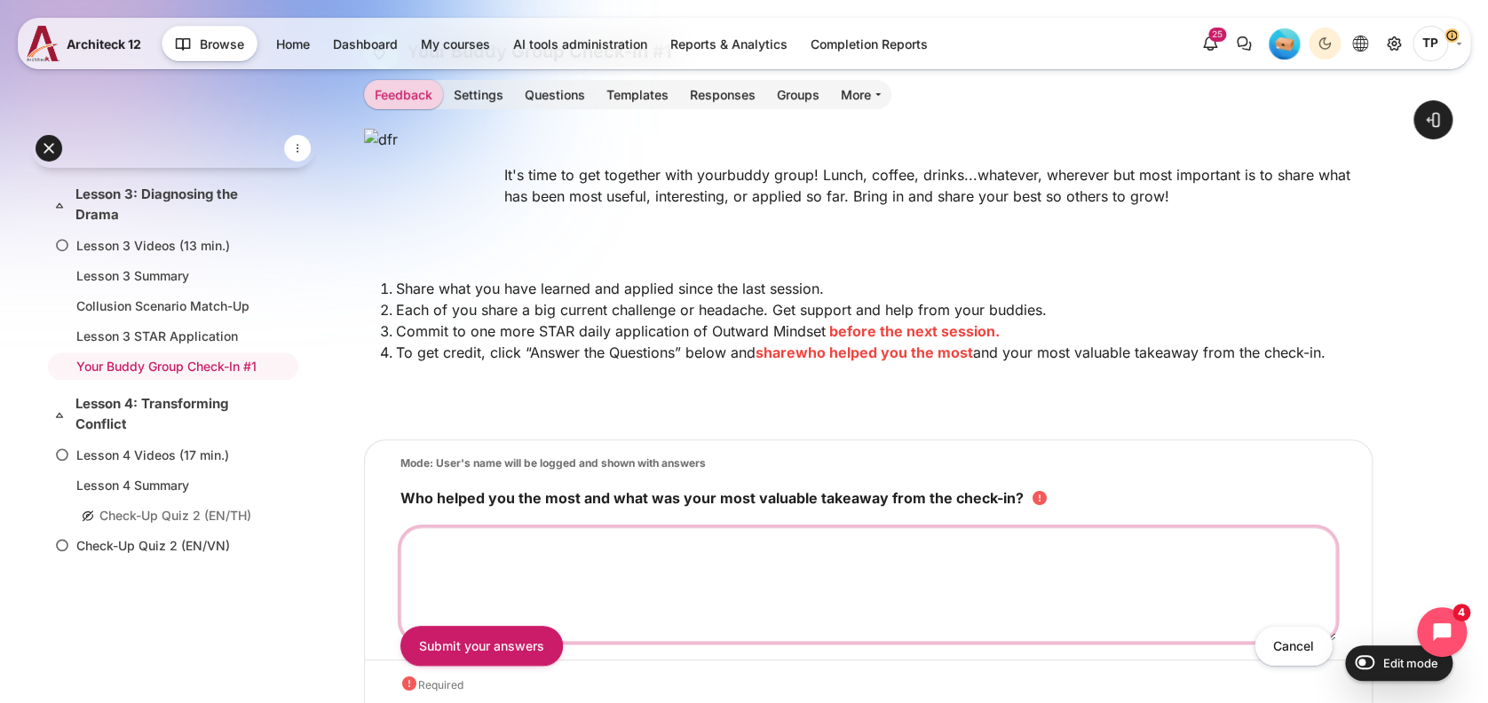
scroll to position [118, 0]
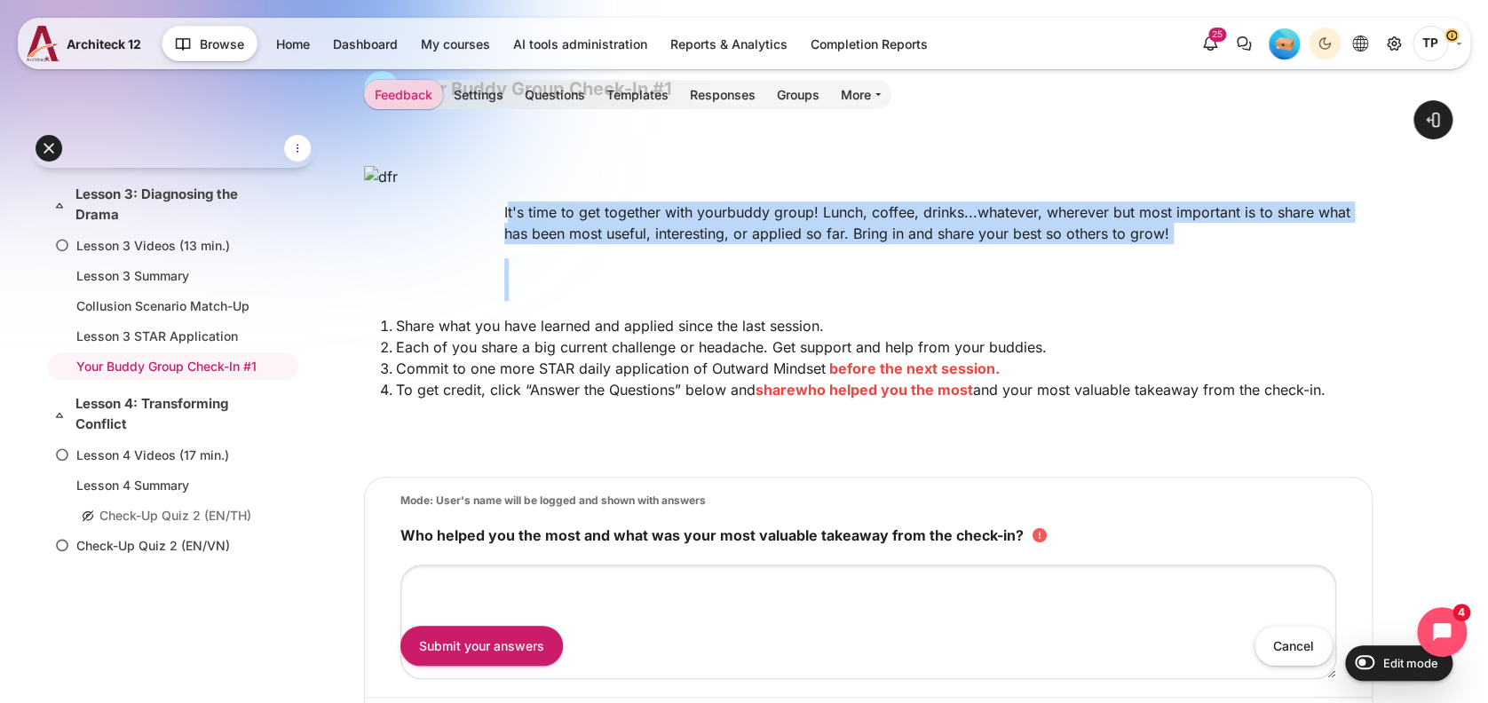
drag, startPoint x: 578, startPoint y: 210, endPoint x: 1014, endPoint y: 417, distance: 482.5
click at [1014, 418] on div "It's time to get together with your buddy group! Lunch, coffee, drinks...whatev…" at bounding box center [868, 301] width 1009 height 298
drag, startPoint x: 1014, startPoint y: 417, endPoint x: 748, endPoint y: 411, distance: 265.5
click at [748, 411] on div "It's time to get together with your buddy group! Lunch, coffee, drinks...whatev…" at bounding box center [868, 301] width 1009 height 298
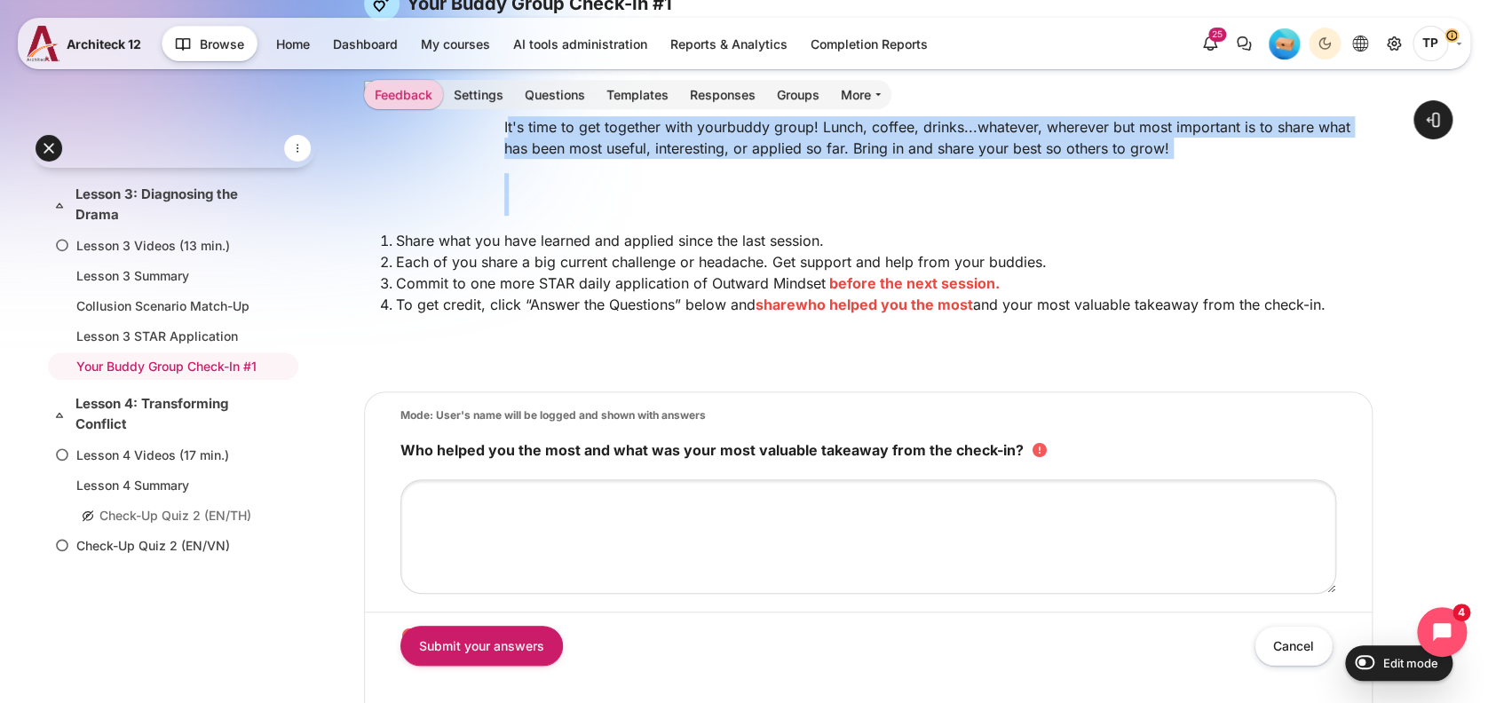
scroll to position [236, 0]
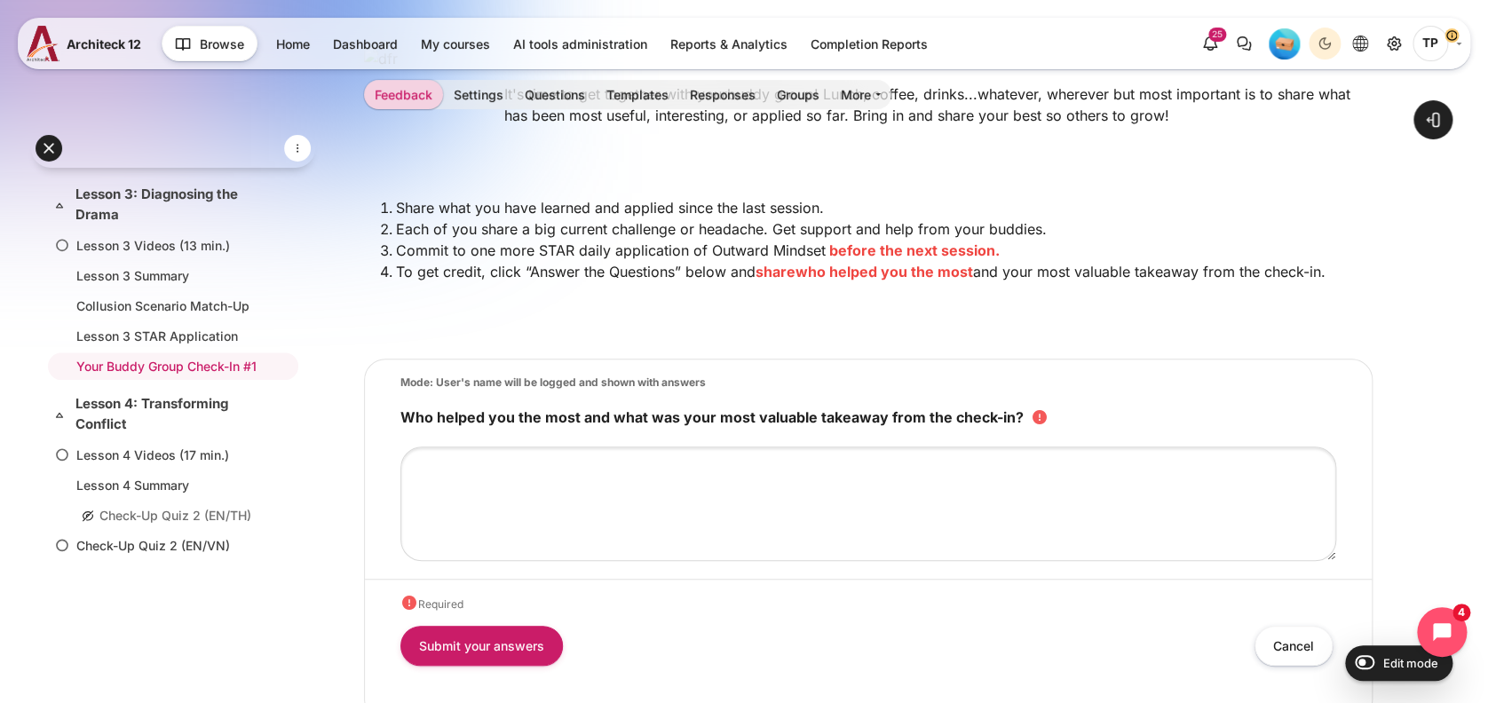
click at [417, 419] on label "Who helped you the most and what was your most valuable takeaway from the check…" at bounding box center [724, 417] width 648 height 18
click at [417, 447] on textarea "Who helped you the most and what was your most valuable takeaway from the check…" at bounding box center [868, 504] width 936 height 115
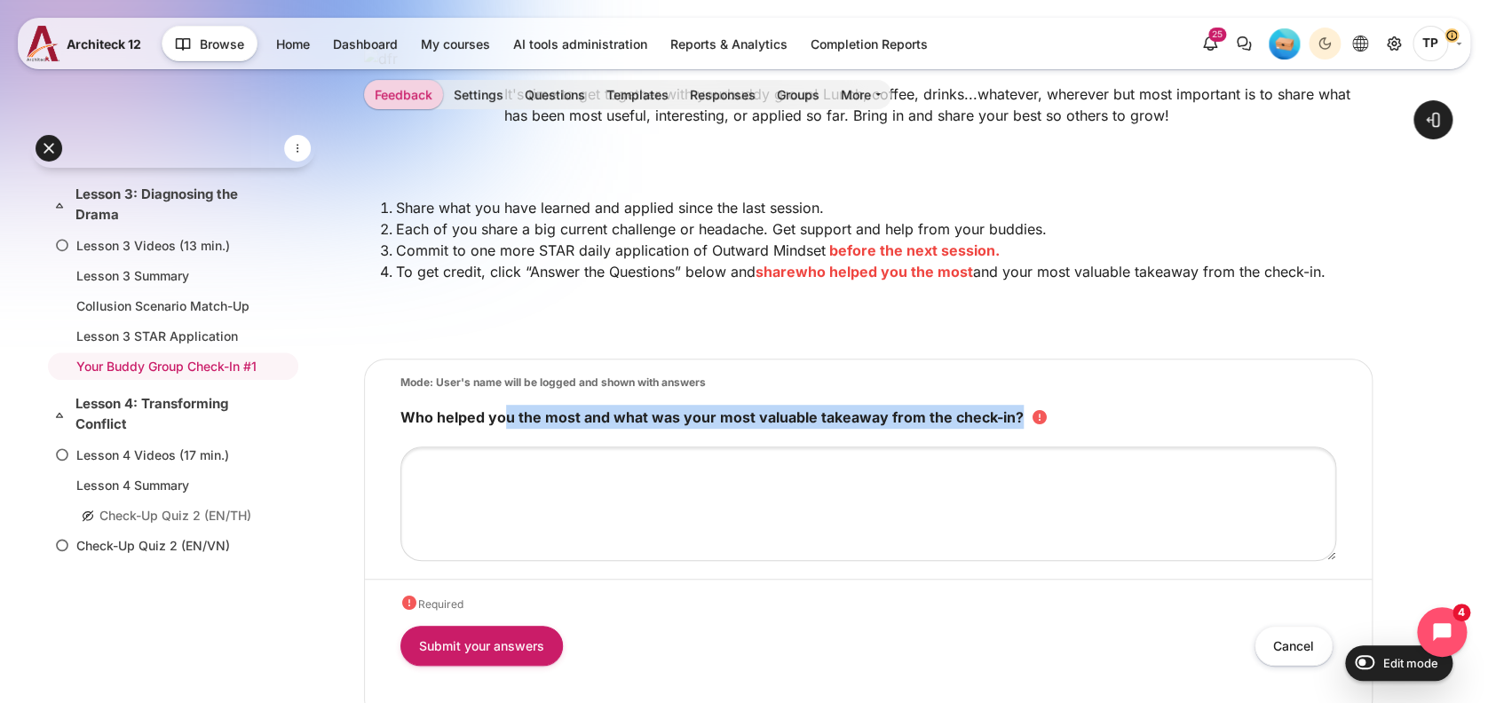
drag, startPoint x: 386, startPoint y: 415, endPoint x: 1060, endPoint y: 395, distance: 674.2
click at [1060, 395] on form "Mode: User's name will be logged and shown with answers Who helped you the most…" at bounding box center [868, 540] width 1009 height 362
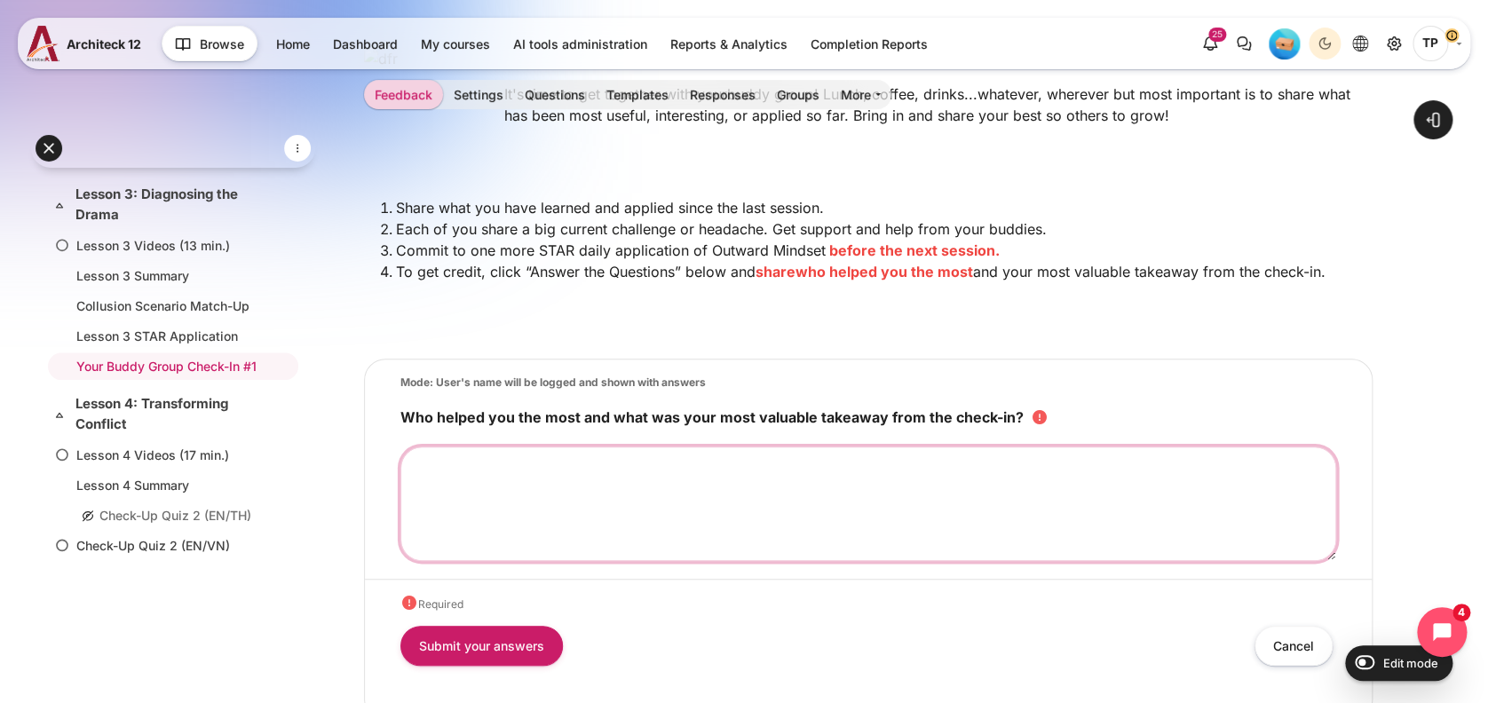
drag, startPoint x: 1060, startPoint y: 395, endPoint x: 926, endPoint y: 500, distance: 170.1
click at [930, 501] on textarea "Who helped you the most and what was your most valuable takeaway from the check…" at bounding box center [868, 504] width 936 height 115
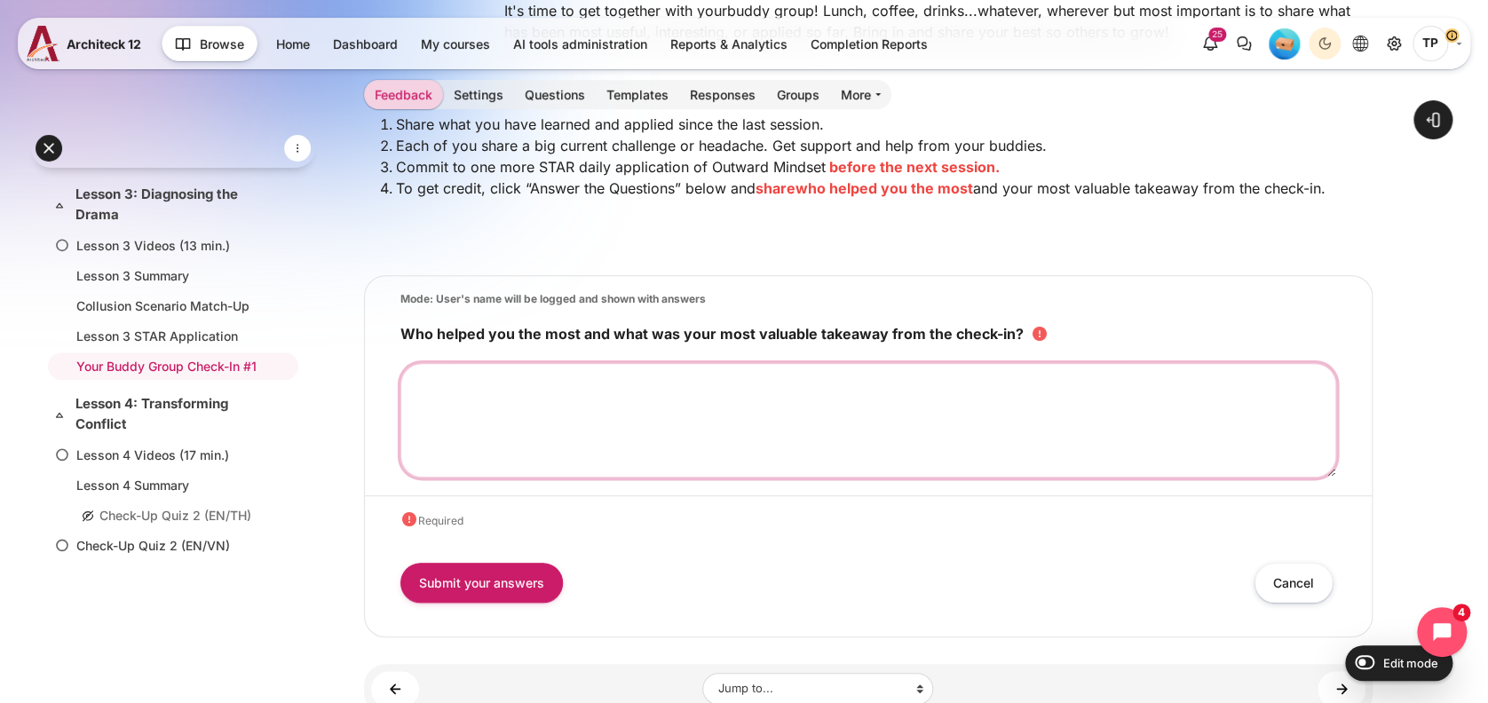
scroll to position [355, 0]
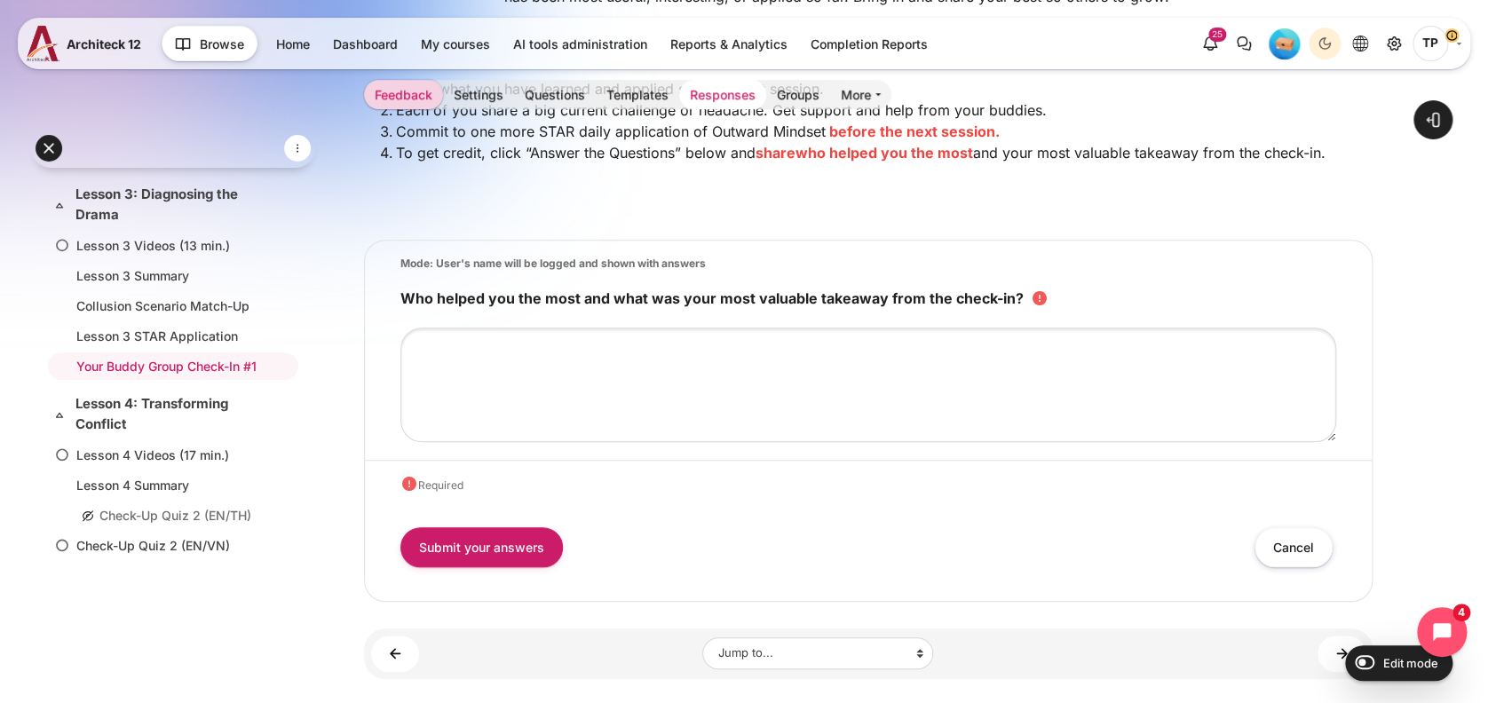
click at [711, 103] on link "Responses" at bounding box center [722, 94] width 87 height 29
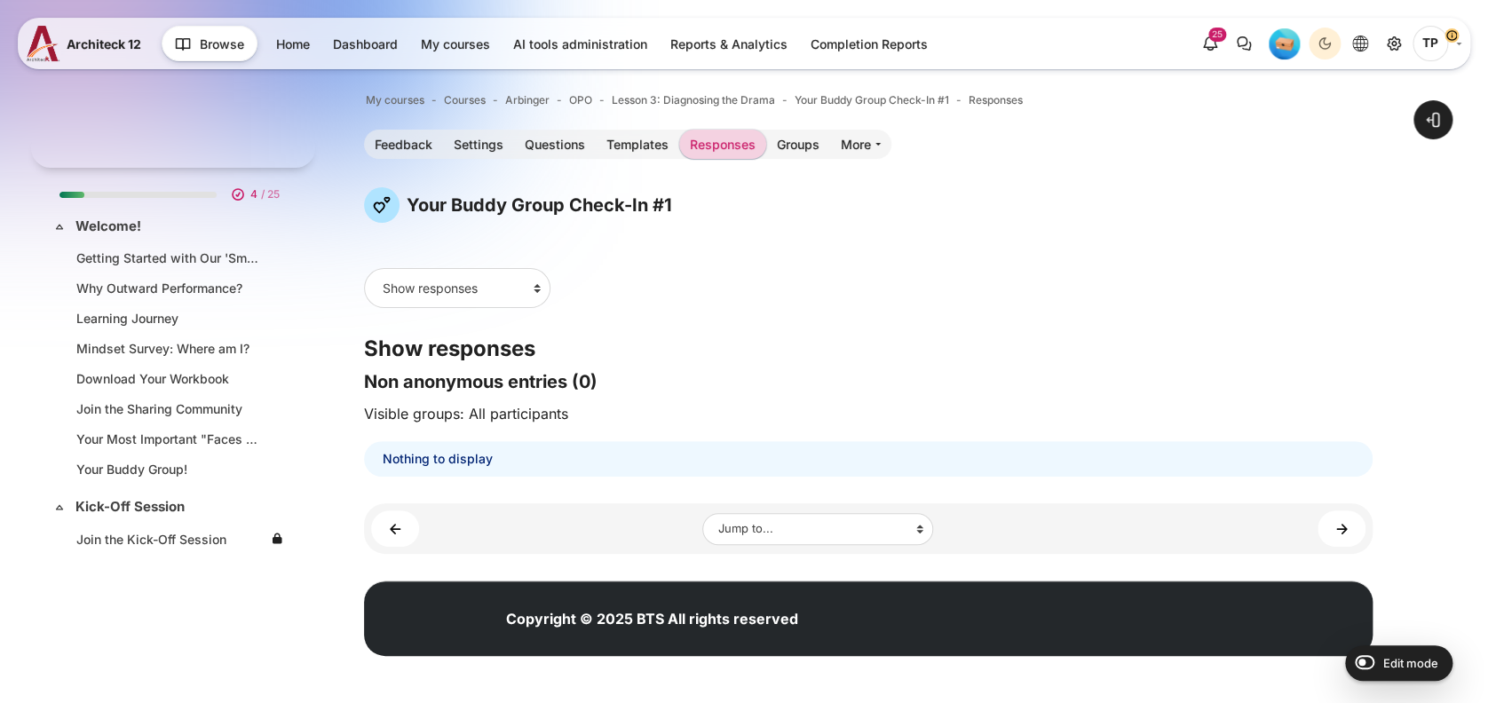
scroll to position [772, 0]
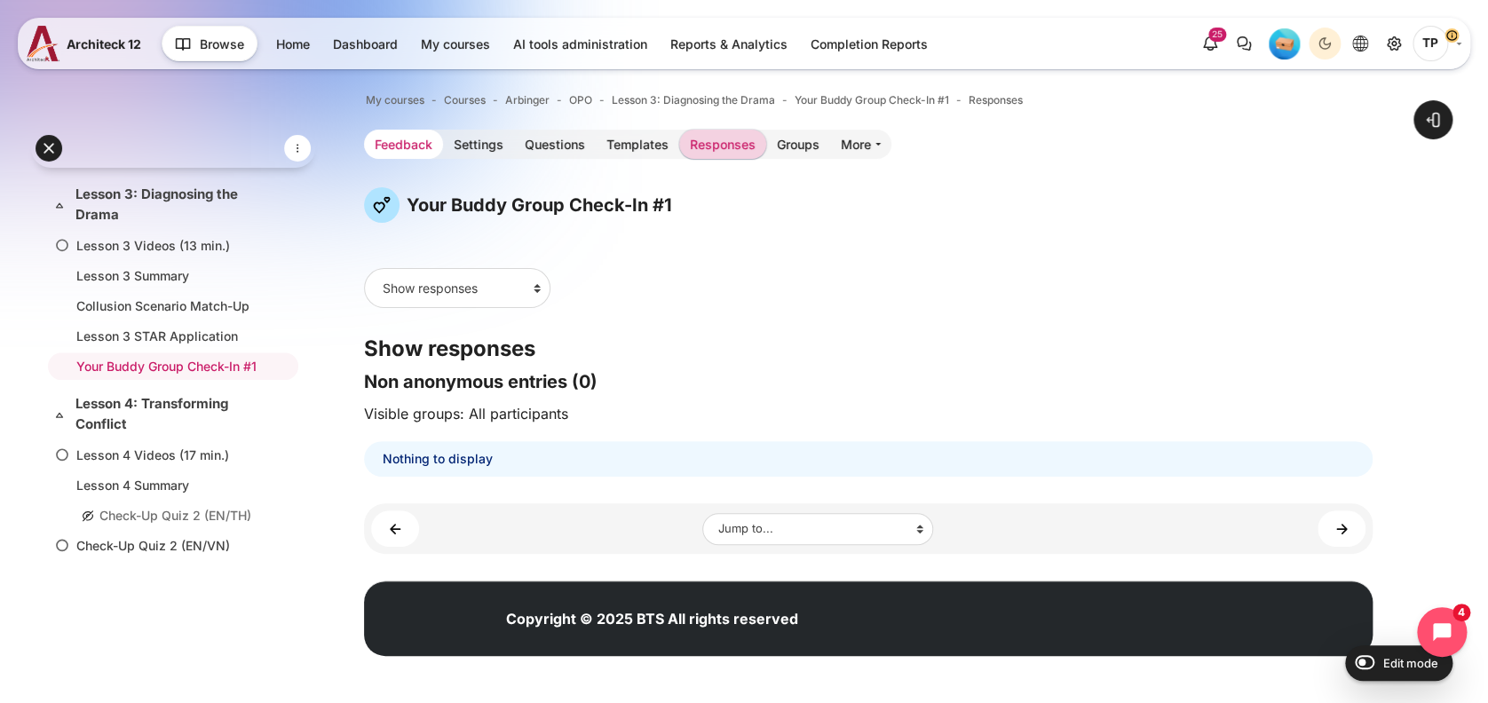
click at [403, 141] on link "Feedback" at bounding box center [403, 144] width 79 height 29
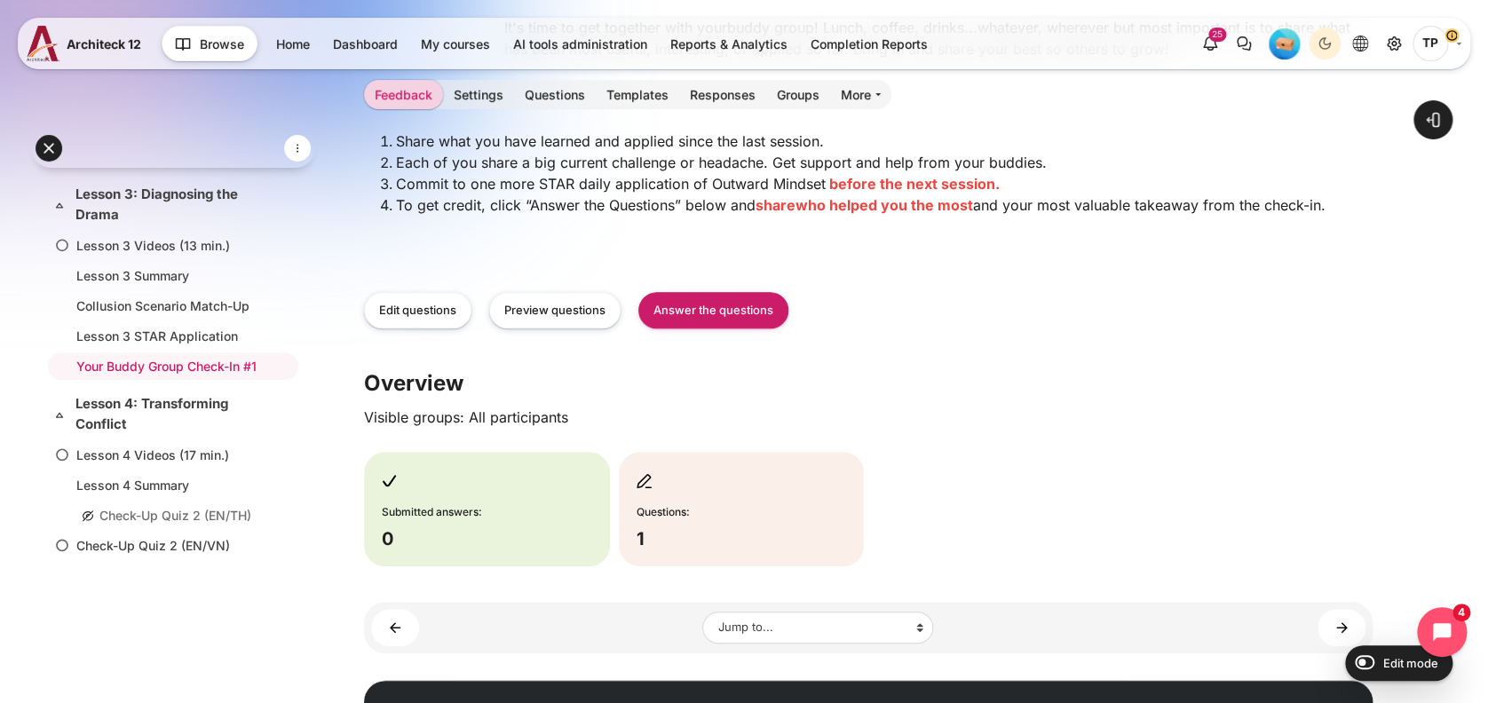
scroll to position [298, 0]
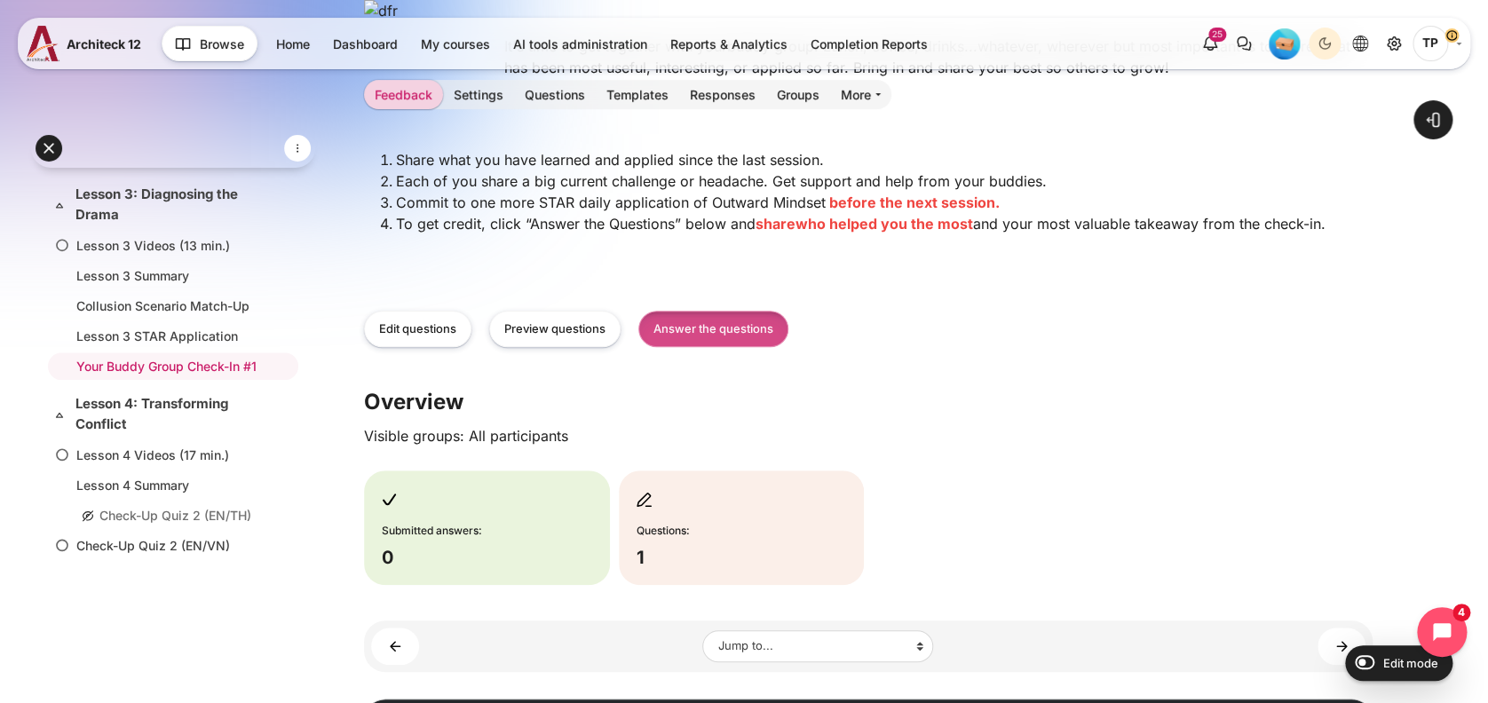
click at [699, 327] on link "Answer the questions" at bounding box center [713, 329] width 150 height 36
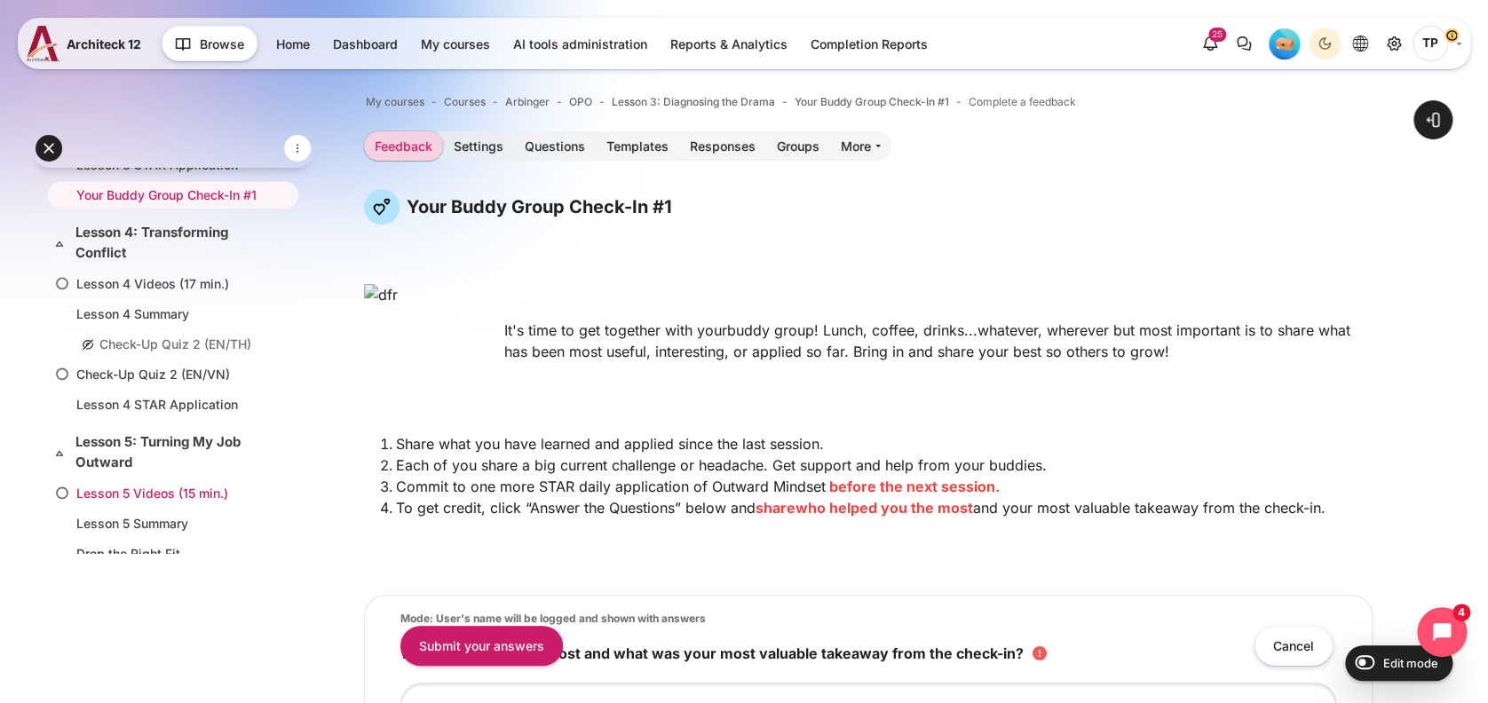
scroll to position [1009, 0]
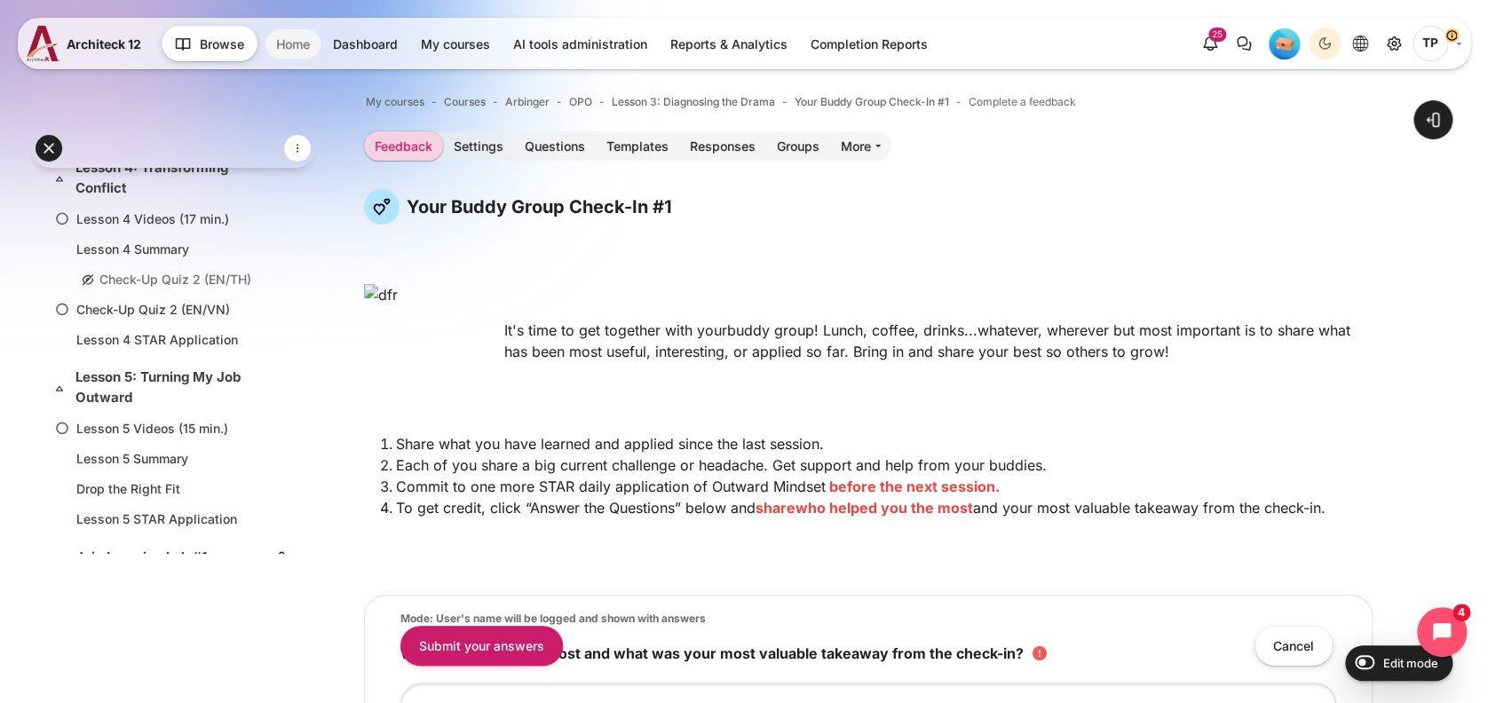
click at [297, 40] on link "Home" at bounding box center [292, 43] width 55 height 29
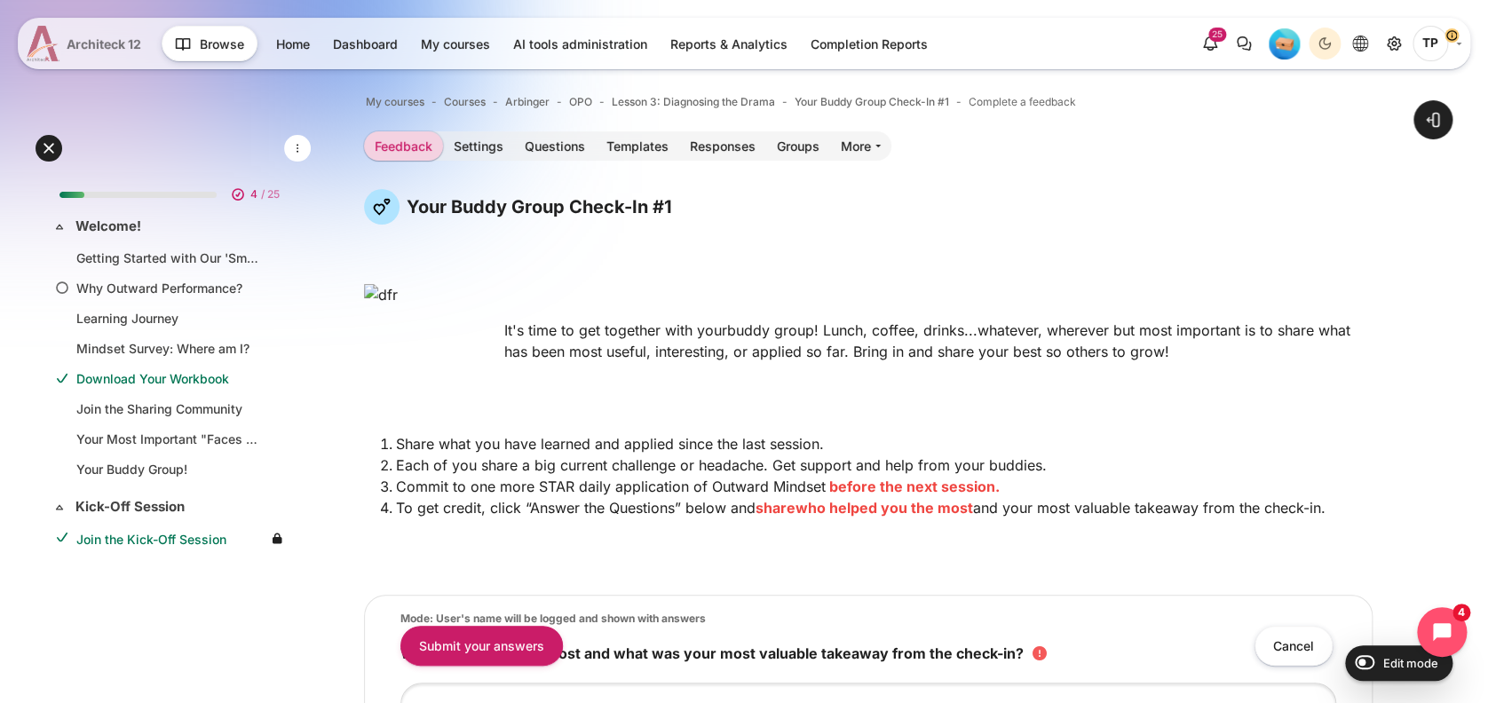
click at [125, 57] on link "Architeck 12" at bounding box center [88, 44] width 122 height 36
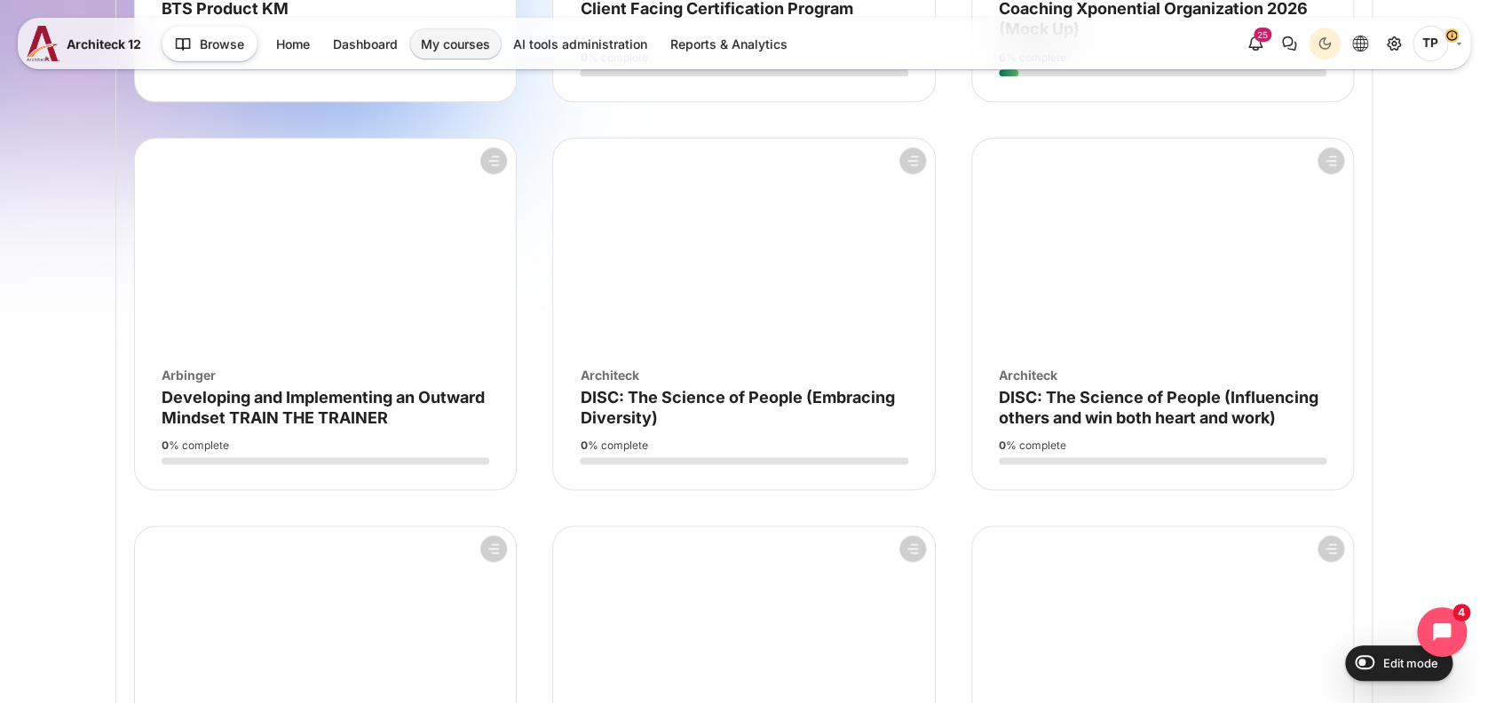
scroll to position [946, 0]
